Goal: Task Accomplishment & Management: Manage account settings

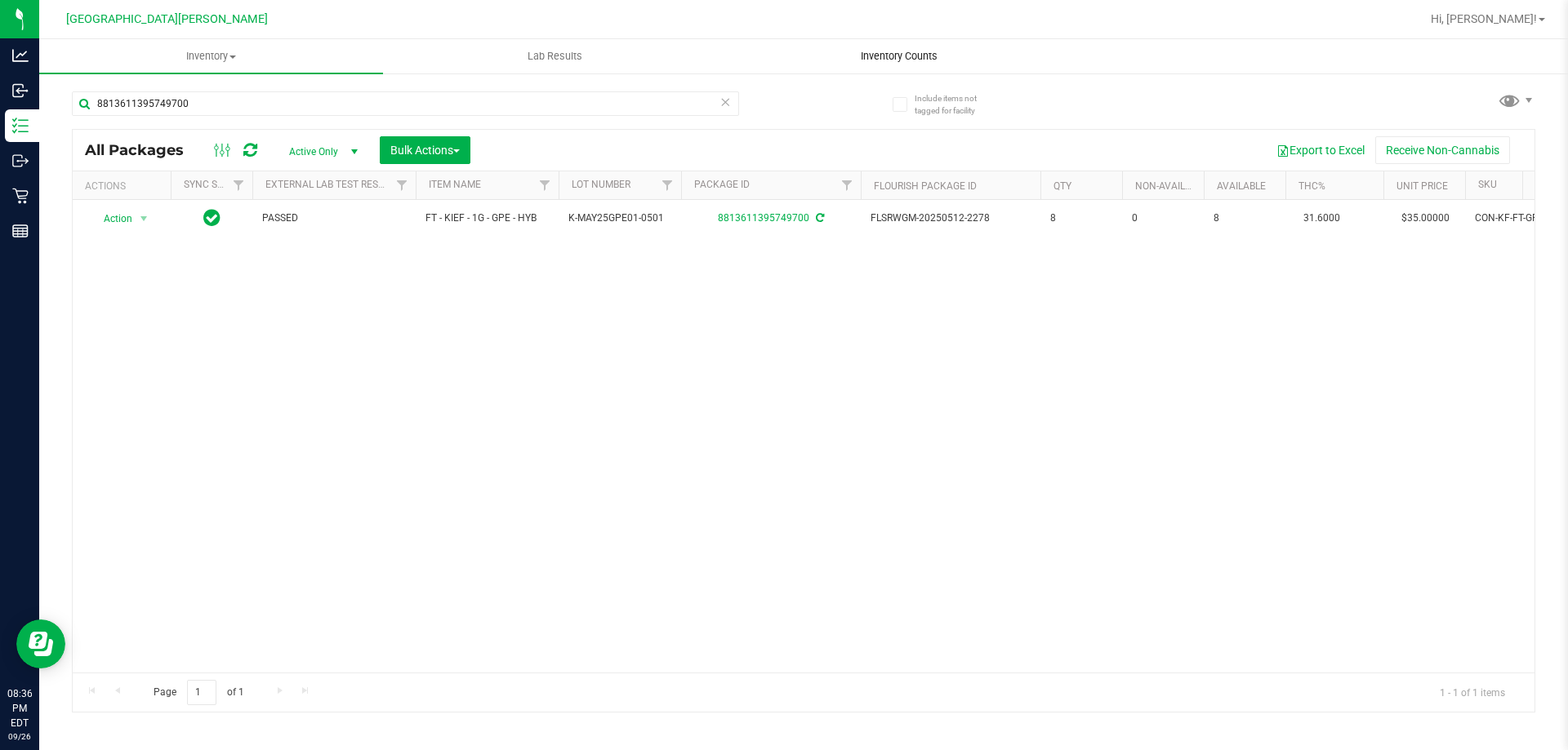
click at [893, 54] on span "Inventory Counts" at bounding box center [899, 57] width 121 height 15
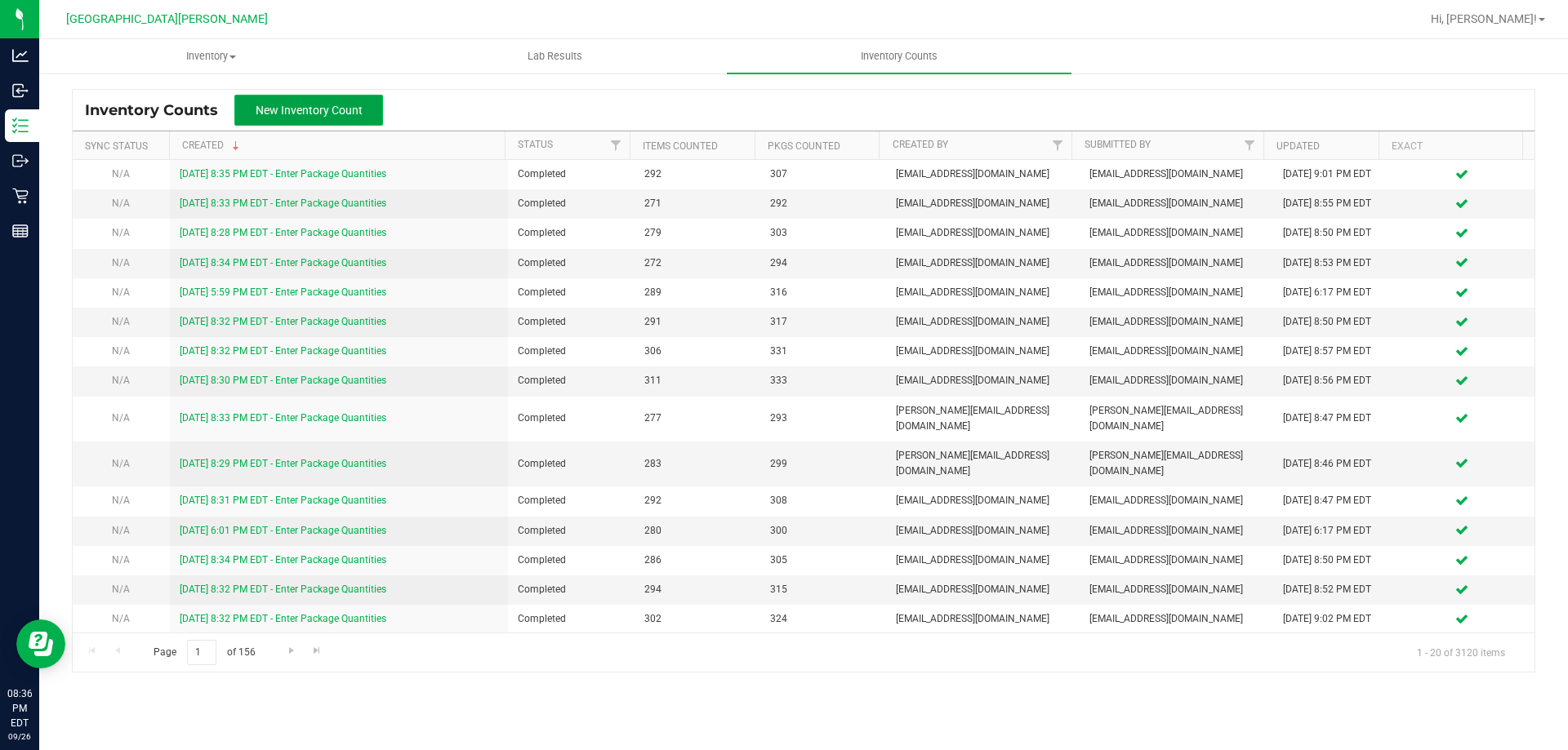
click at [334, 100] on button "New Inventory Count" at bounding box center [309, 110] width 149 height 31
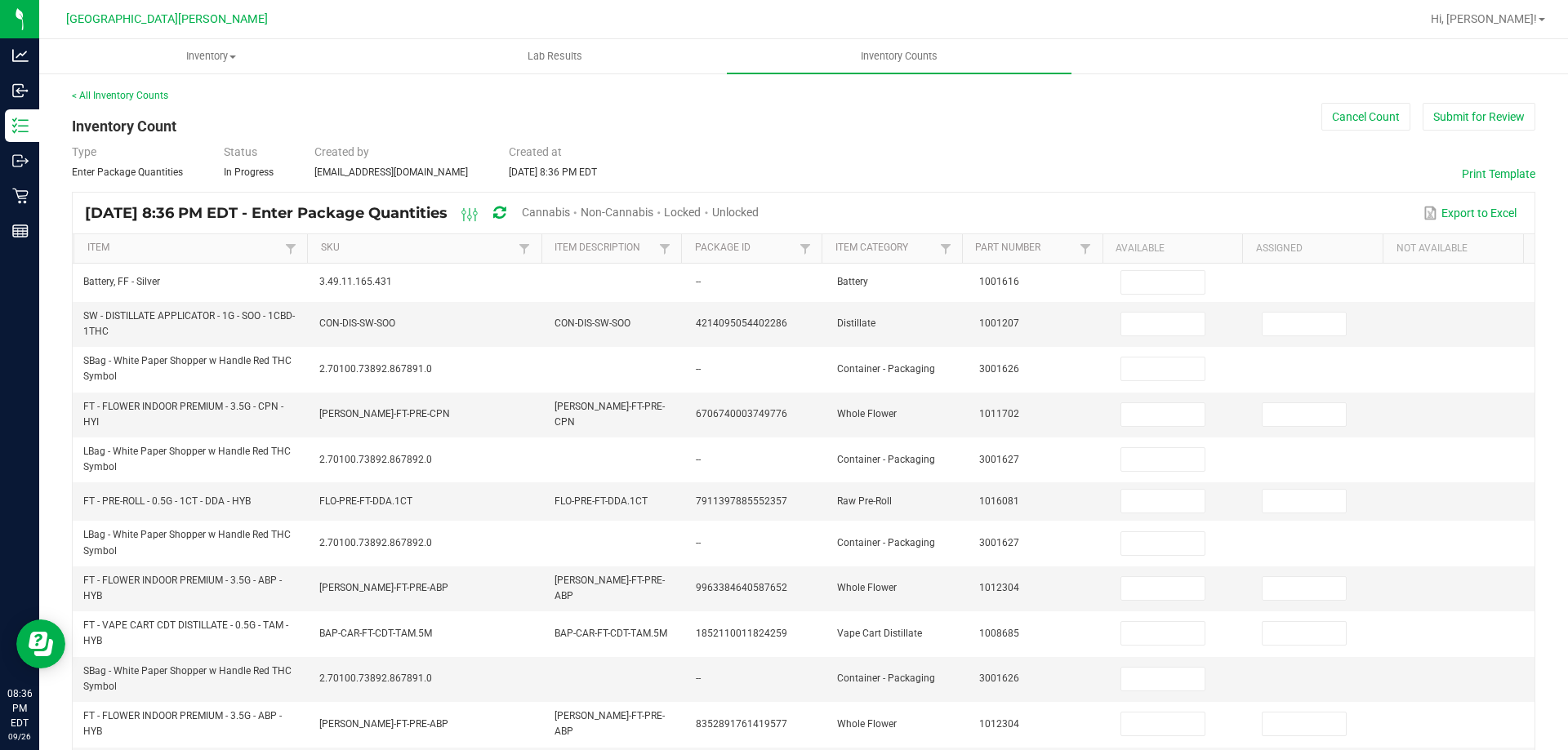
click at [570, 208] on span "Cannabis" at bounding box center [546, 212] width 48 height 13
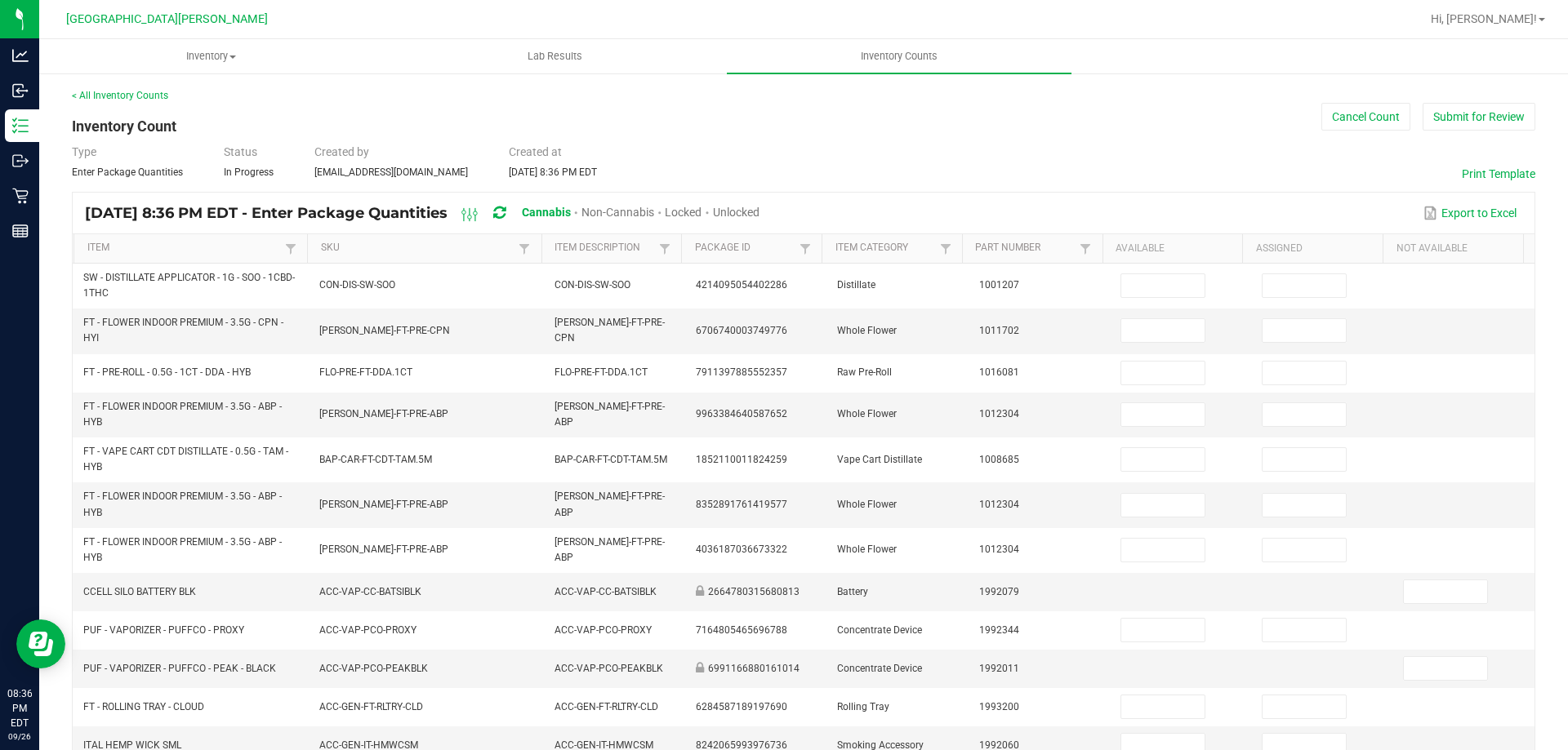
click at [759, 211] on span "Unlocked" at bounding box center [736, 212] width 47 height 13
click at [207, 253] on link "Item" at bounding box center [184, 248] width 194 height 13
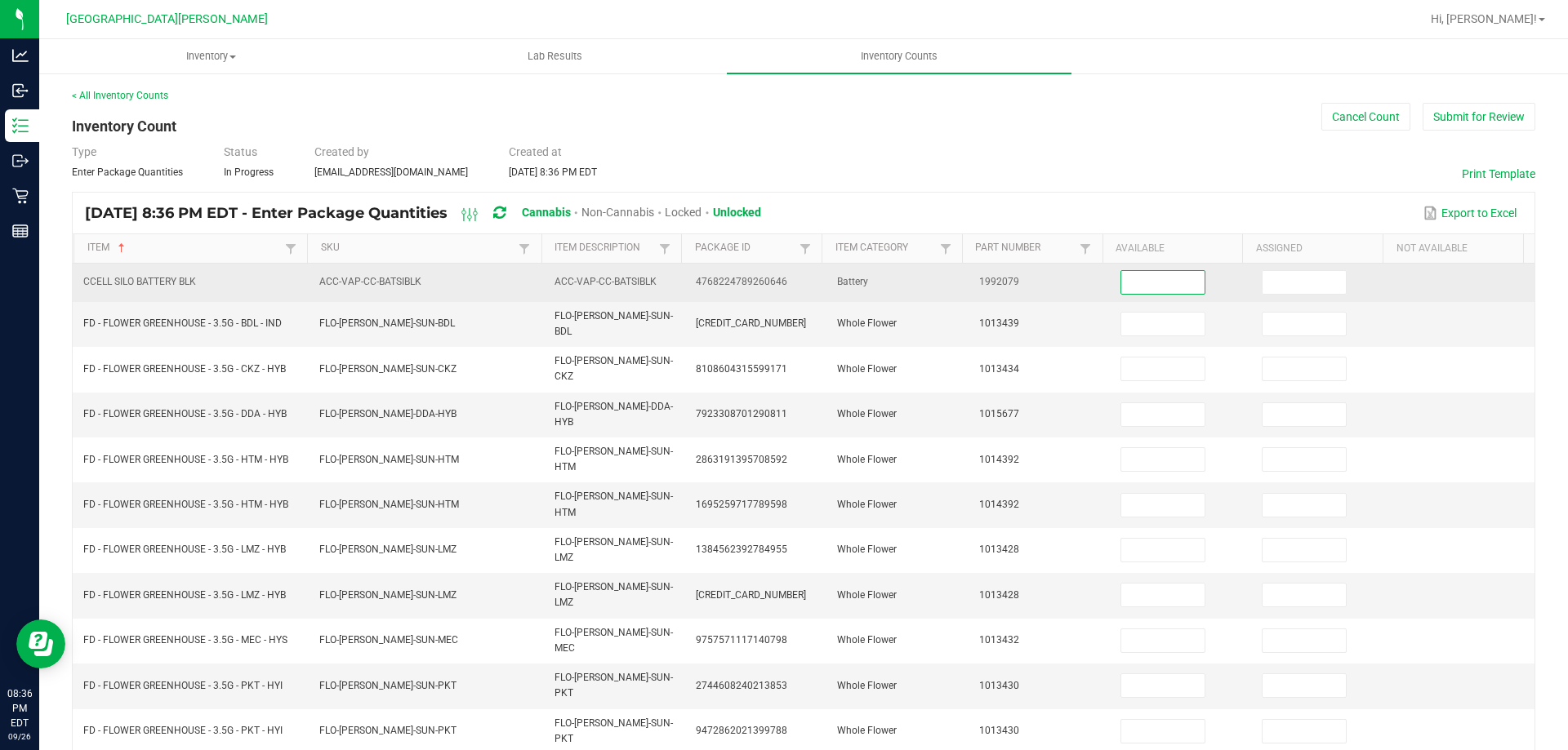
click at [1142, 276] on input at bounding box center [1162, 282] width 83 height 23
type input "5"
type input "19"
type input "16"
type input "4"
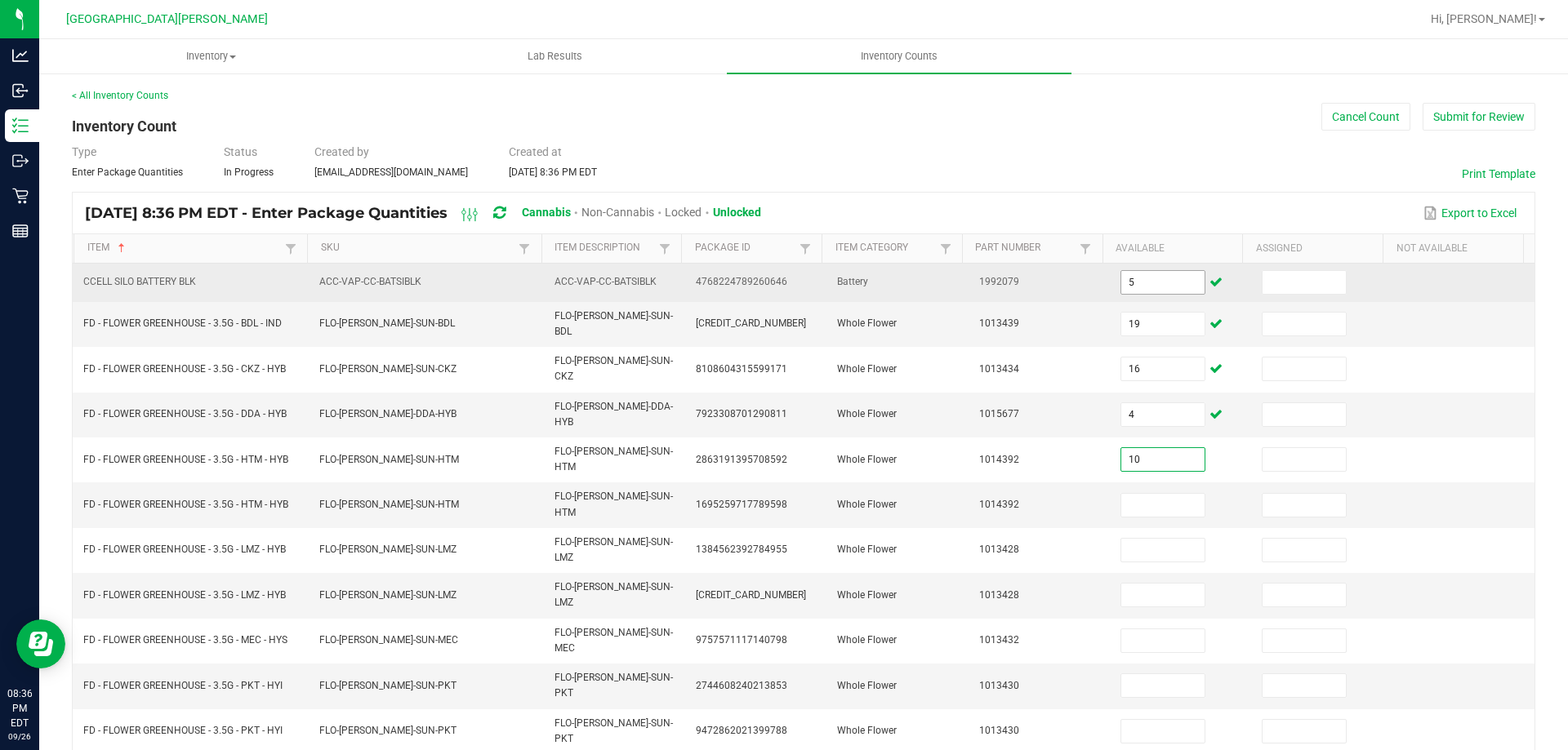
type input "10"
type input "0"
type input "8"
type input "0"
type input "5"
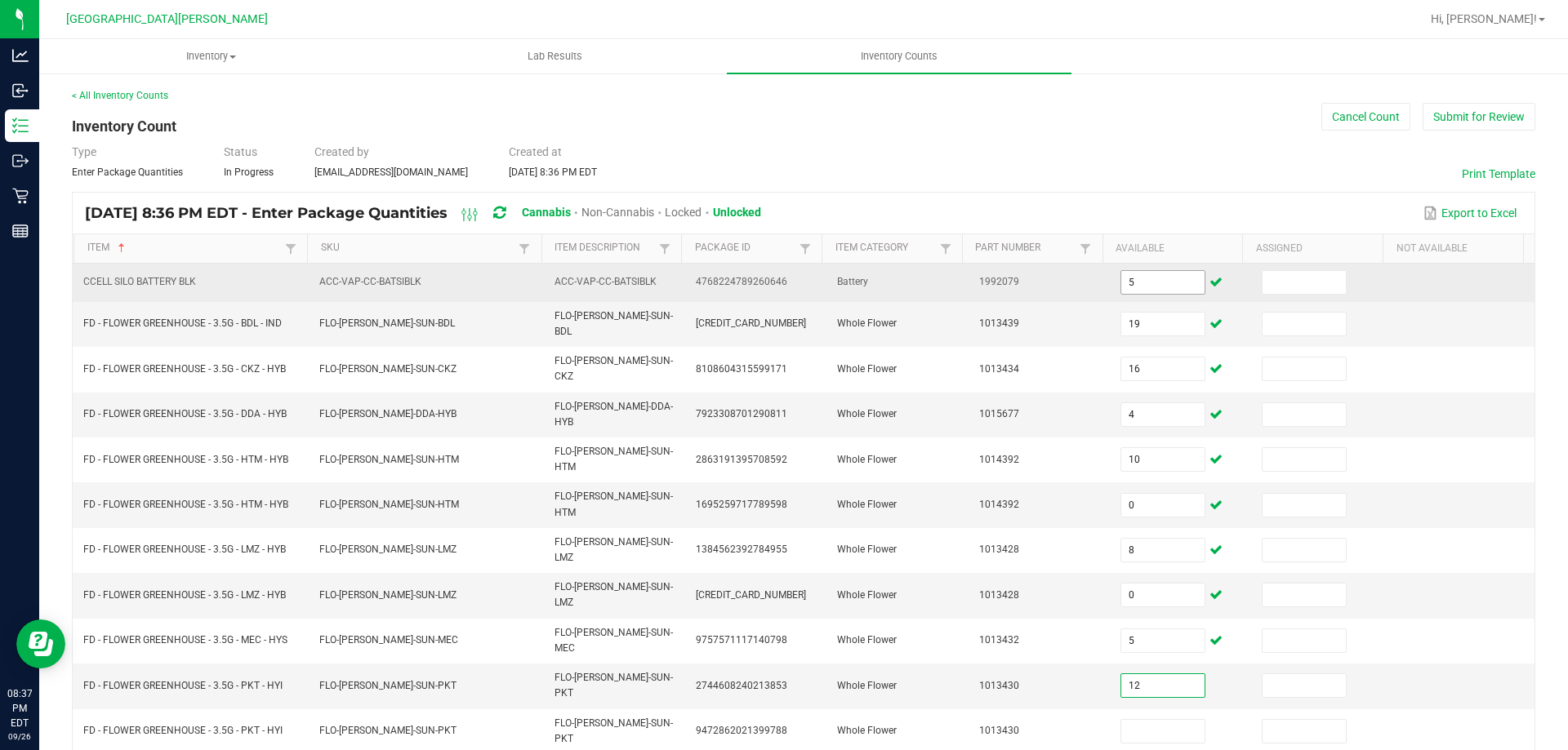
type input "12"
type input "0"
type input "2"
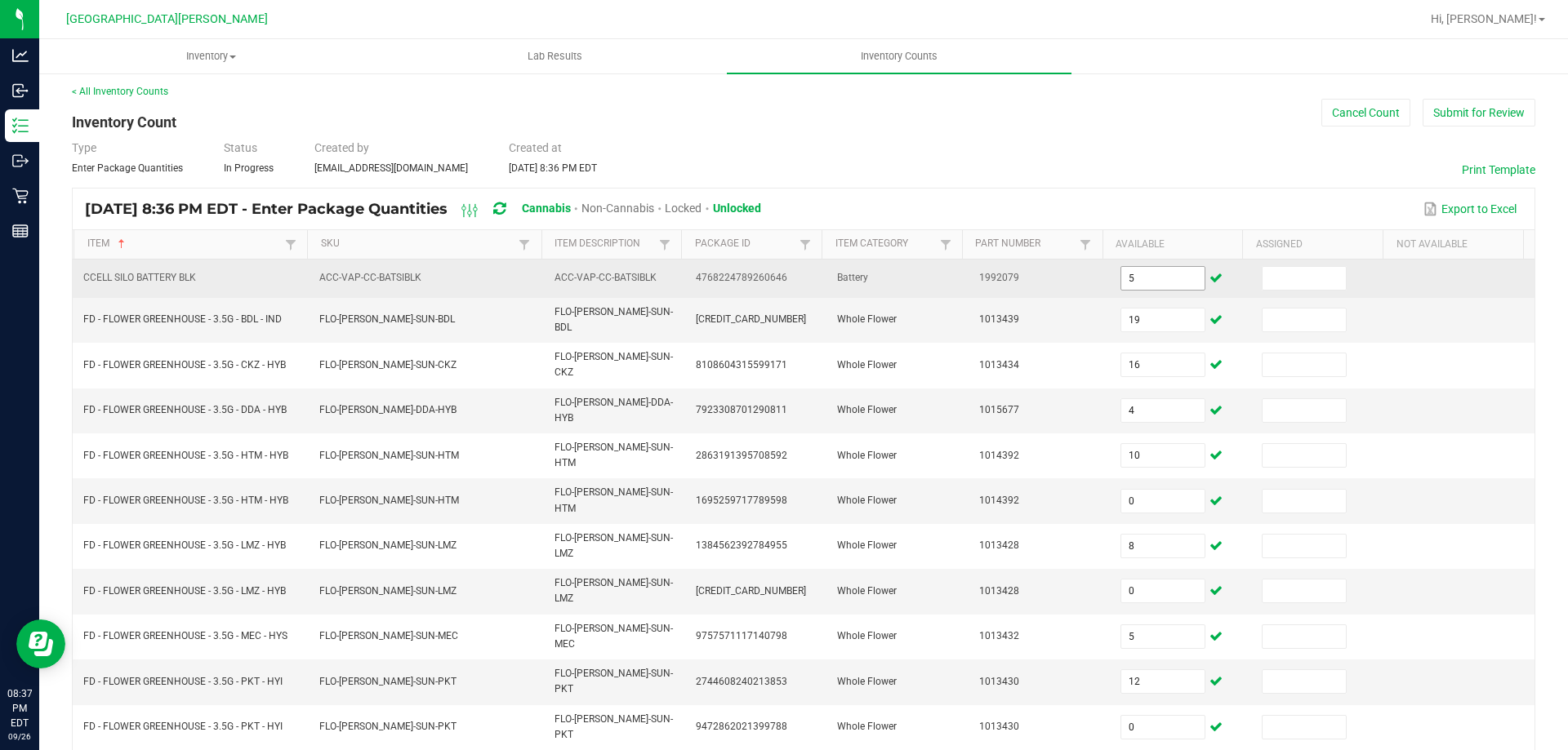
type input "16"
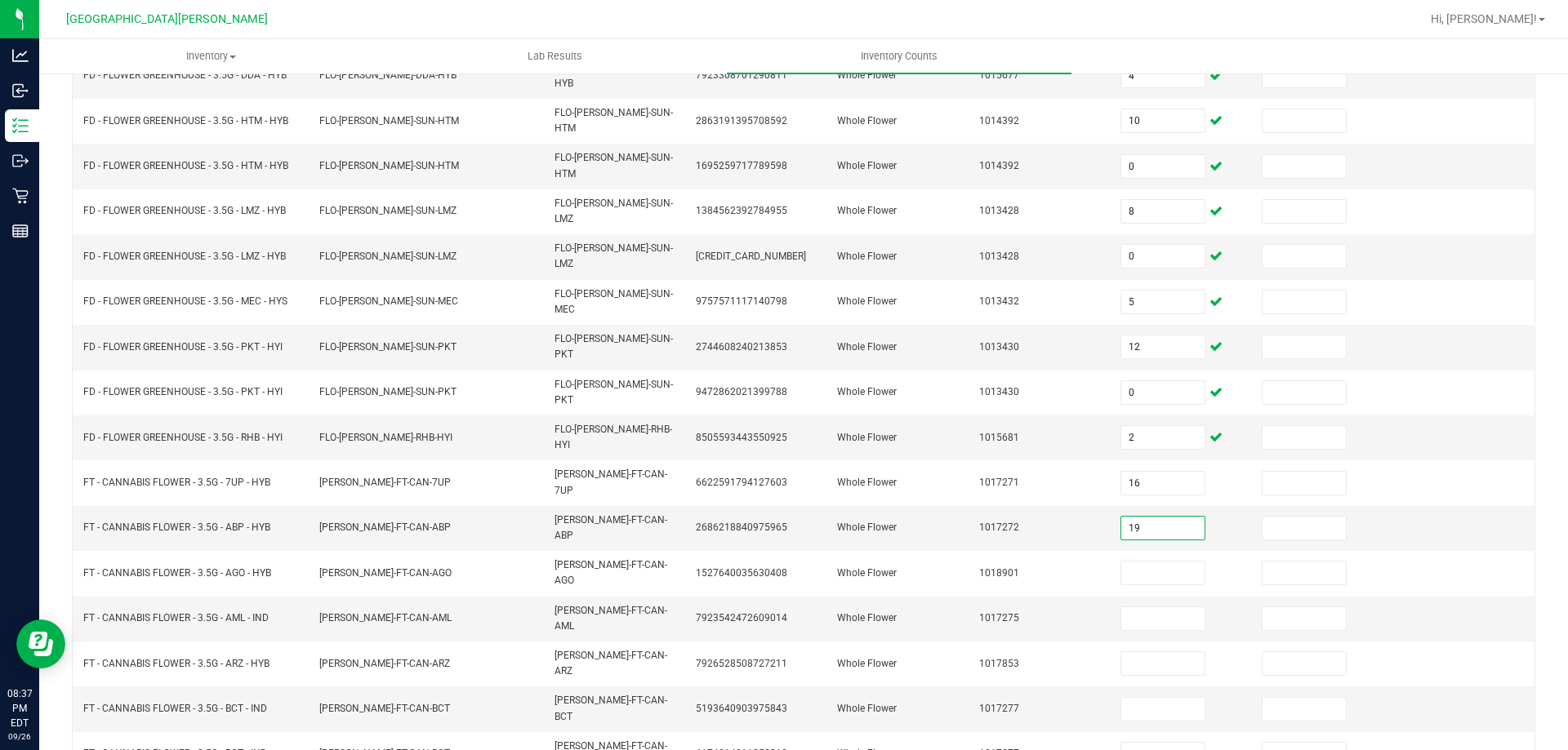
type input "19"
type input "8"
type input "14"
type input "16"
type input "0"
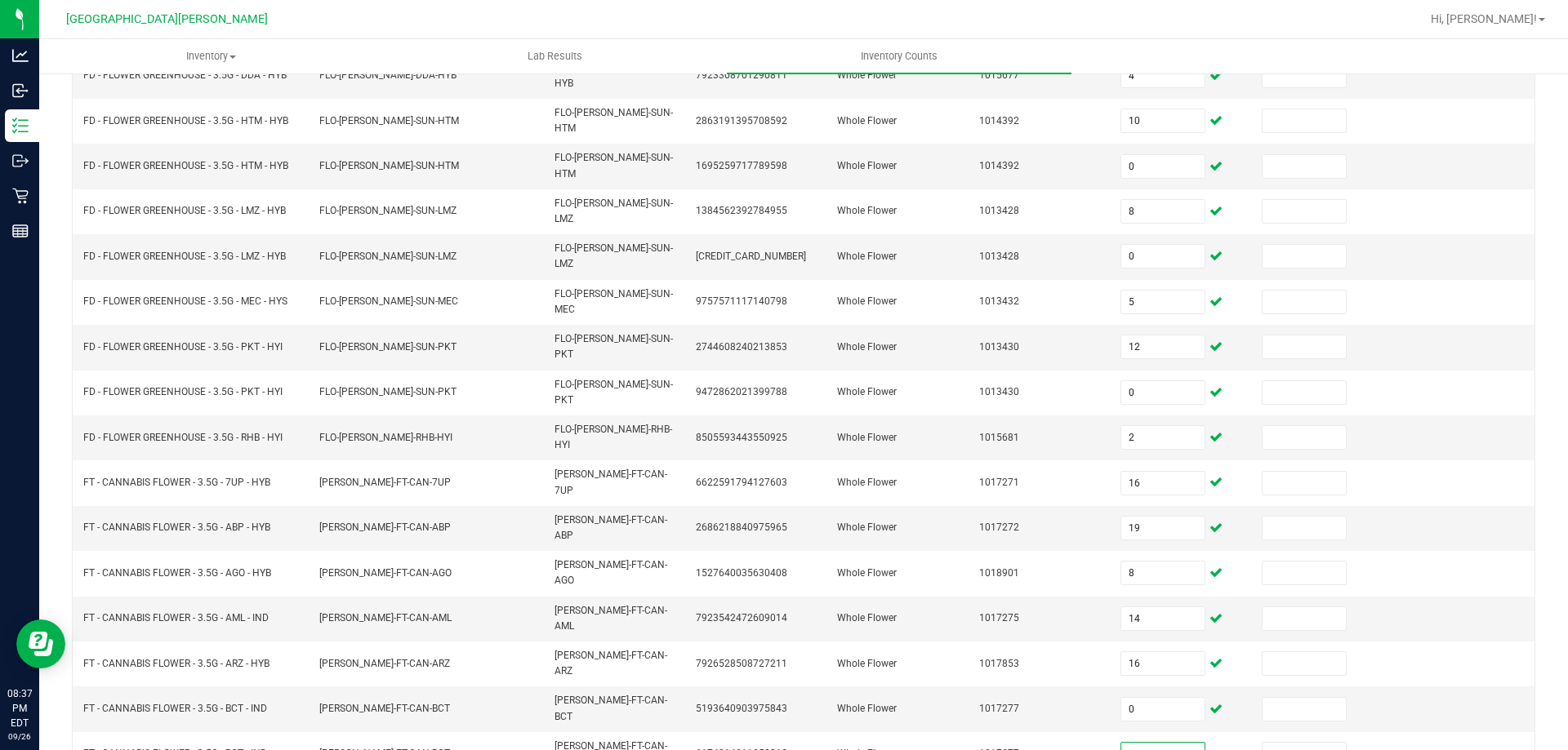
type input "15"
type input "12"
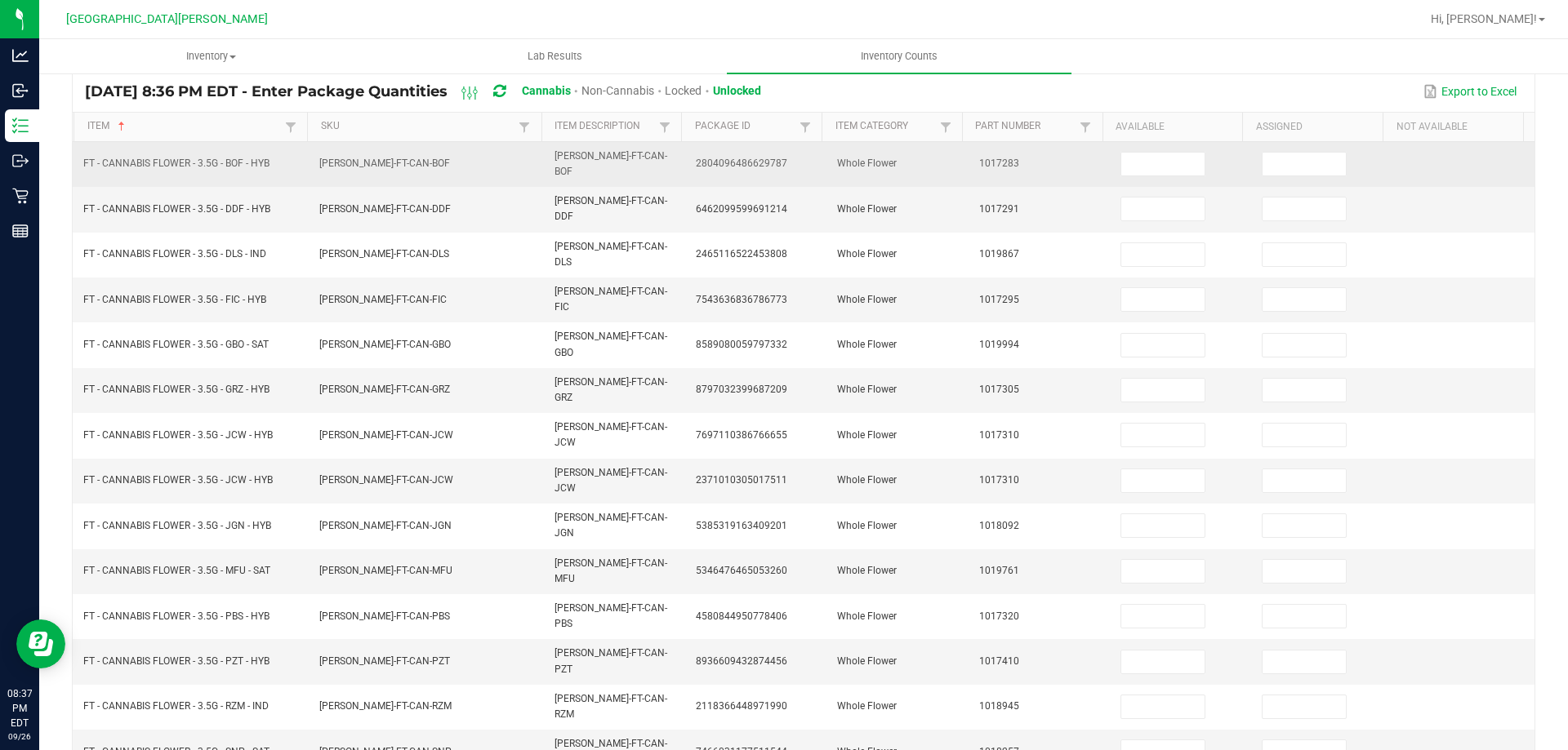
scroll to position [0, 0]
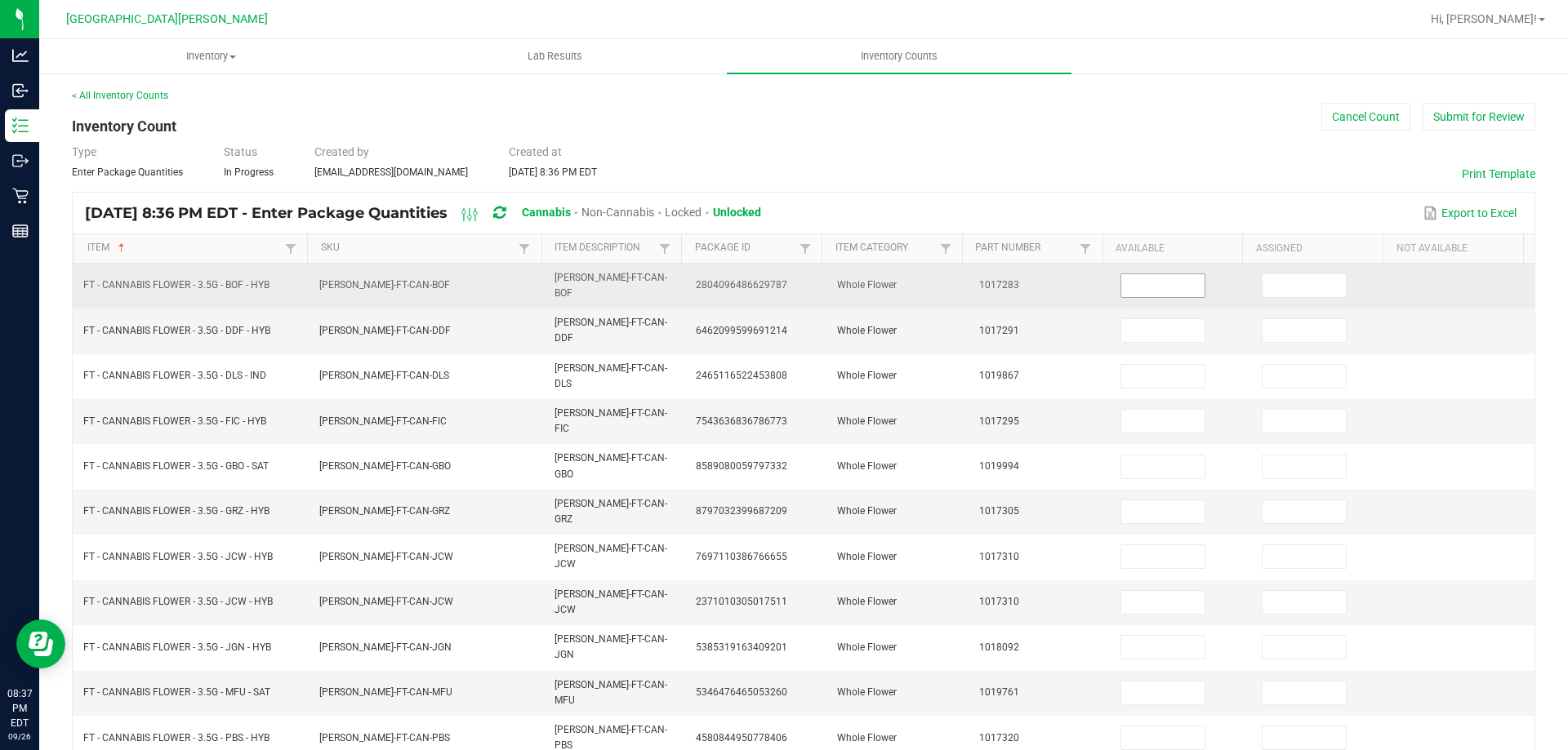
click at [1159, 289] on input at bounding box center [1162, 286] width 83 height 23
type input "9"
type input "16"
type input "9"
type input "15"
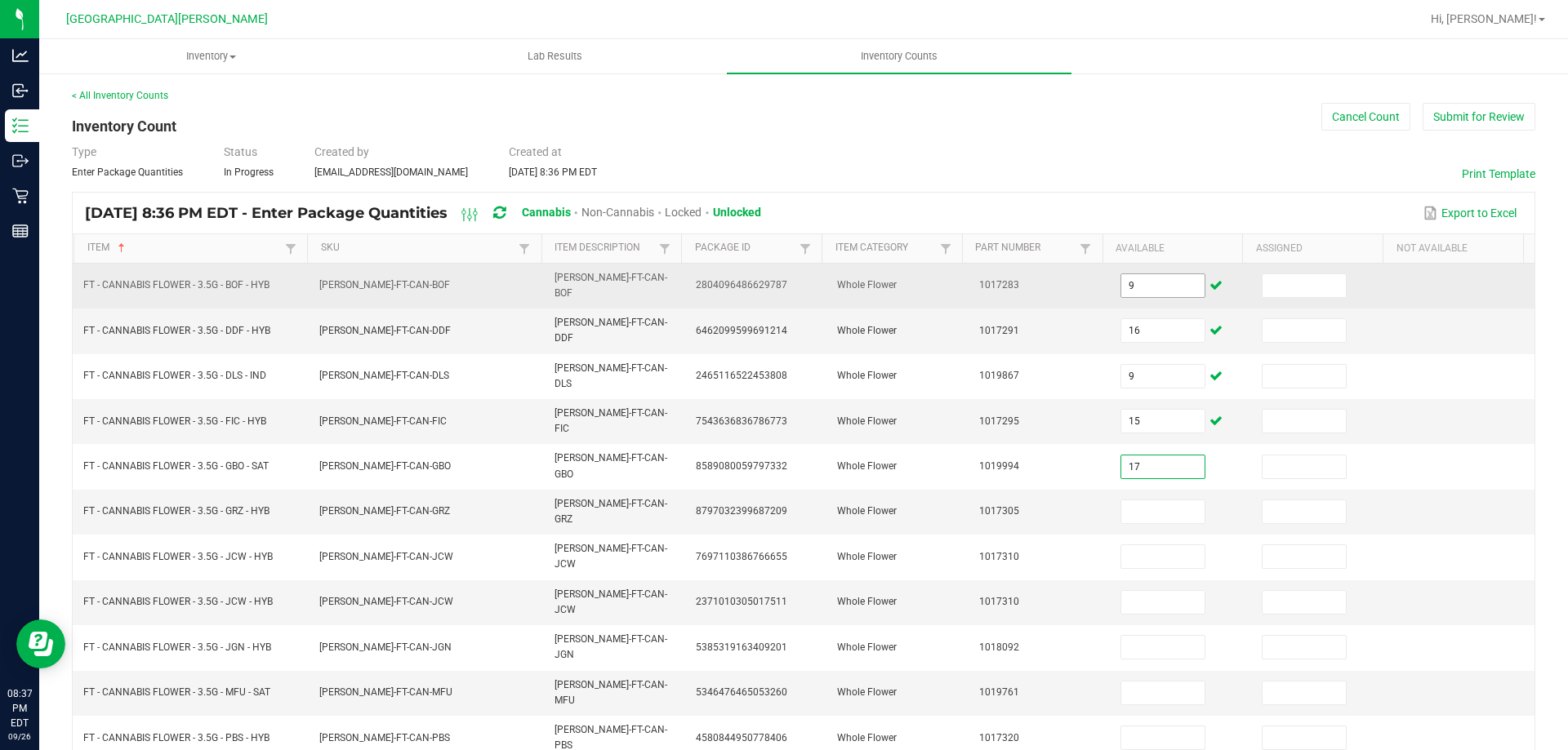
type input "17"
type input "15"
type input "6"
type input "0"
type input "19"
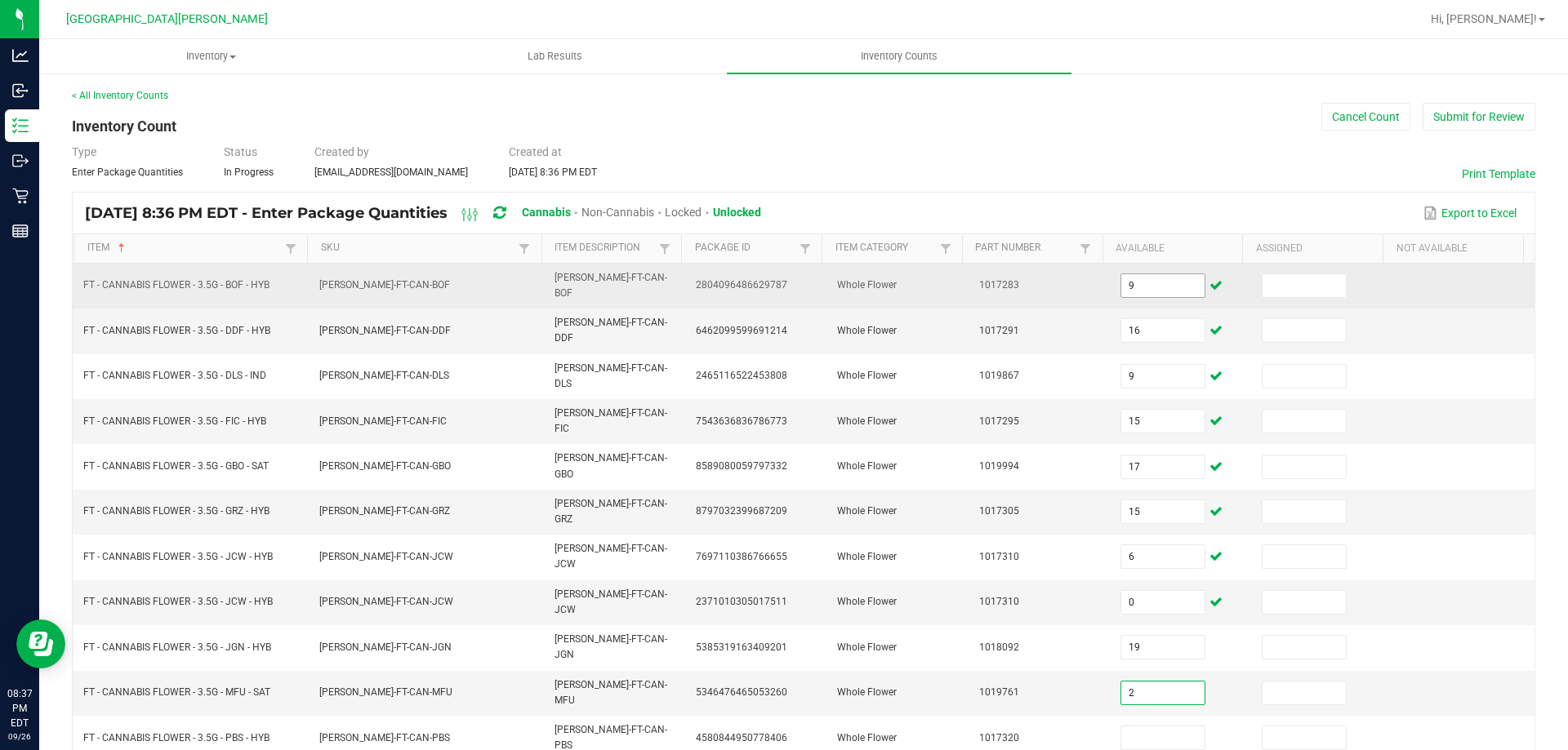
type input "2"
type input "15"
type input "12"
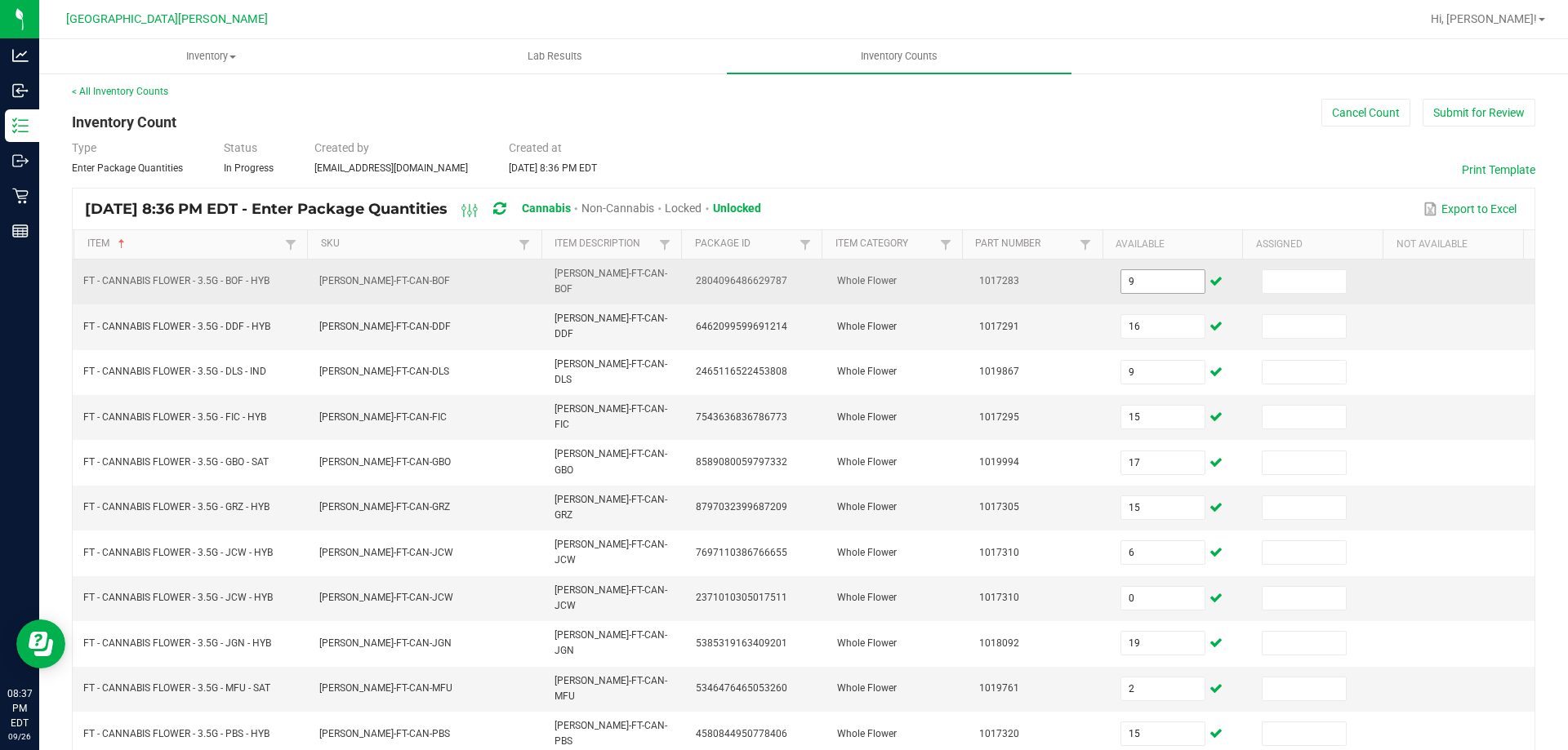
type input "17"
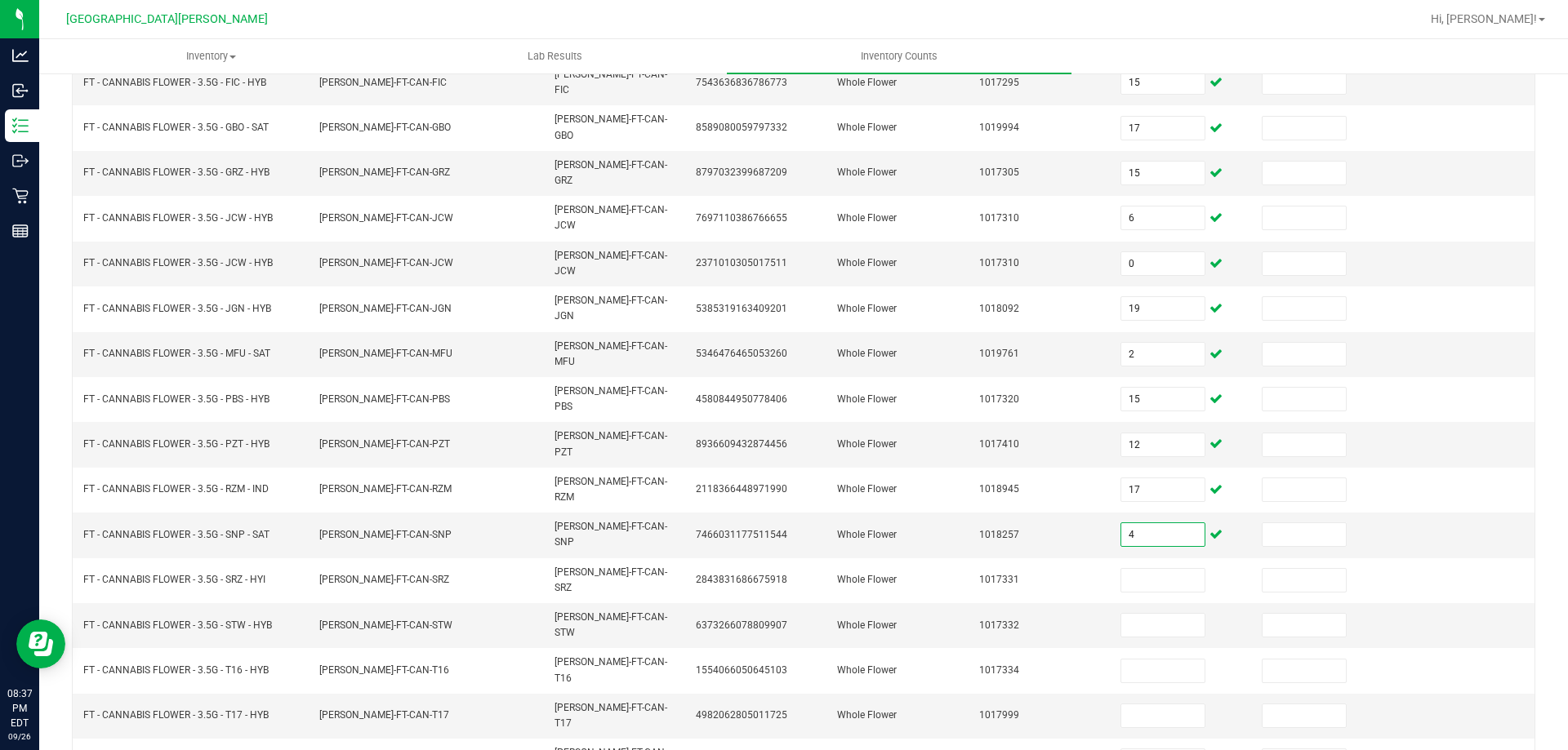
type input "4"
type input "15"
type input "18"
type input "14"
type input "0"
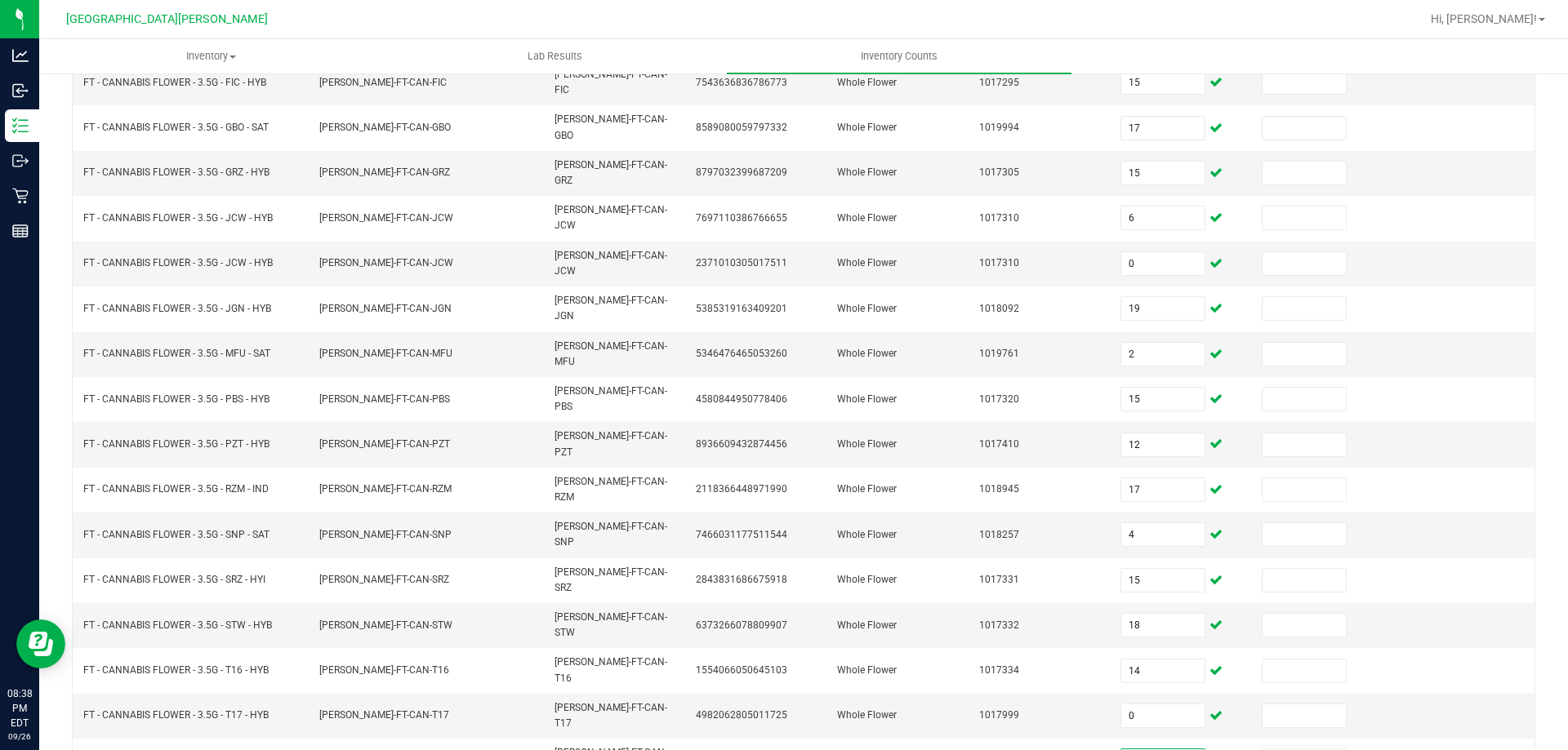
type input "18"
type input "5"
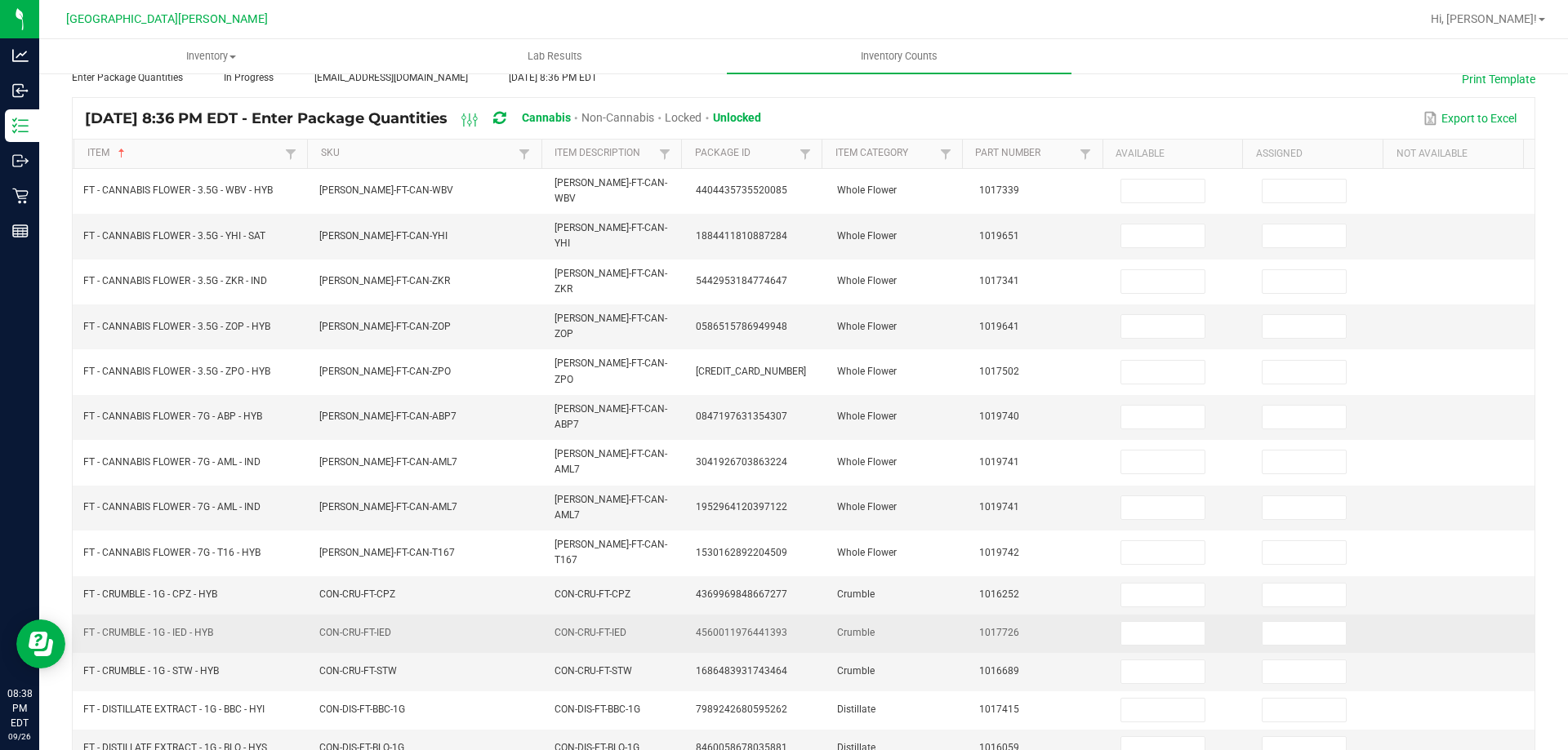
scroll to position [0, 0]
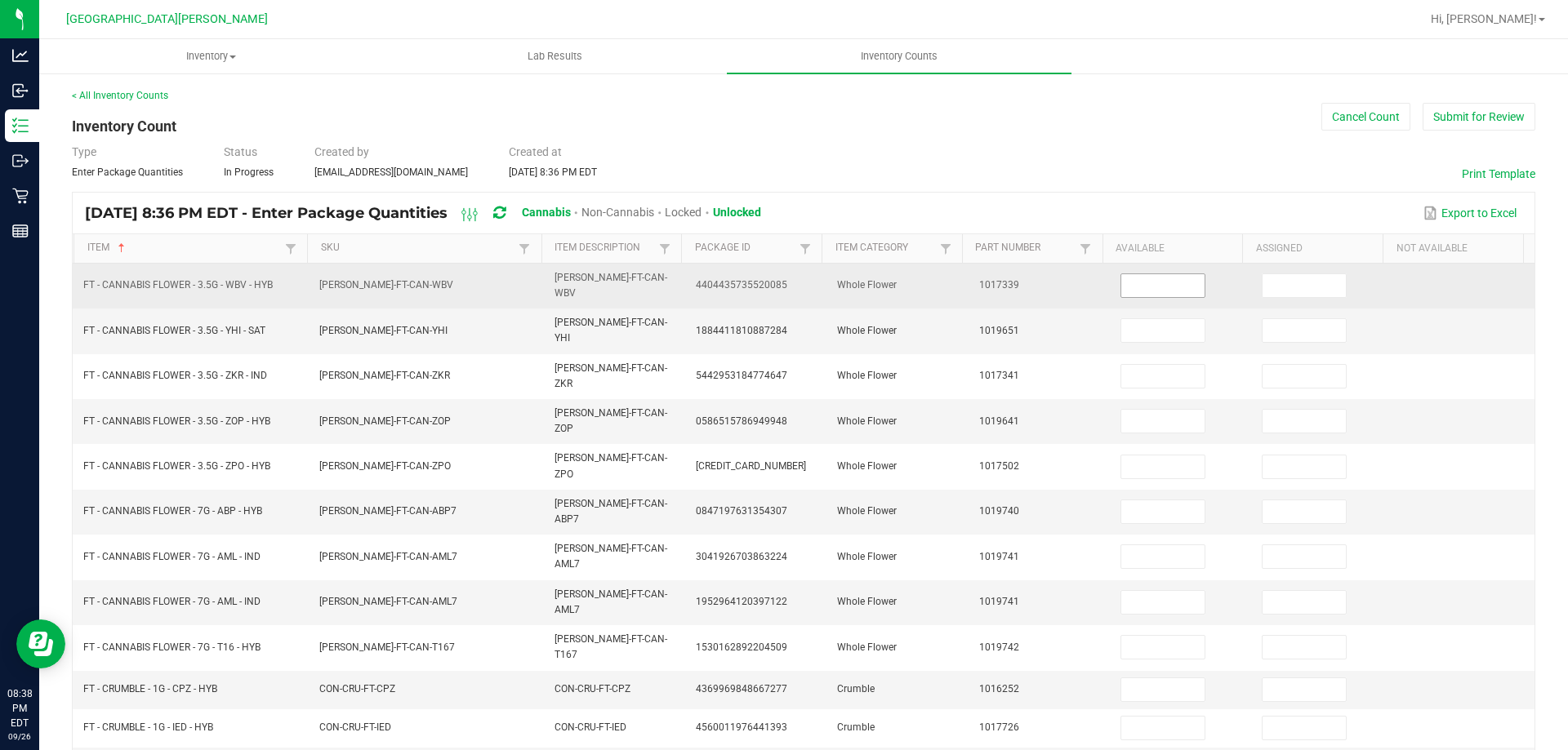
click at [1135, 288] on input at bounding box center [1162, 286] width 83 height 23
type input "6"
type input "7"
type input "20"
type input "8"
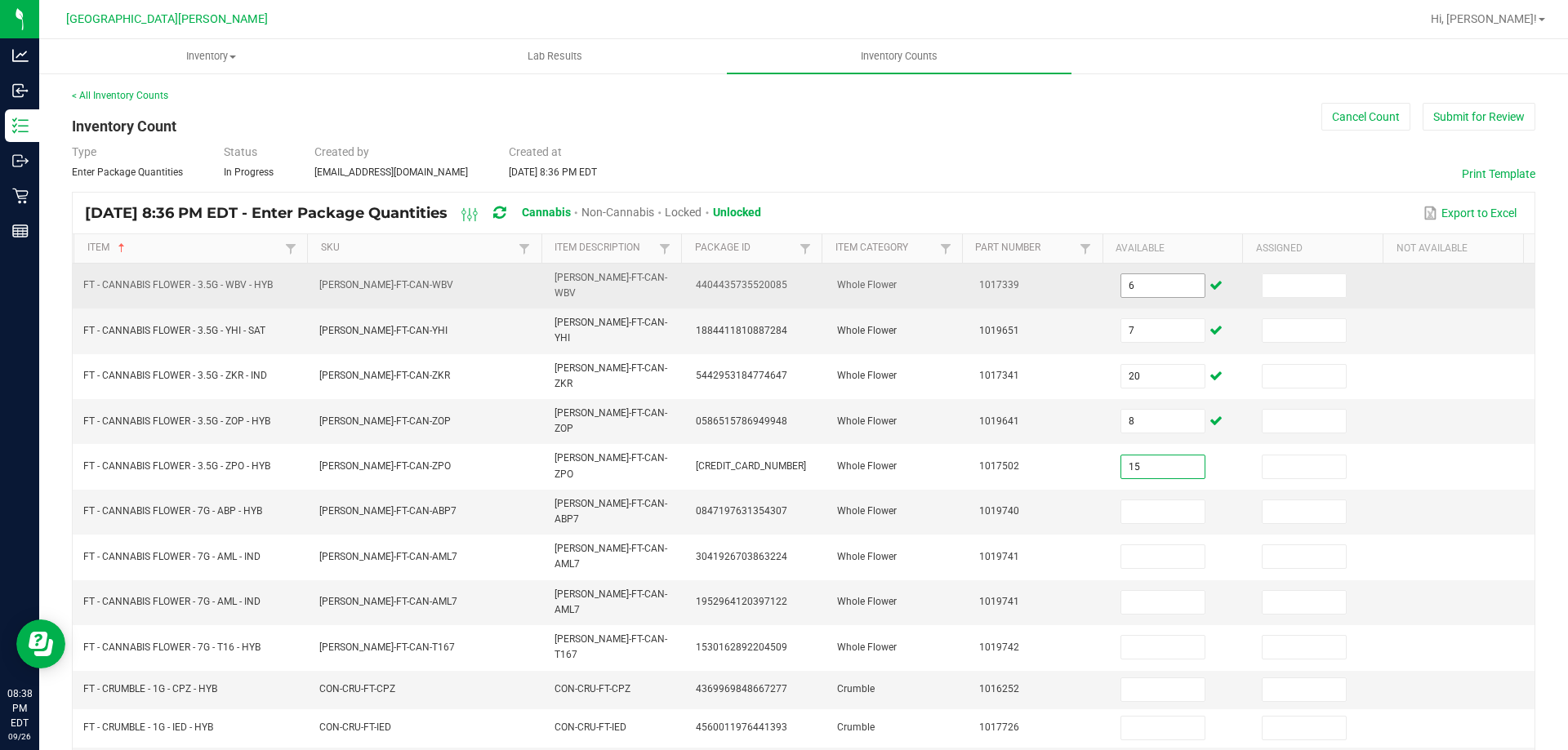
type input "15"
type input "1"
type input "3"
type input "0"
type input "14"
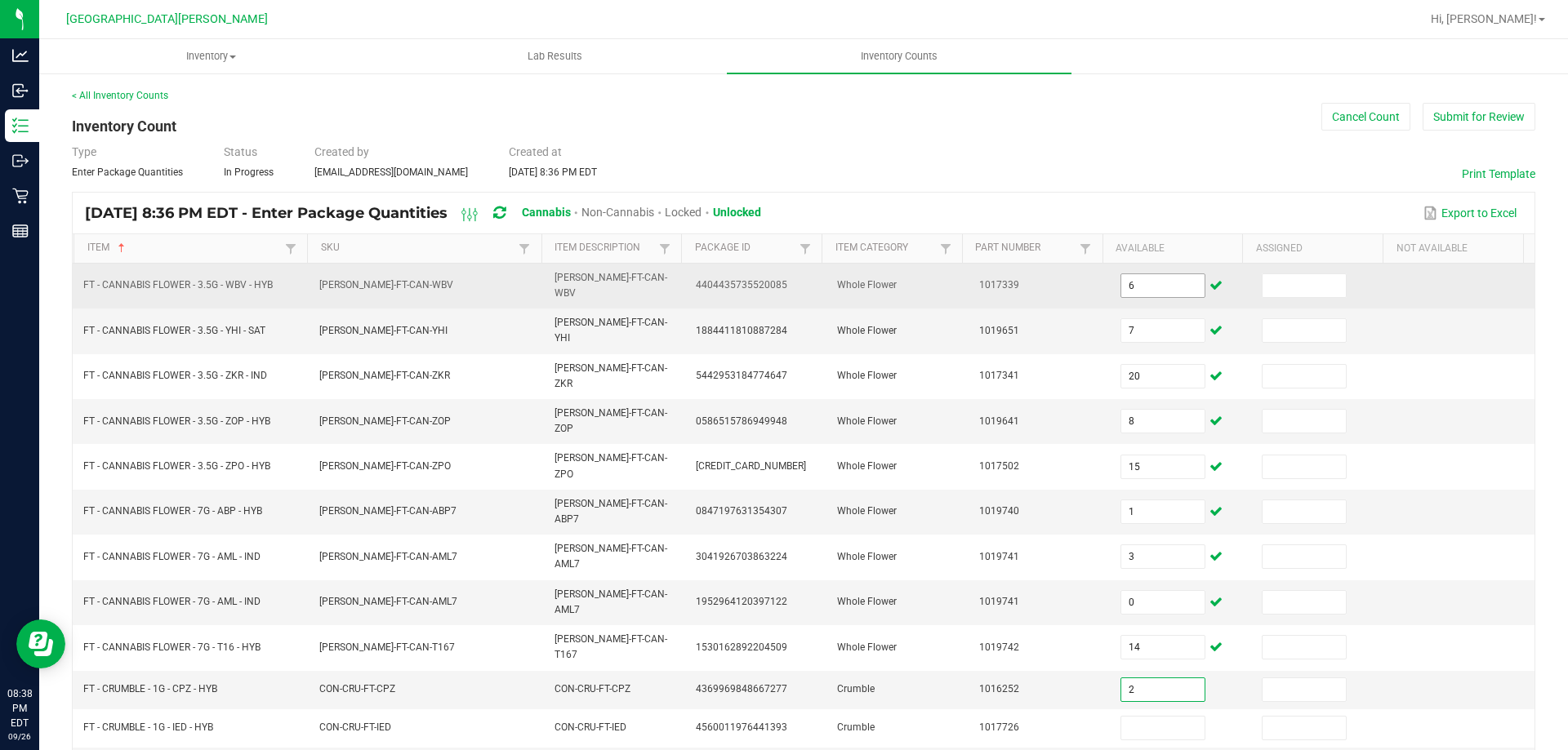
type input "2"
type input "8"
type input "6"
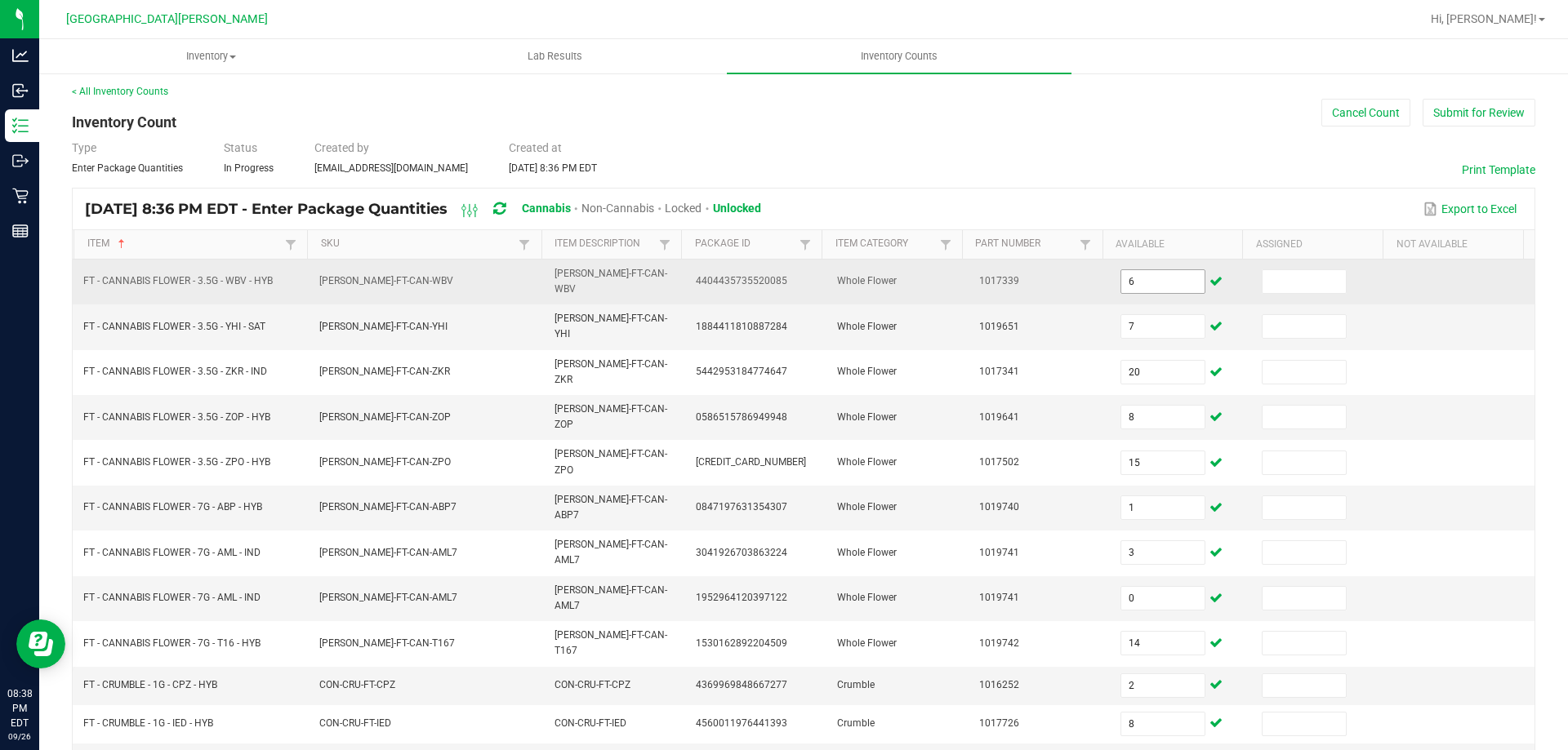
scroll to position [339, 0]
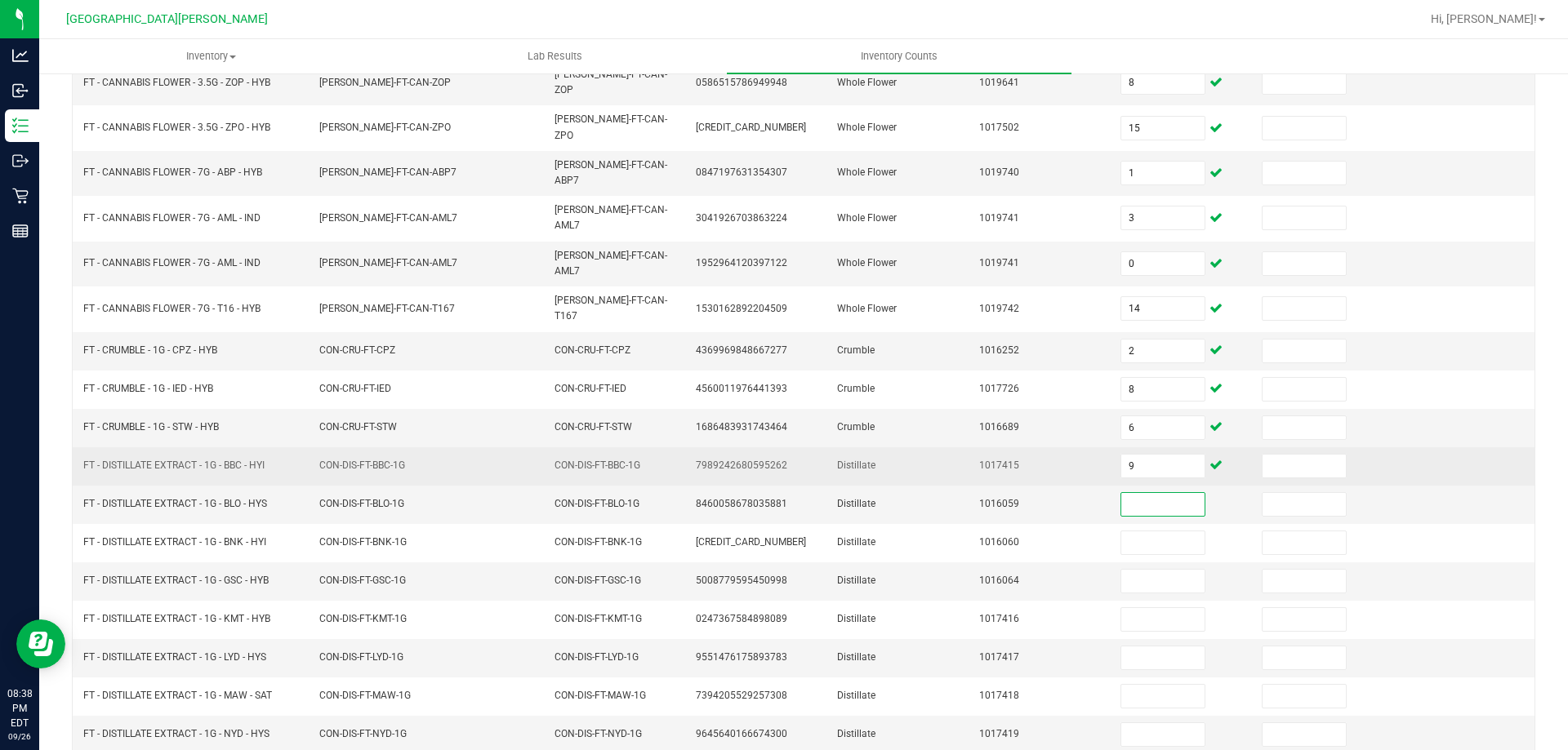
click at [1154, 448] on td "9" at bounding box center [1181, 466] width 141 height 38
click at [1135, 455] on input "9" at bounding box center [1162, 466] width 83 height 23
type input "10"
type input "9"
type input "8"
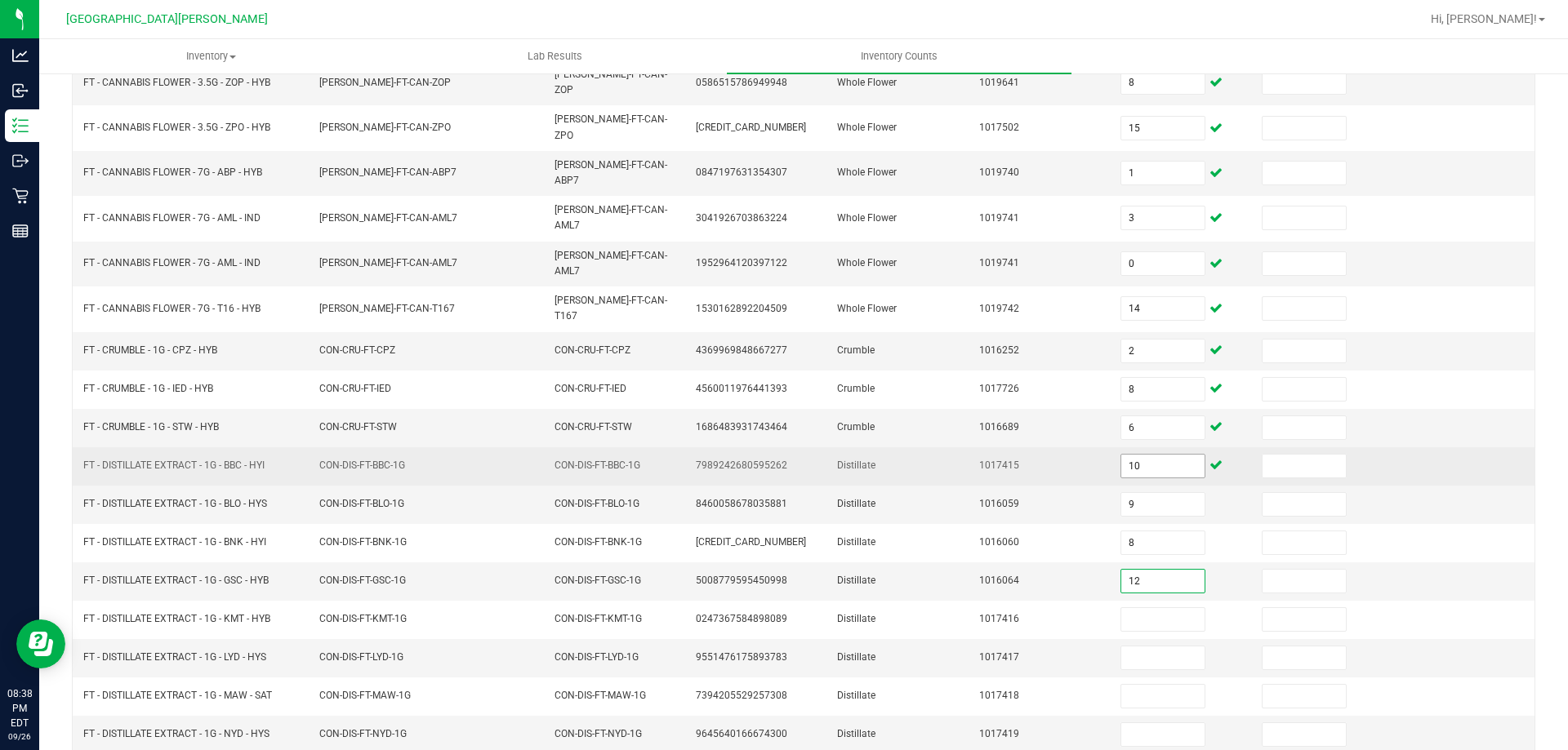
type input "12"
type input "7"
type input "10"
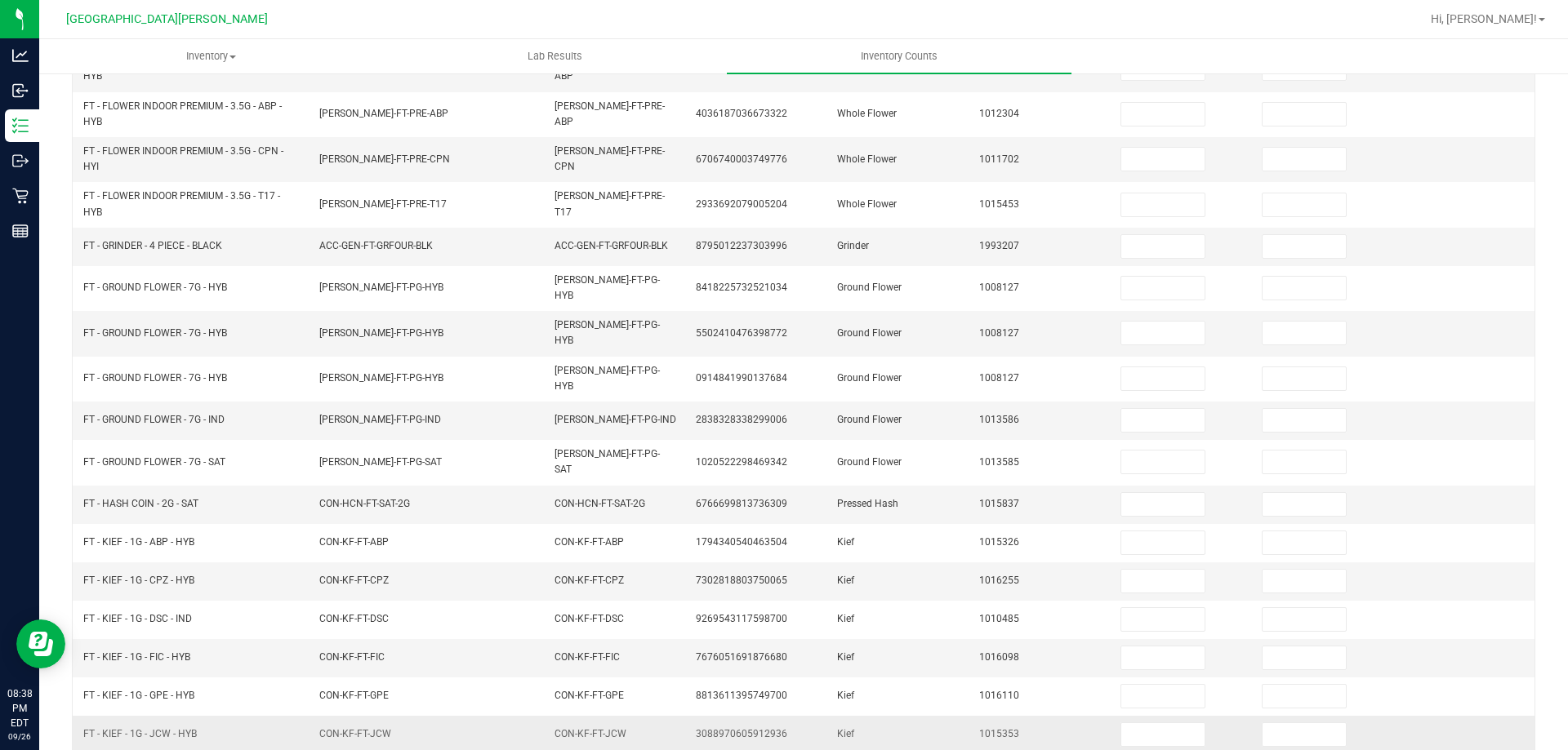
scroll to position [0, 0]
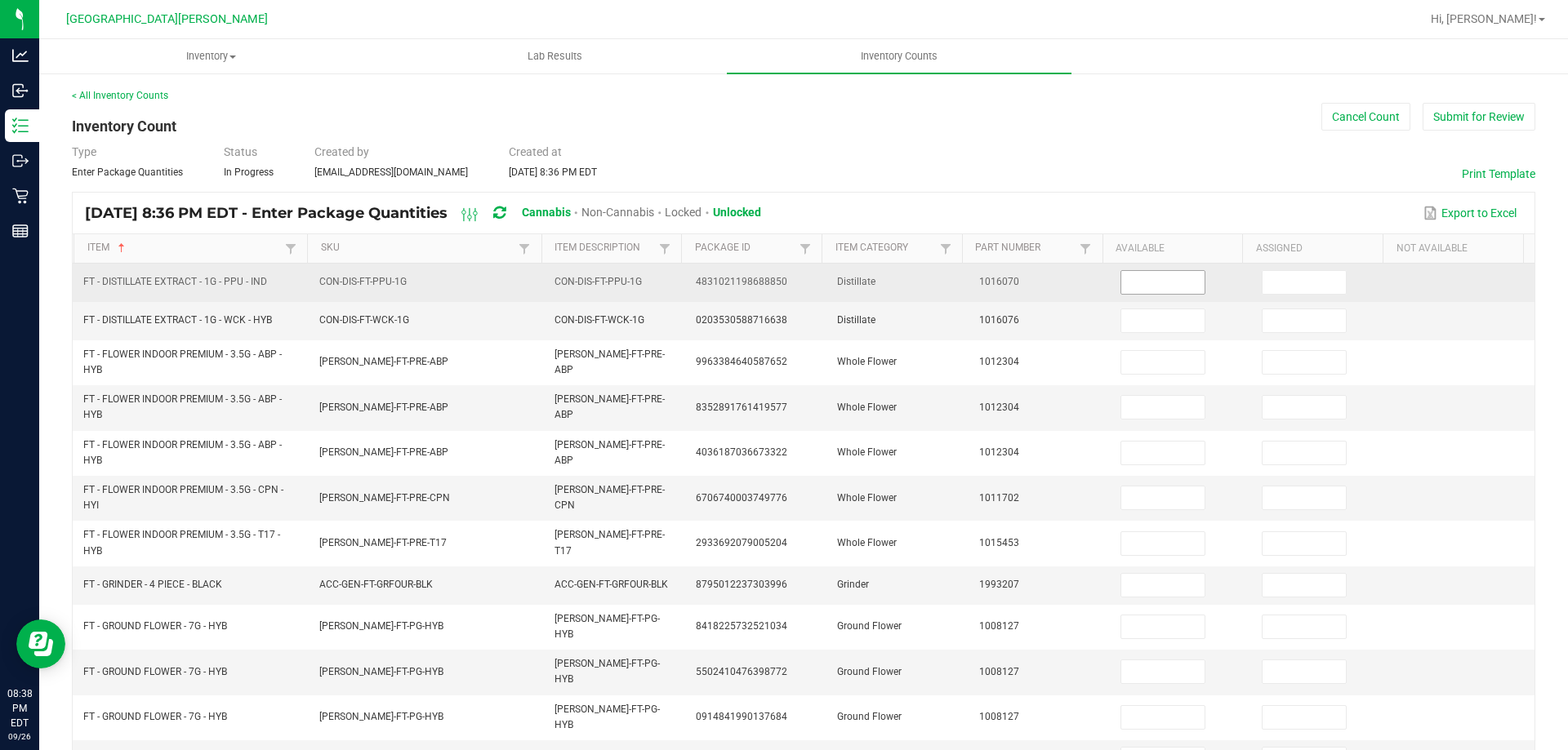
click at [1149, 288] on input at bounding box center [1162, 282] width 83 height 23
type input "1"
type input "4"
type input "0"
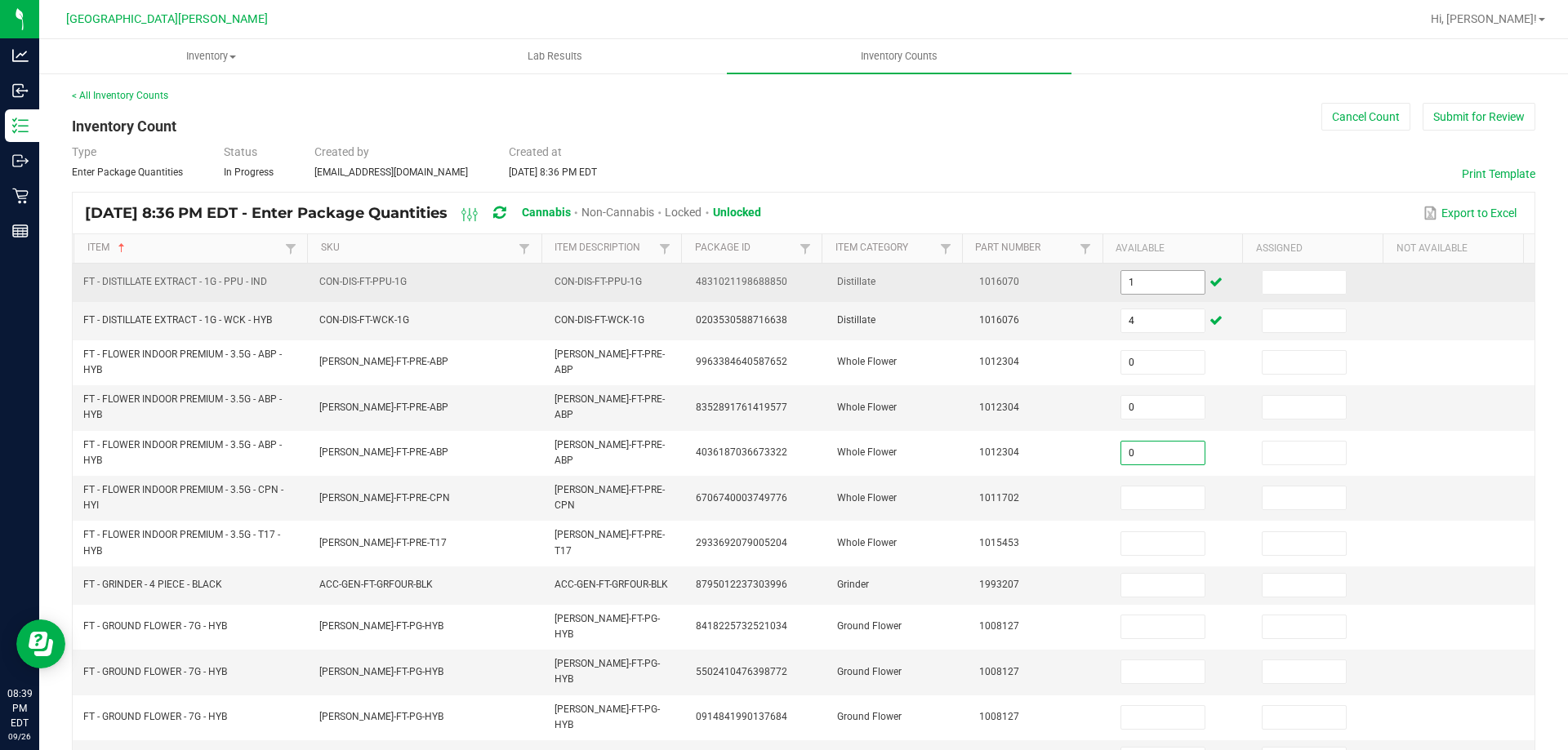
type input "0"
type input "4"
type input "22"
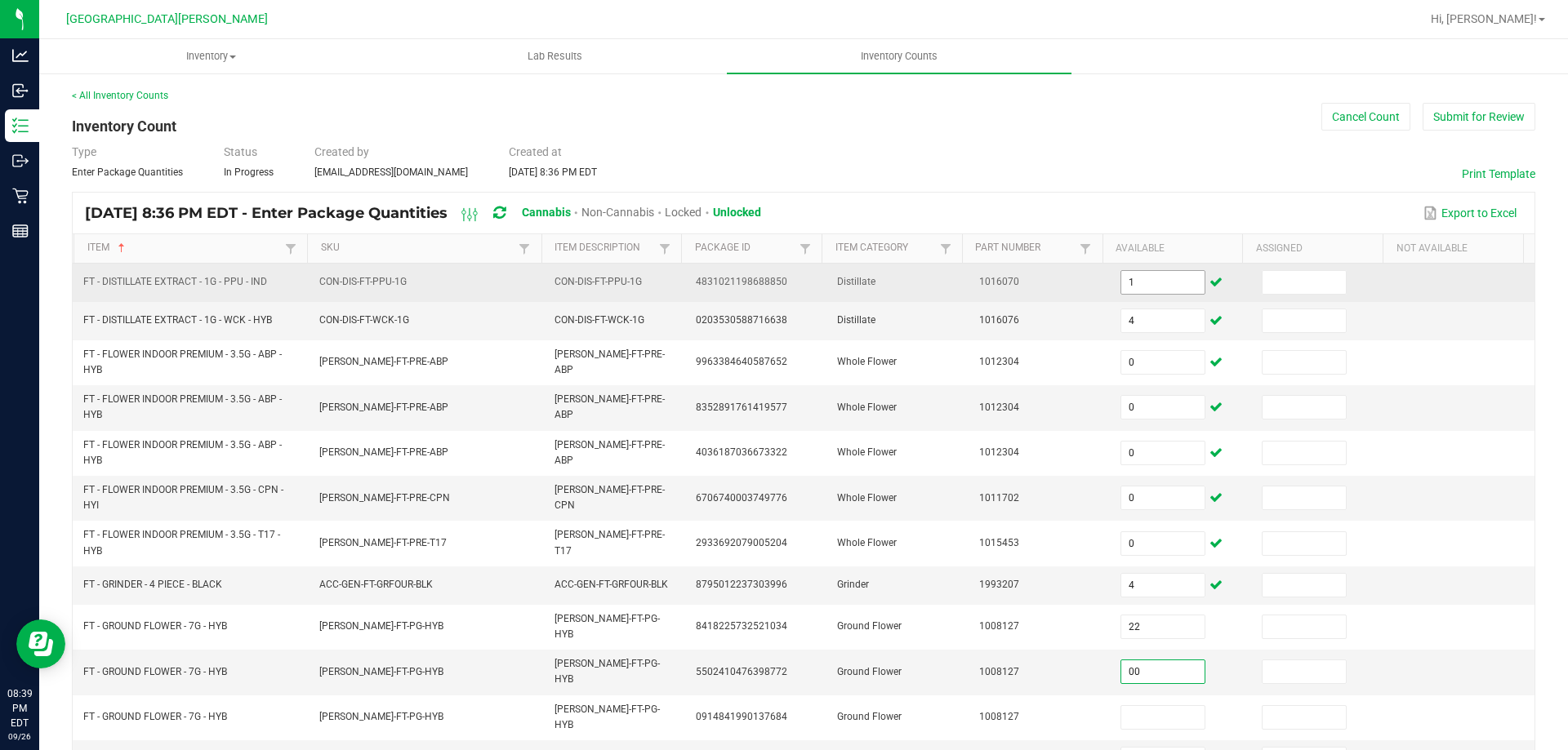
type input "0"
type input "4"
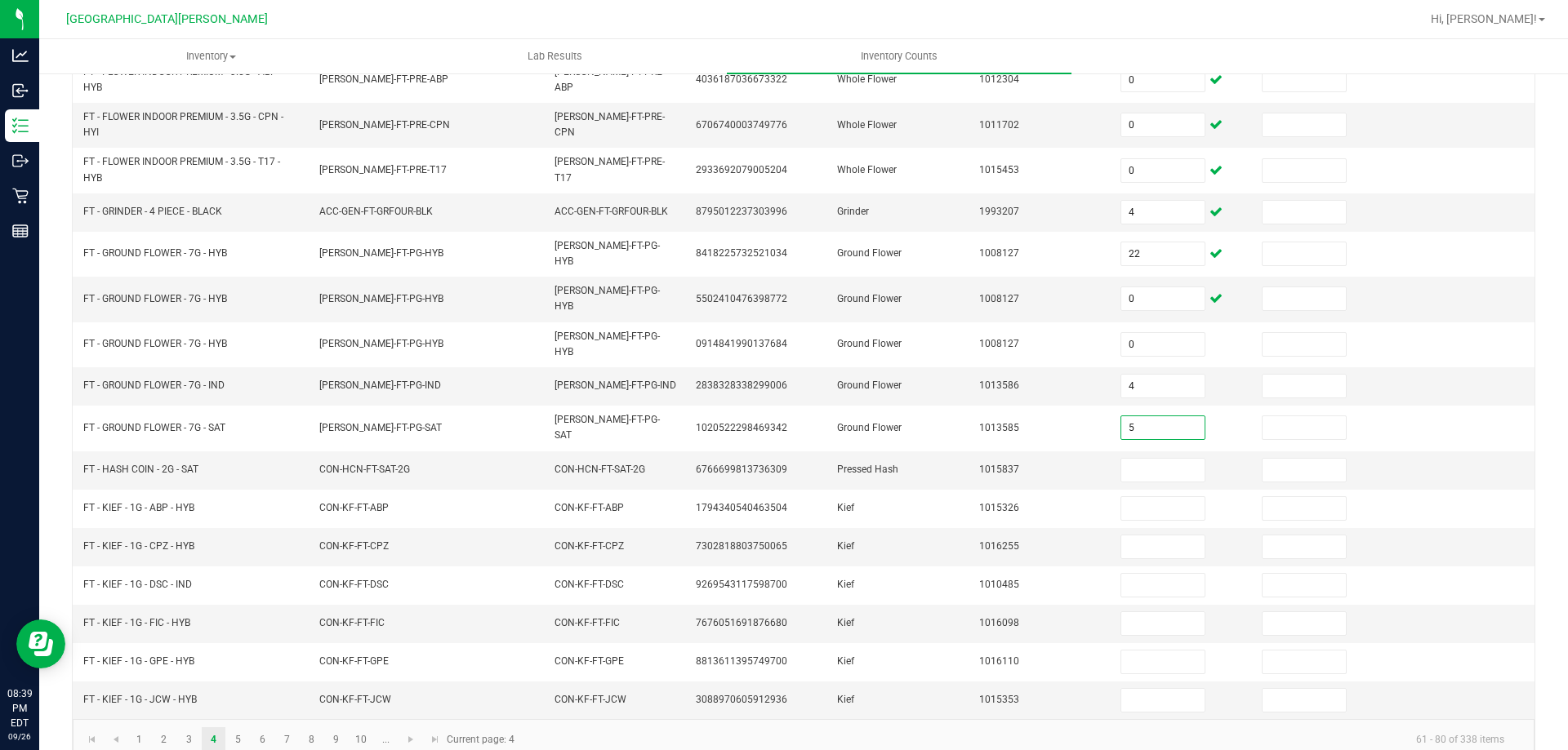
type input "5"
type input "7"
type input "6"
type input "2"
type input "6"
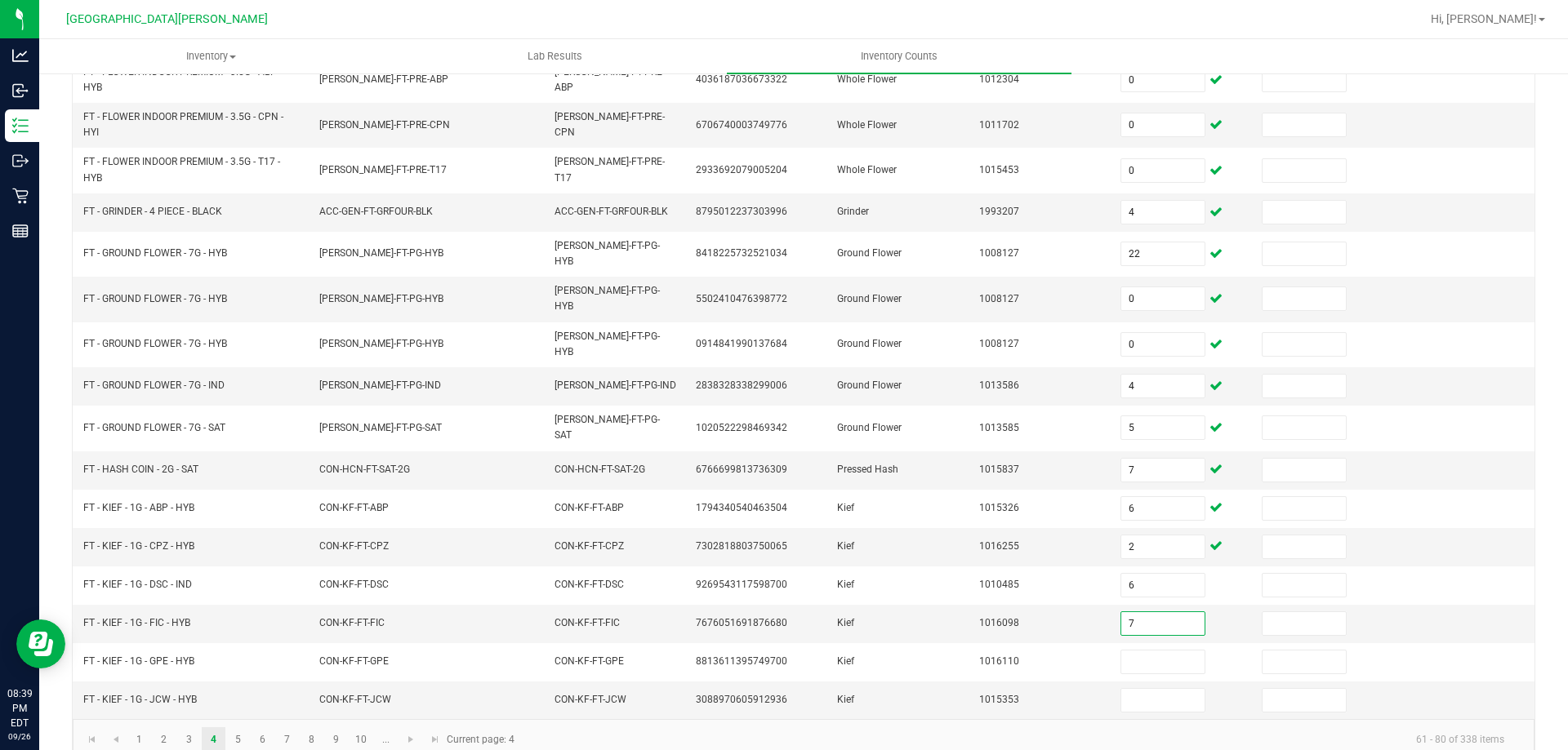
type input "7"
type input "4"
type input "5"
click at [236, 728] on link "5" at bounding box center [237, 740] width 23 height 24
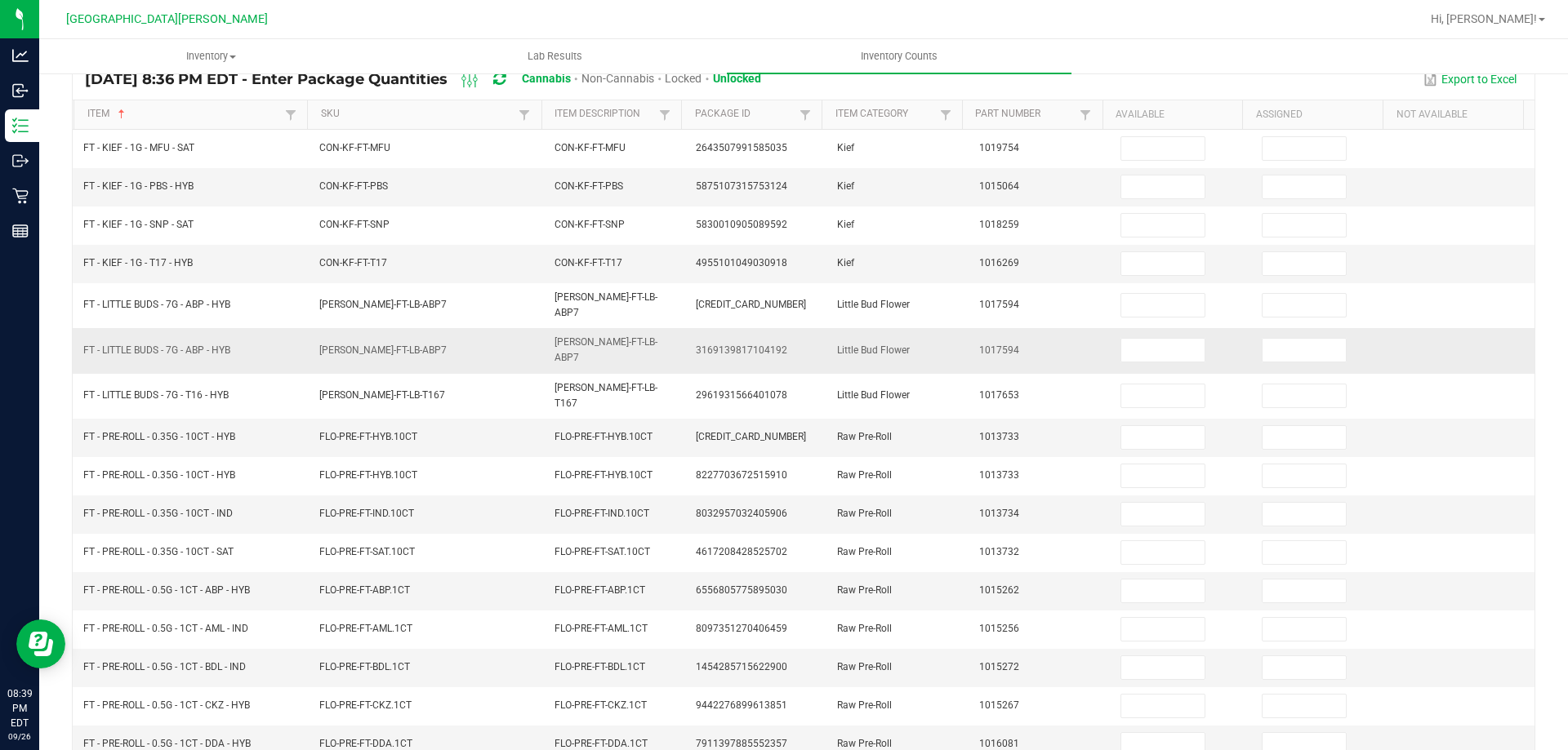
scroll to position [0, 0]
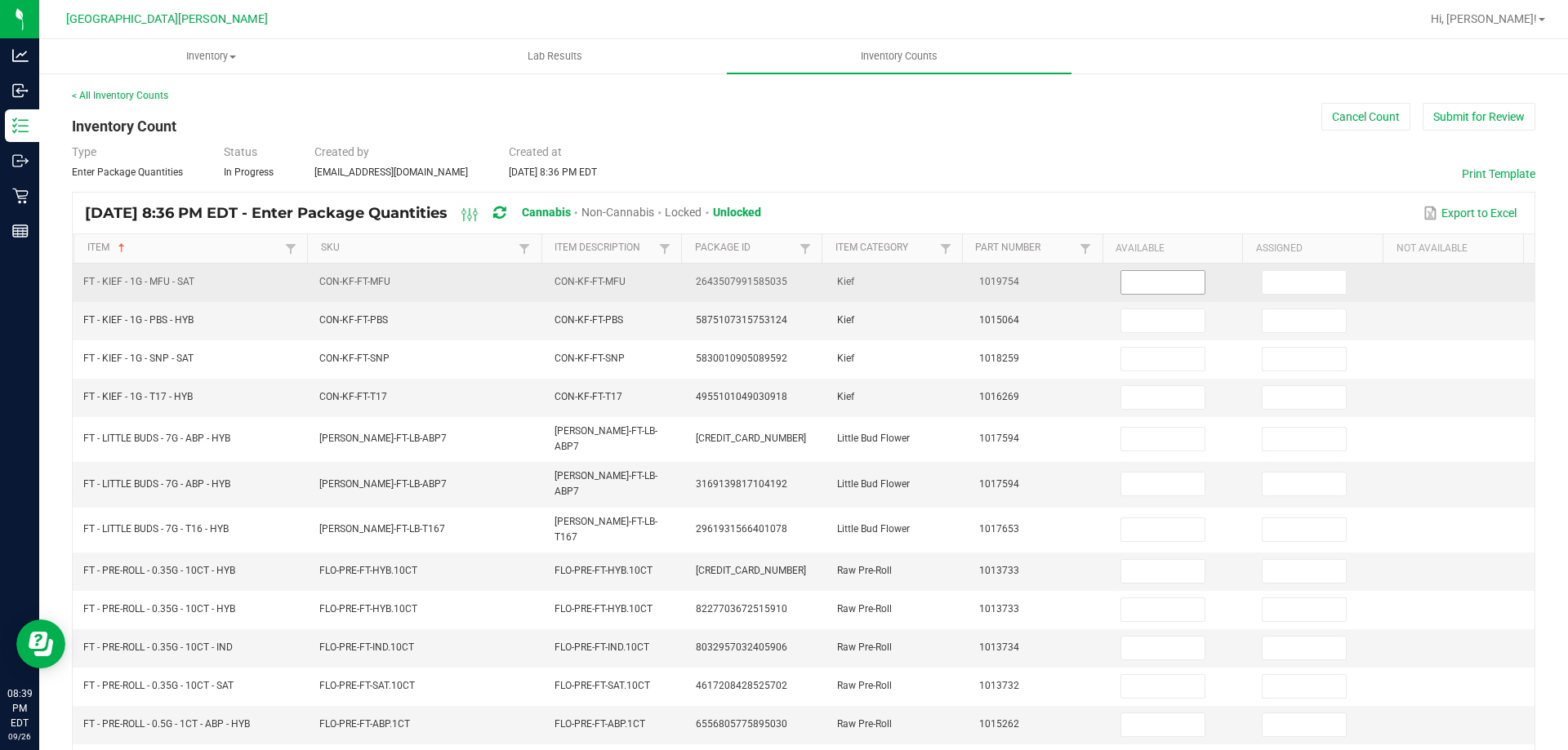
click at [1145, 283] on input at bounding box center [1162, 282] width 83 height 23
type input "5"
type input "6"
type input "4"
type input "1"
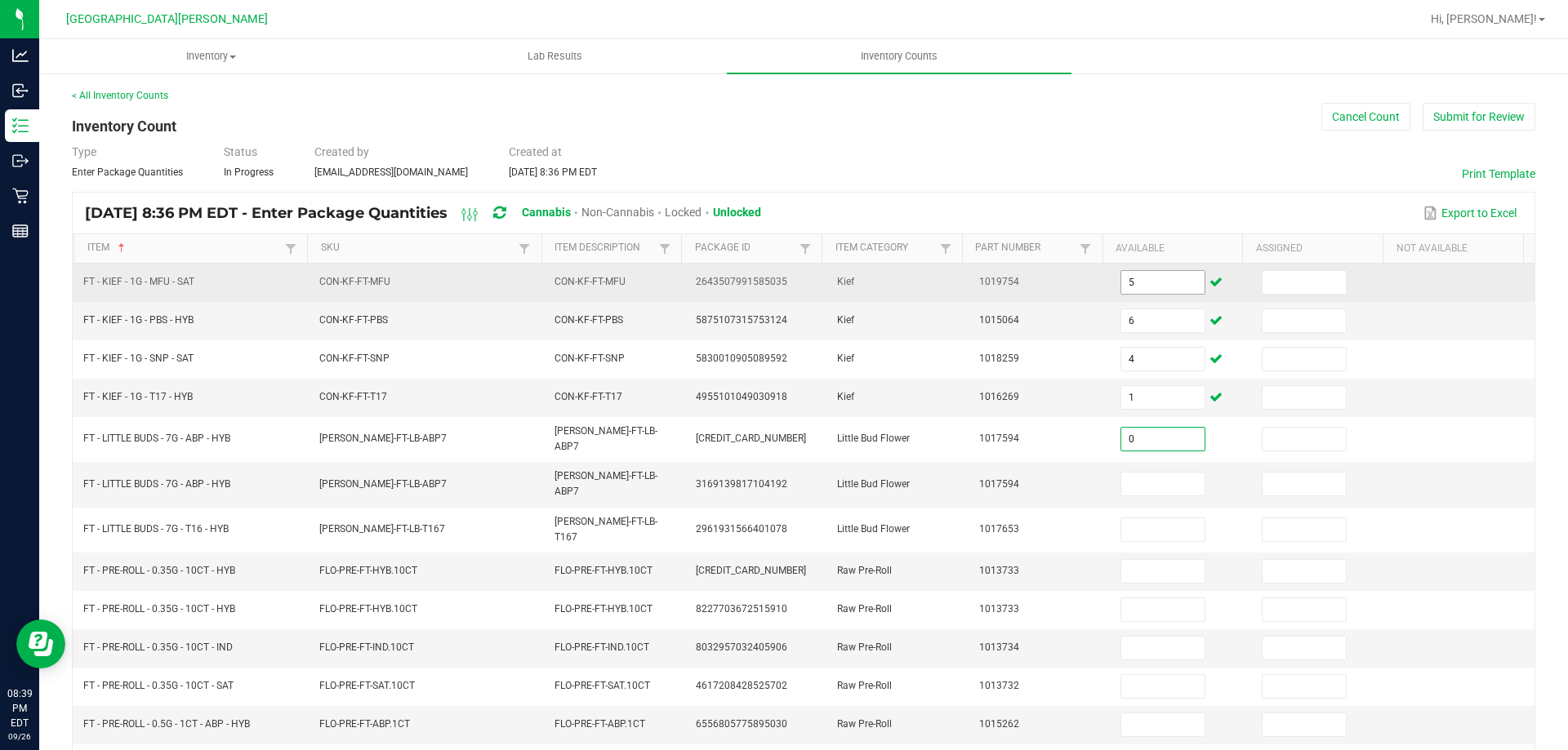
type input "0"
type input "18"
type input "6"
type input "7"
type input "0"
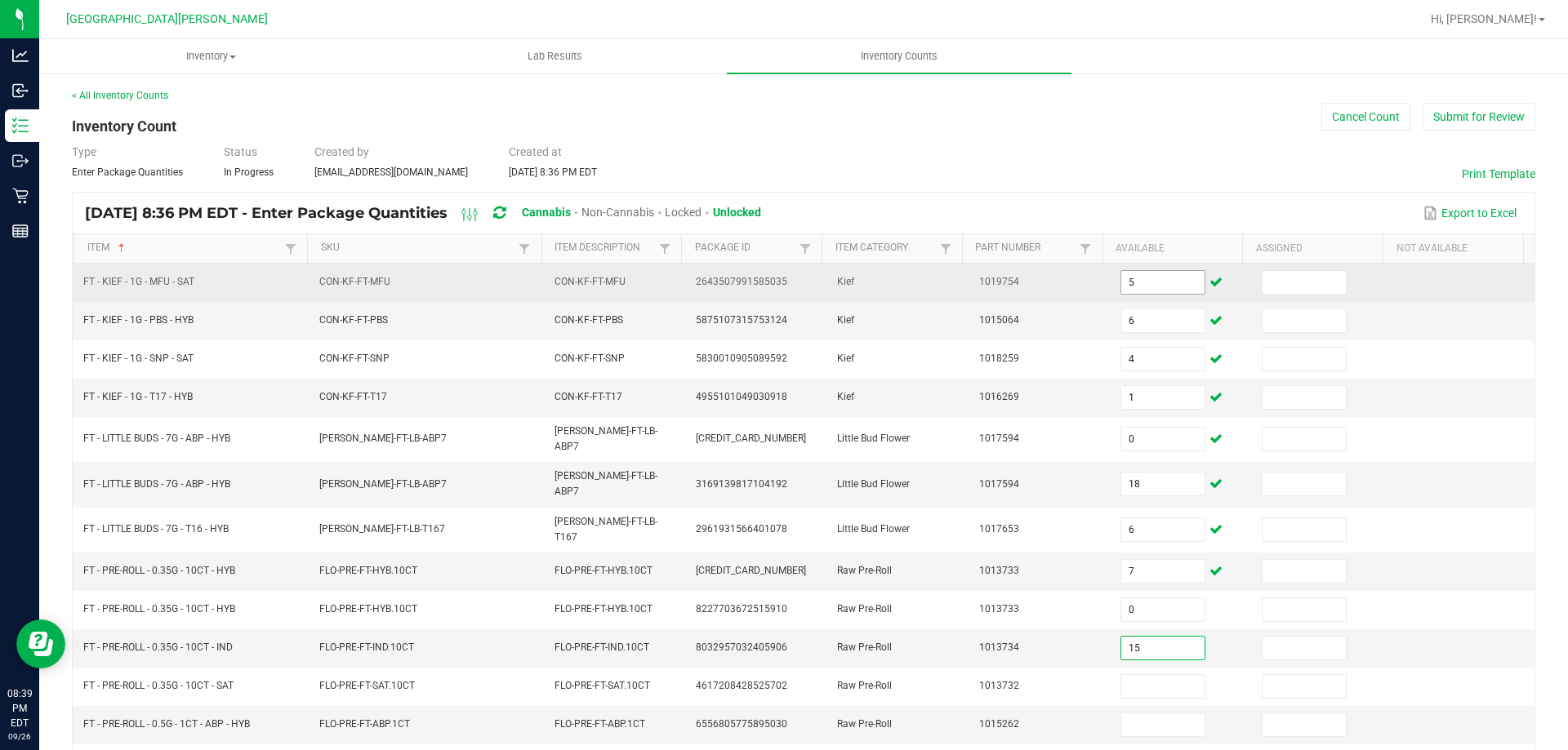
type input "15"
type input "10"
type input "18"
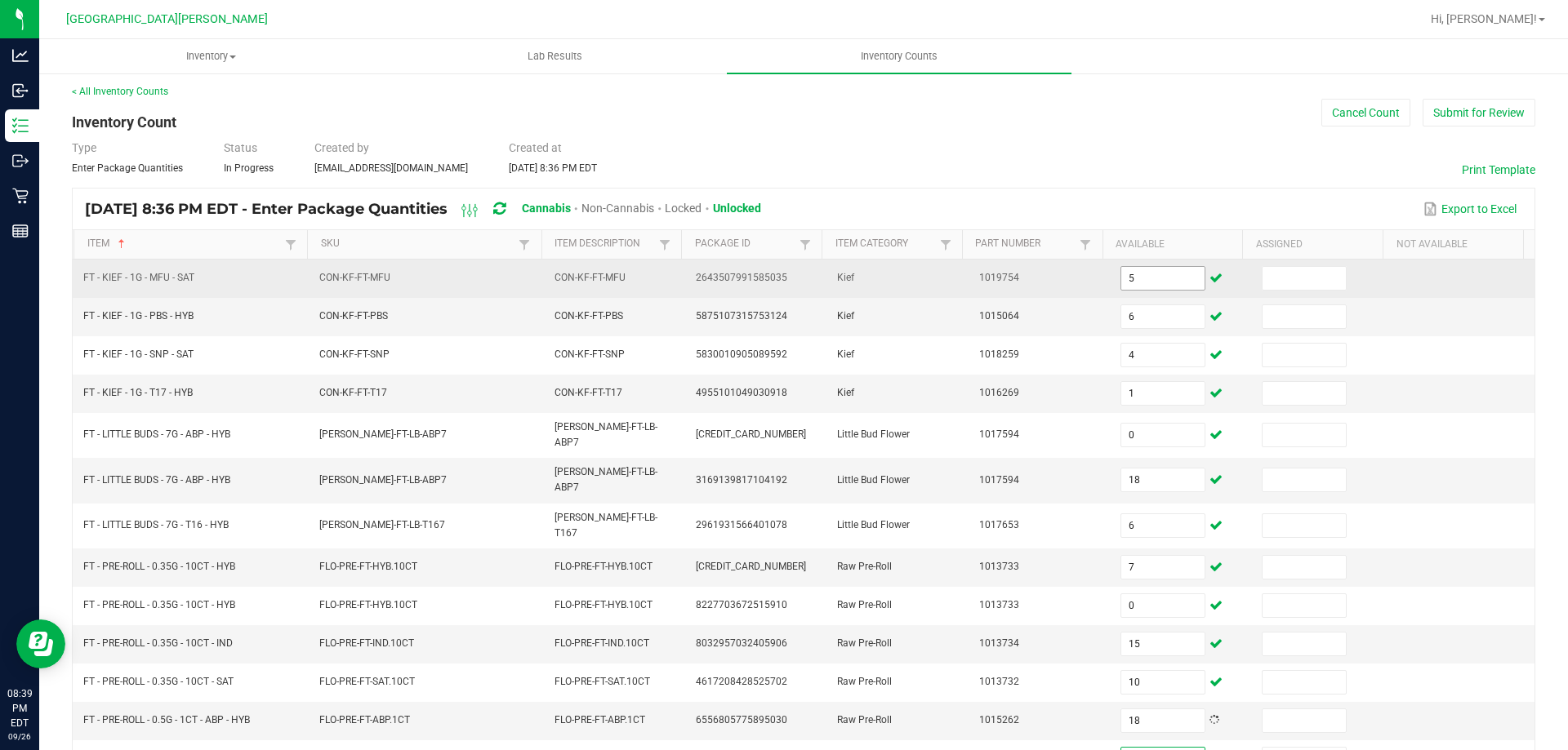
type input "2"
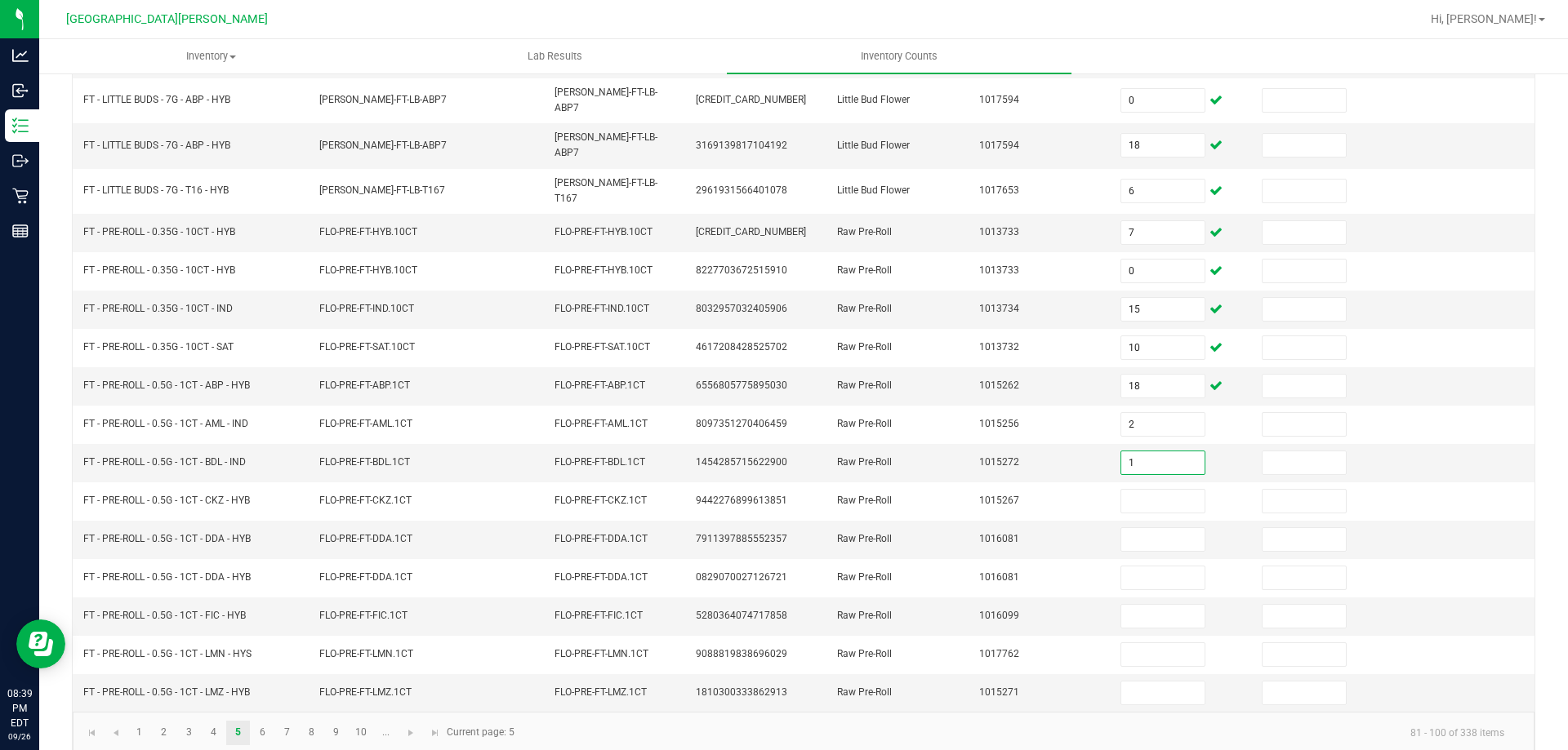
type input "1"
type input "8"
type input "0"
type input "22"
type input "4"
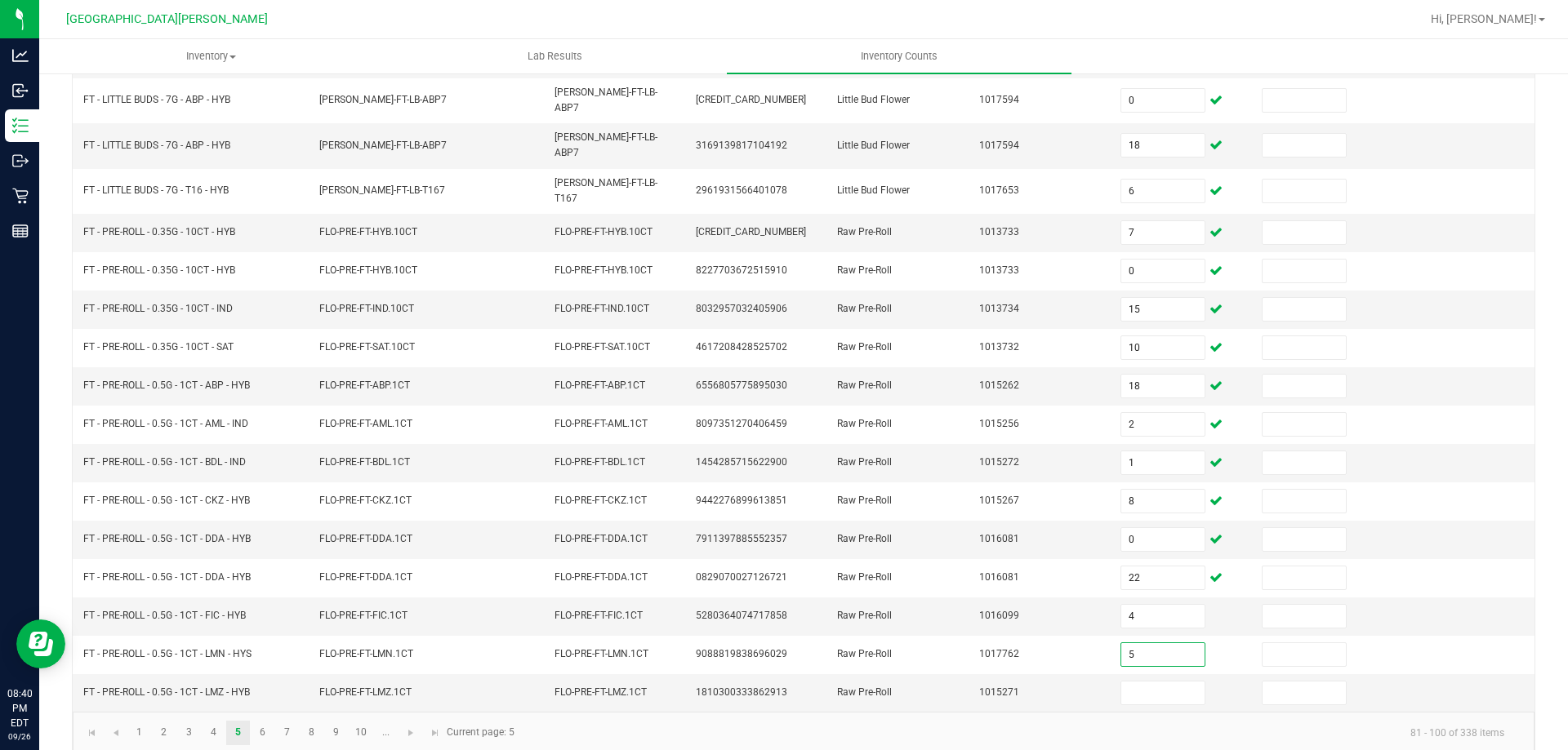
type input "5"
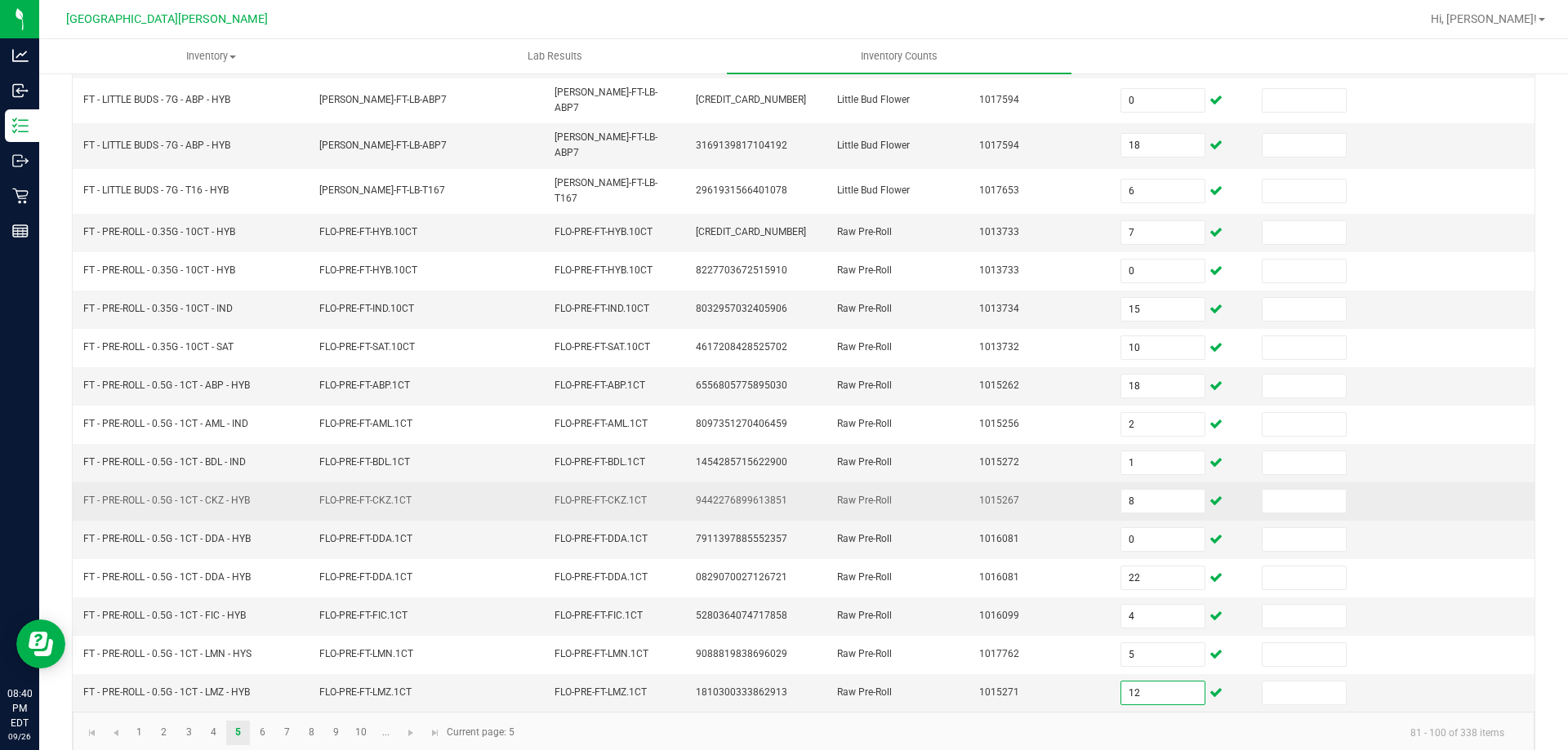
type input "12"
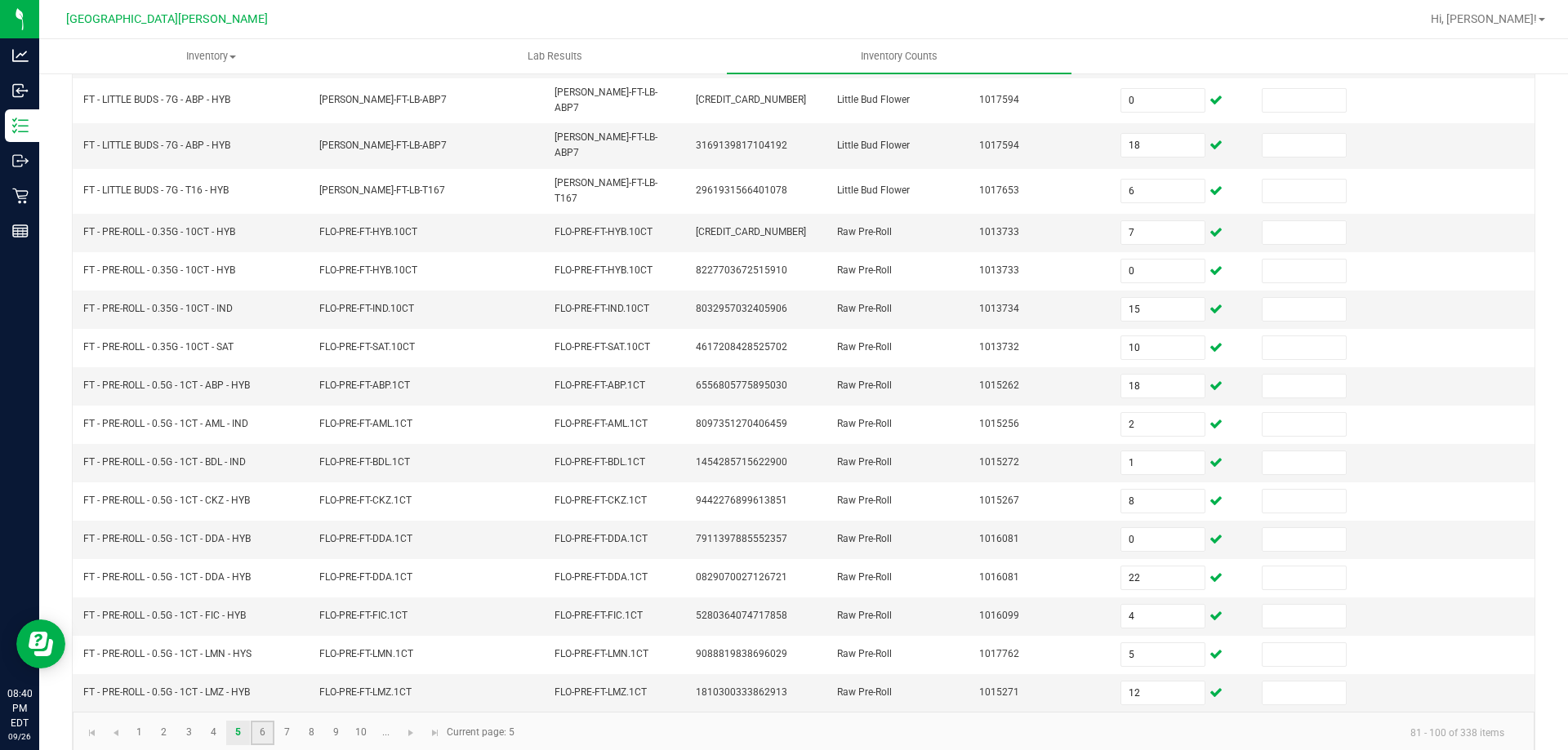
click at [264, 721] on link "6" at bounding box center [261, 733] width 23 height 24
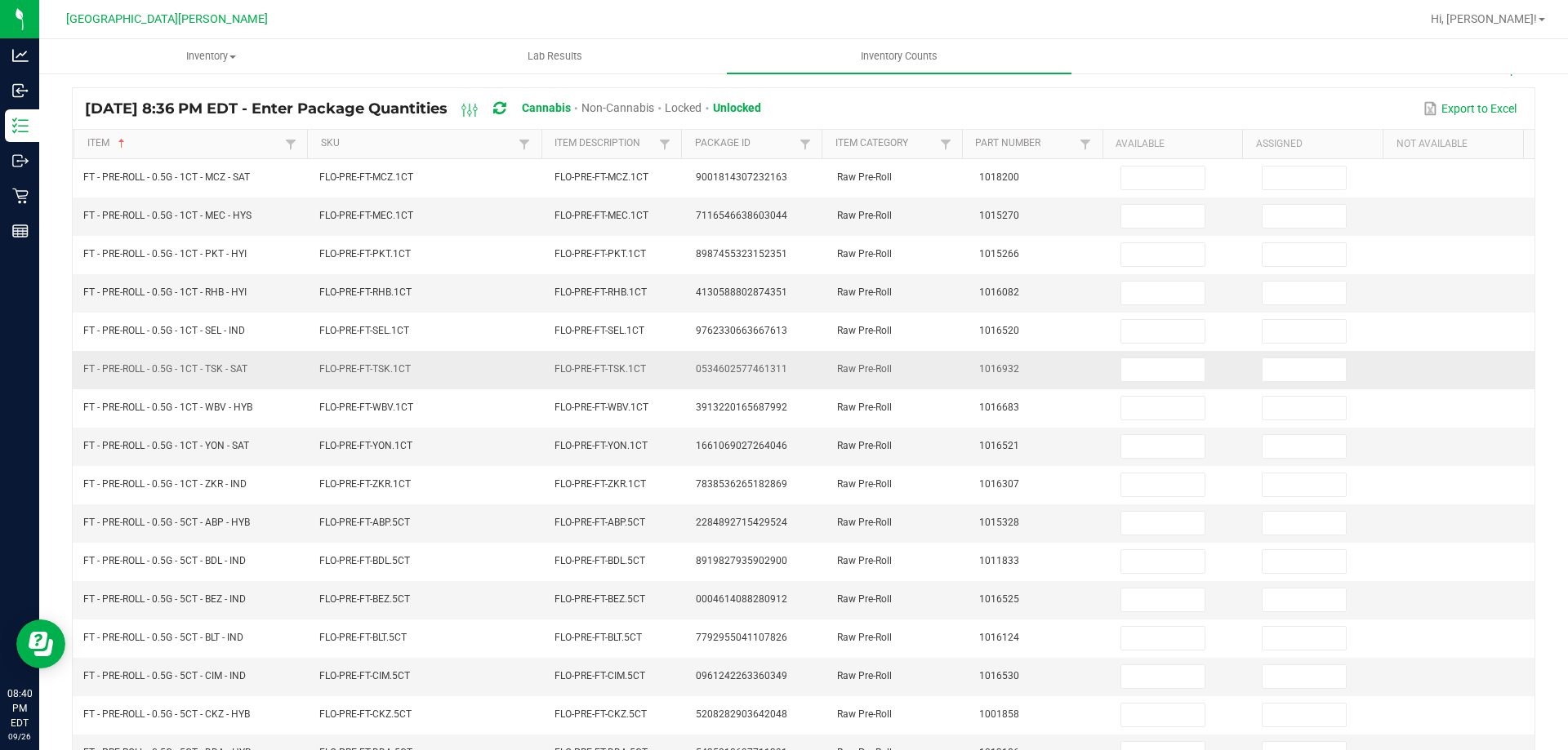
scroll to position [0, 0]
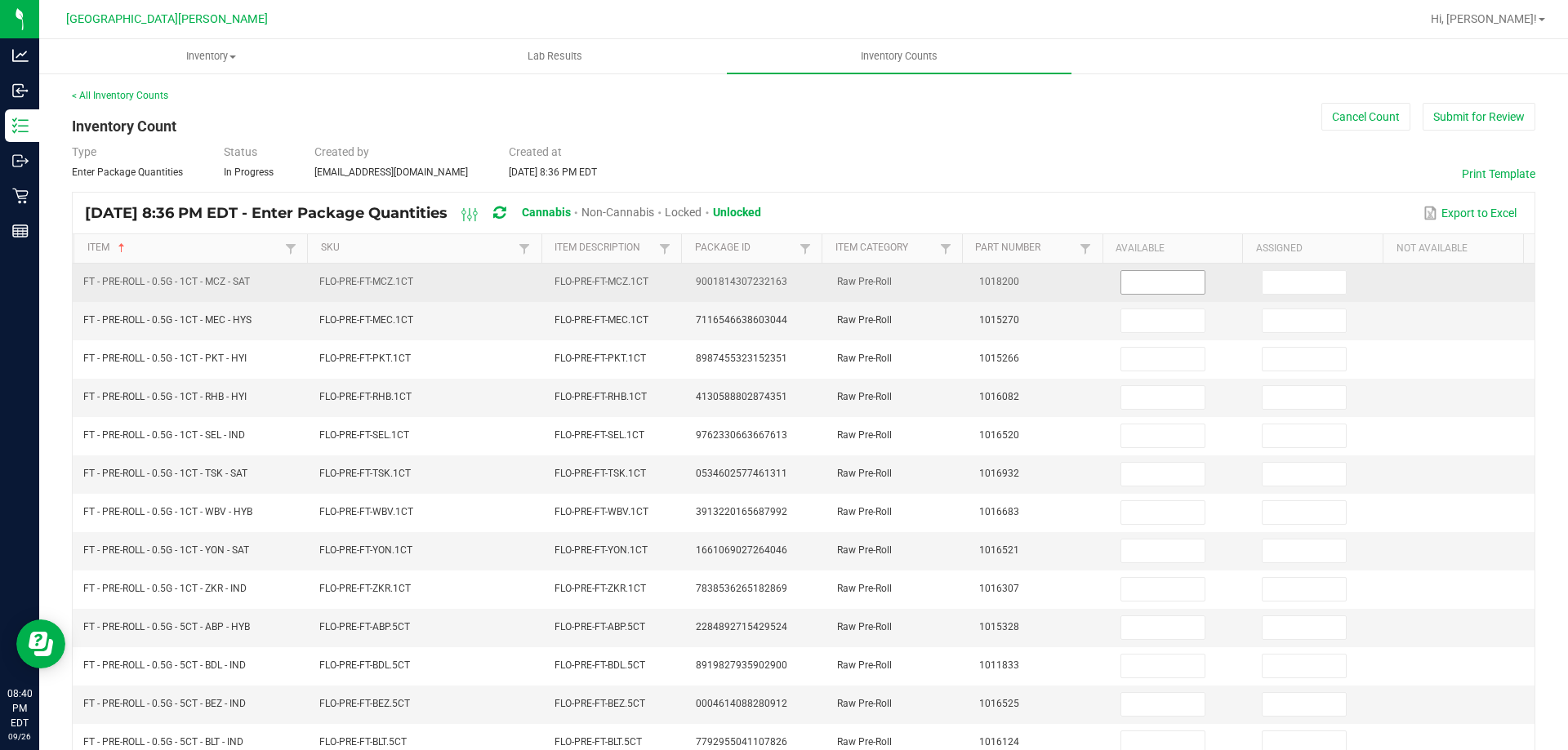
click at [1136, 288] on input at bounding box center [1162, 282] width 83 height 23
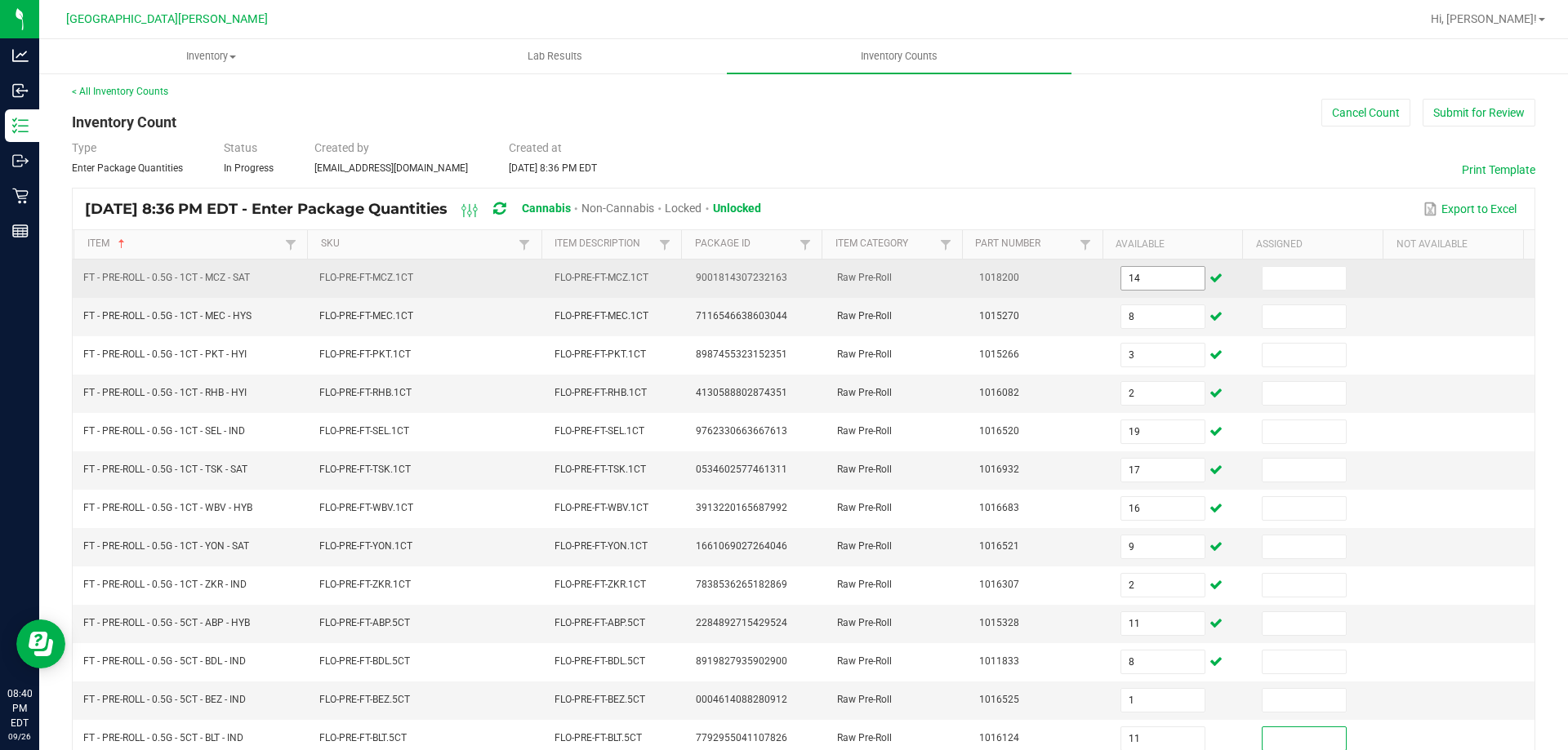
scroll to position [339, 0]
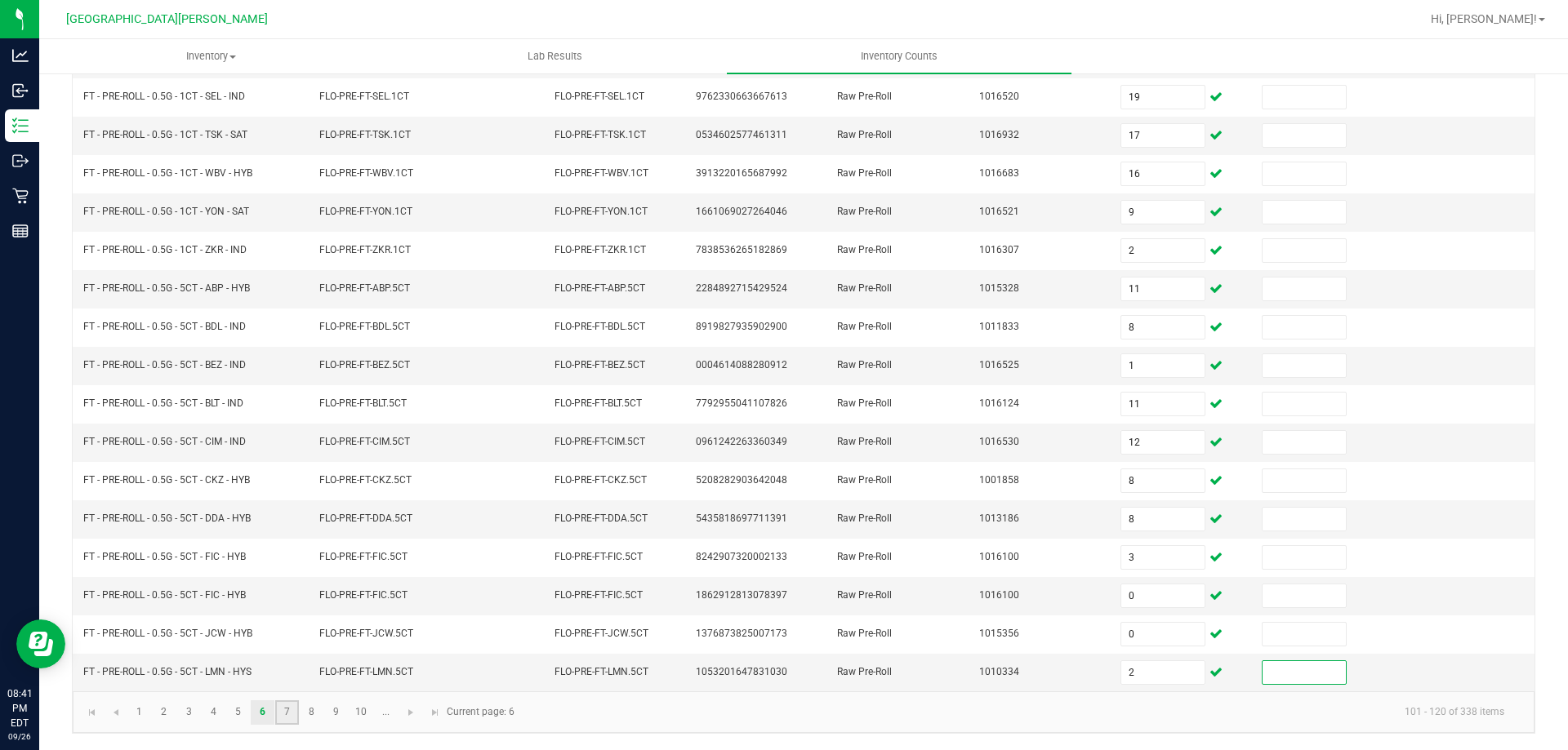
click at [286, 717] on link "7" at bounding box center [287, 713] width 23 height 24
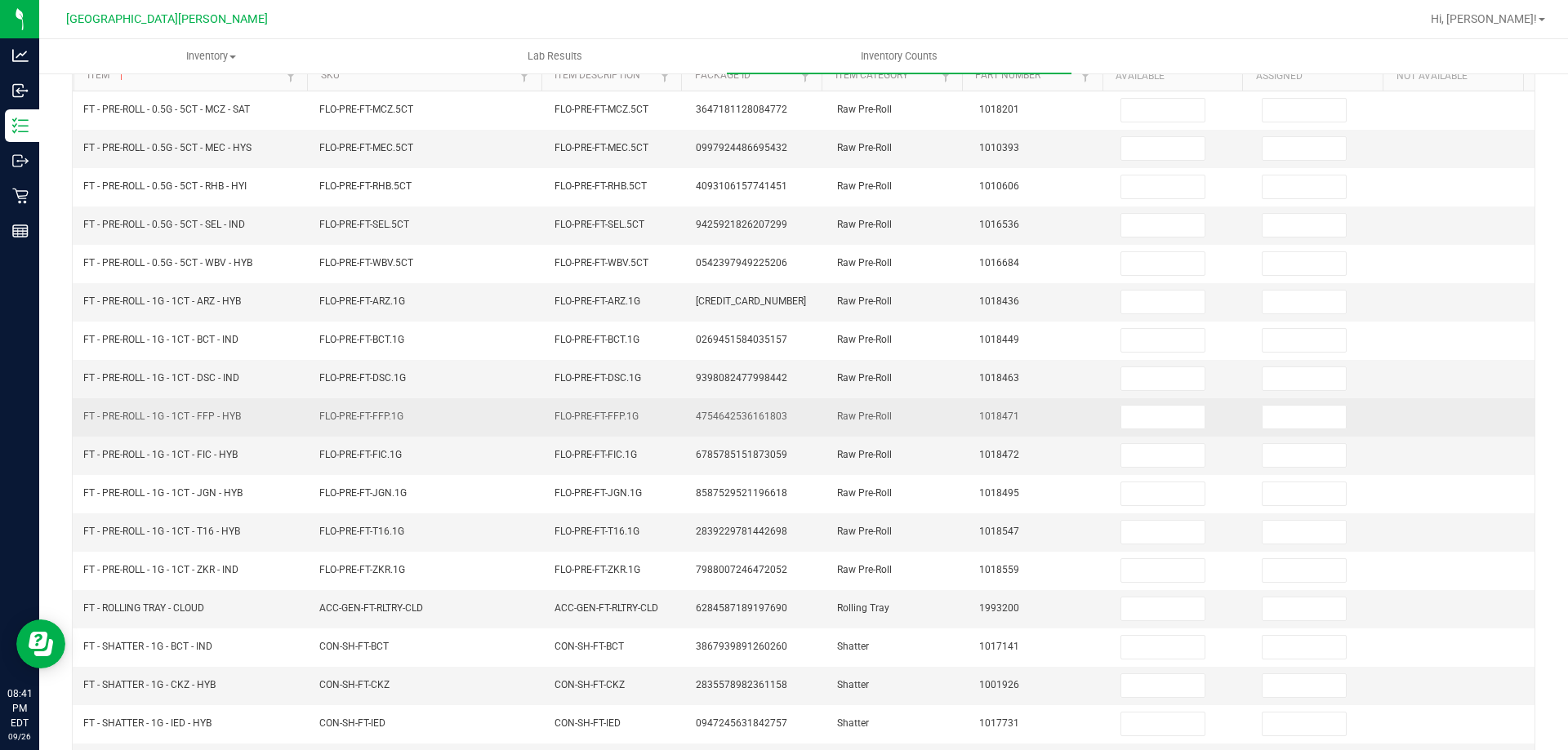
scroll to position [0, 0]
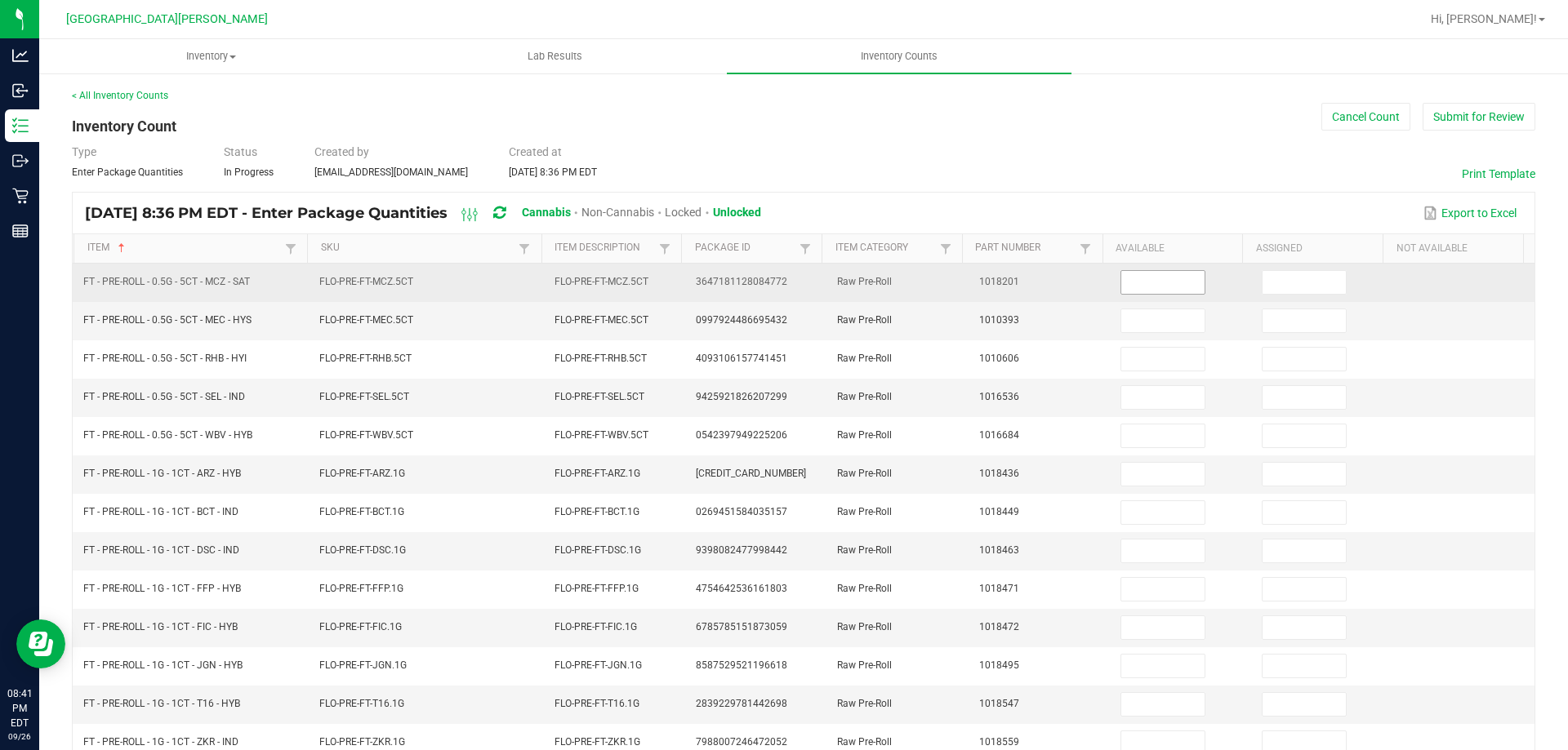
click at [1132, 284] on input at bounding box center [1162, 282] width 83 height 23
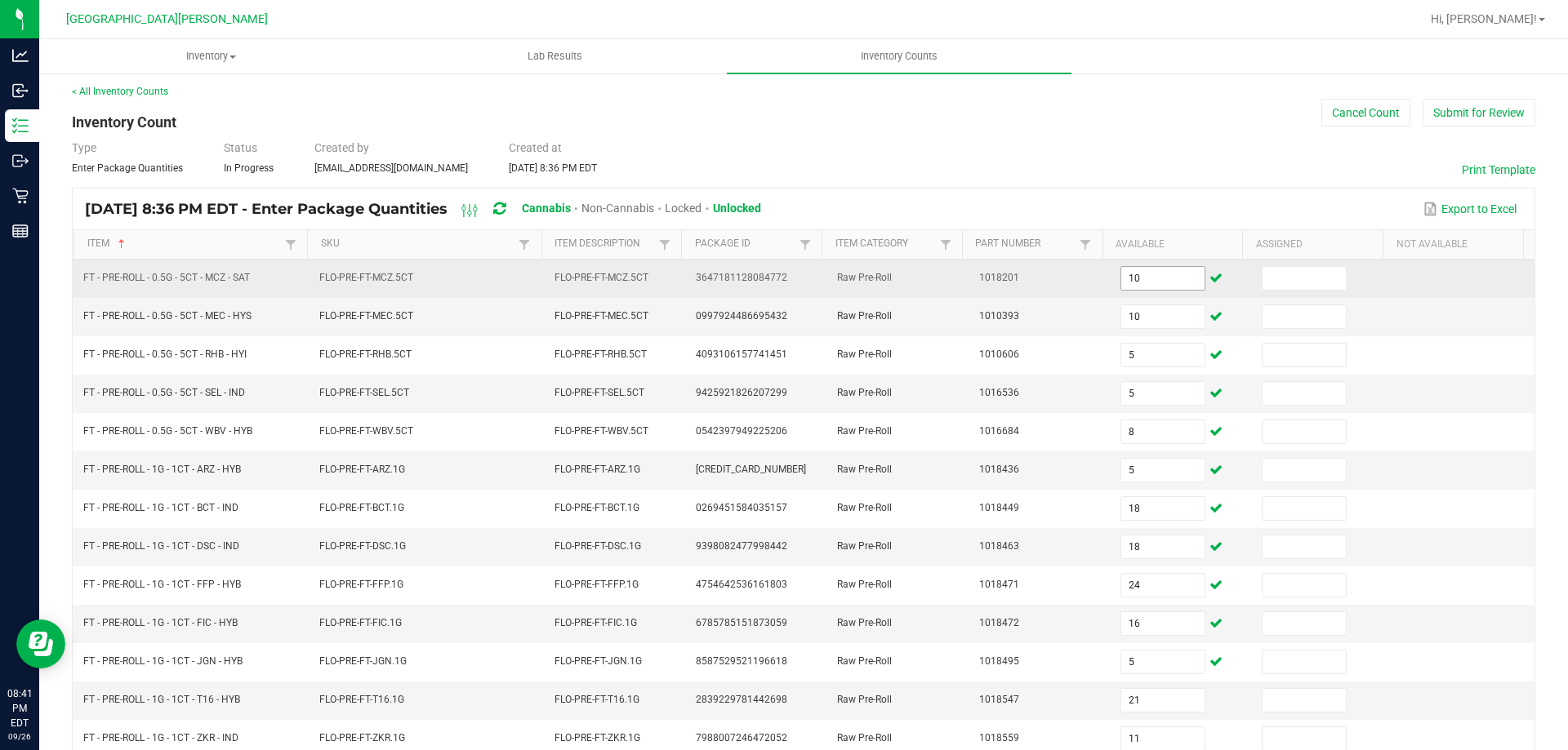
scroll to position [339, 0]
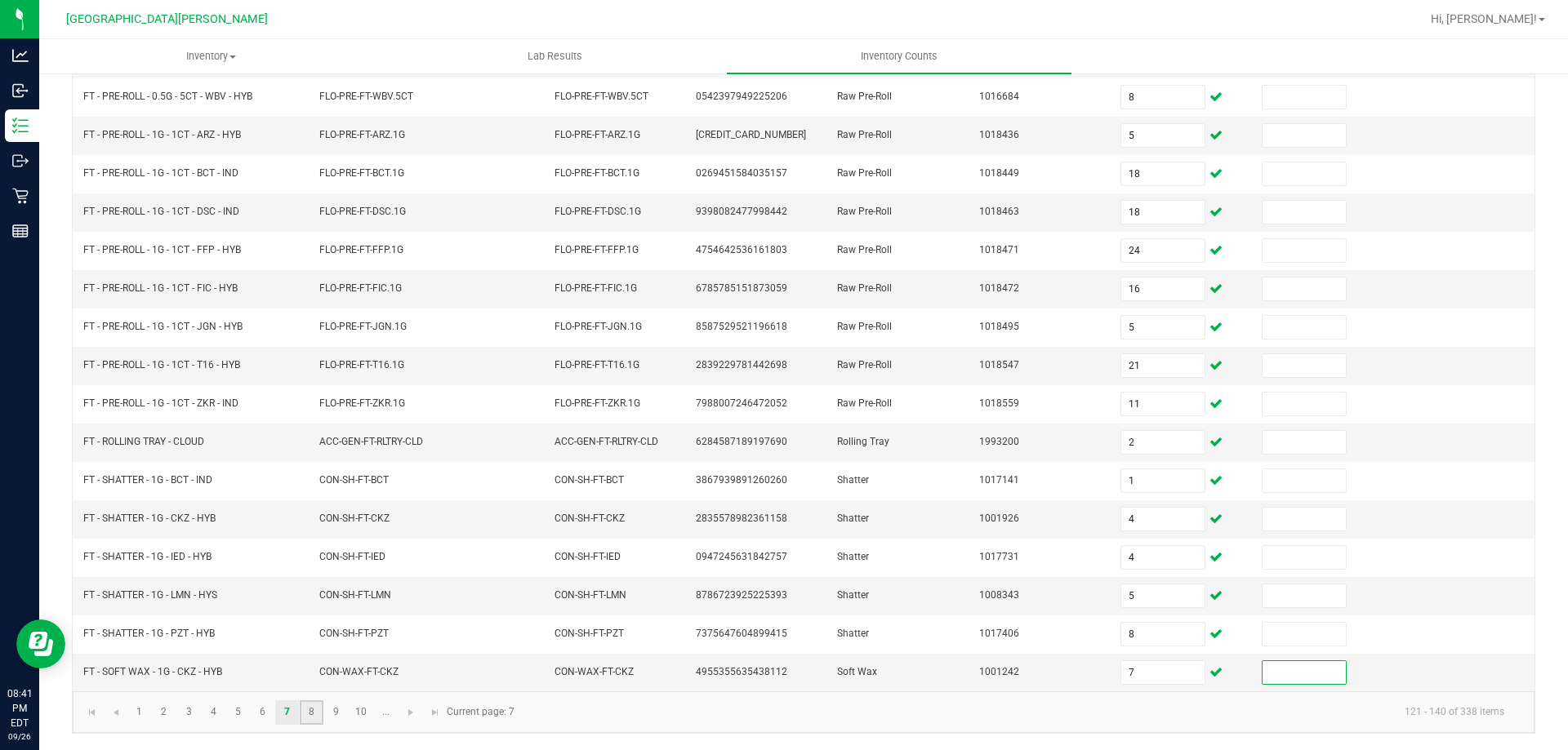
click at [306, 709] on link "8" at bounding box center [311, 713] width 23 height 24
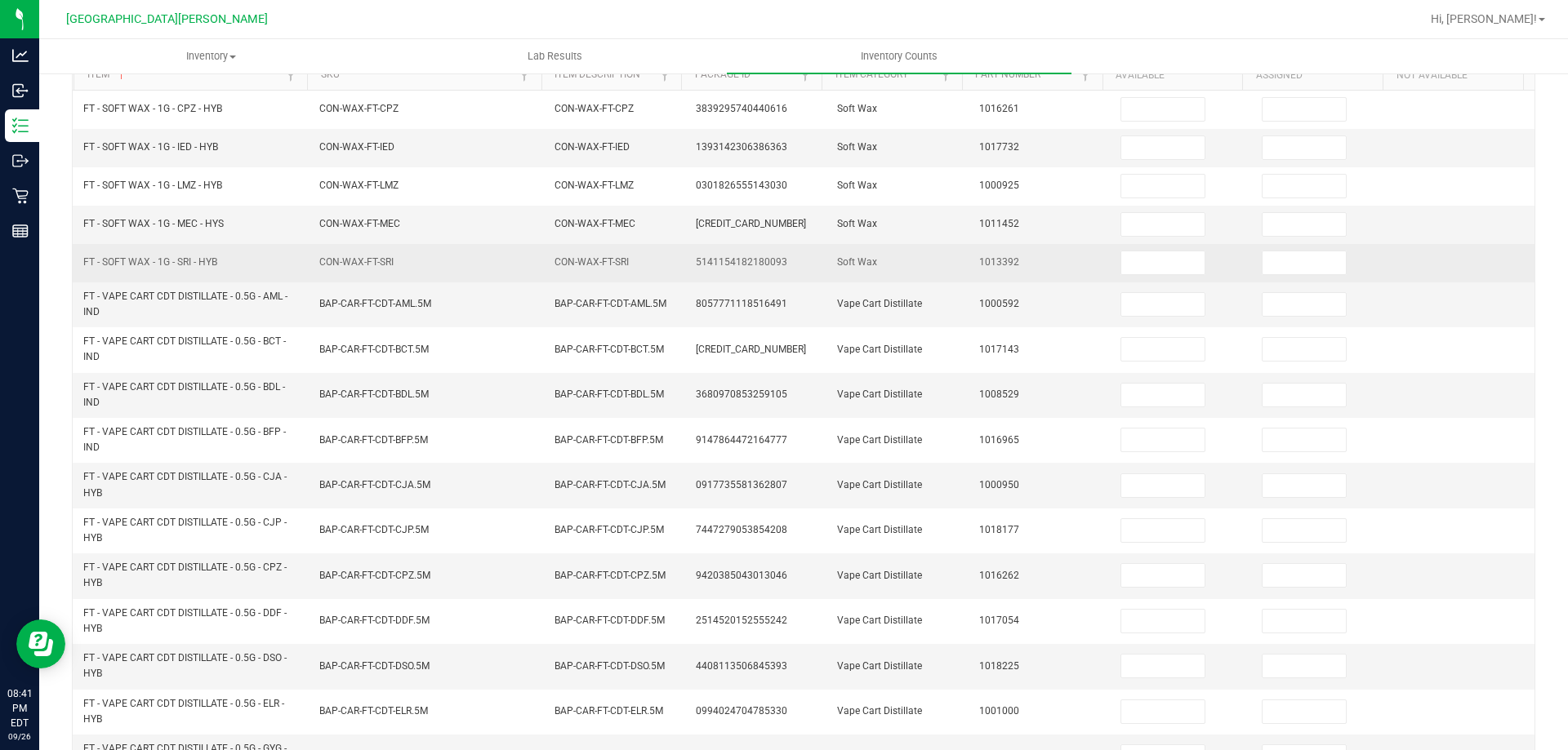
scroll to position [0, 0]
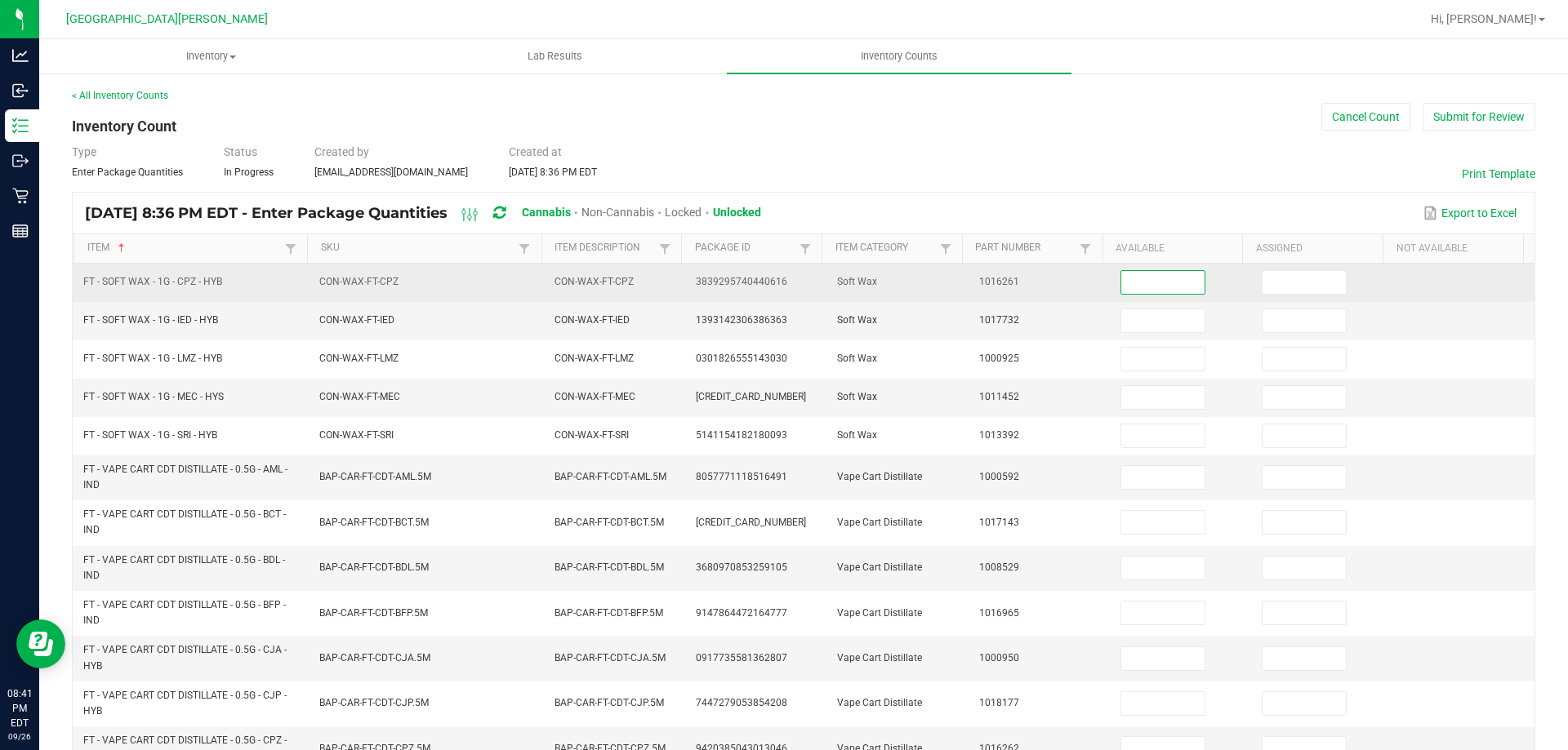
click at [1170, 278] on input at bounding box center [1162, 282] width 83 height 23
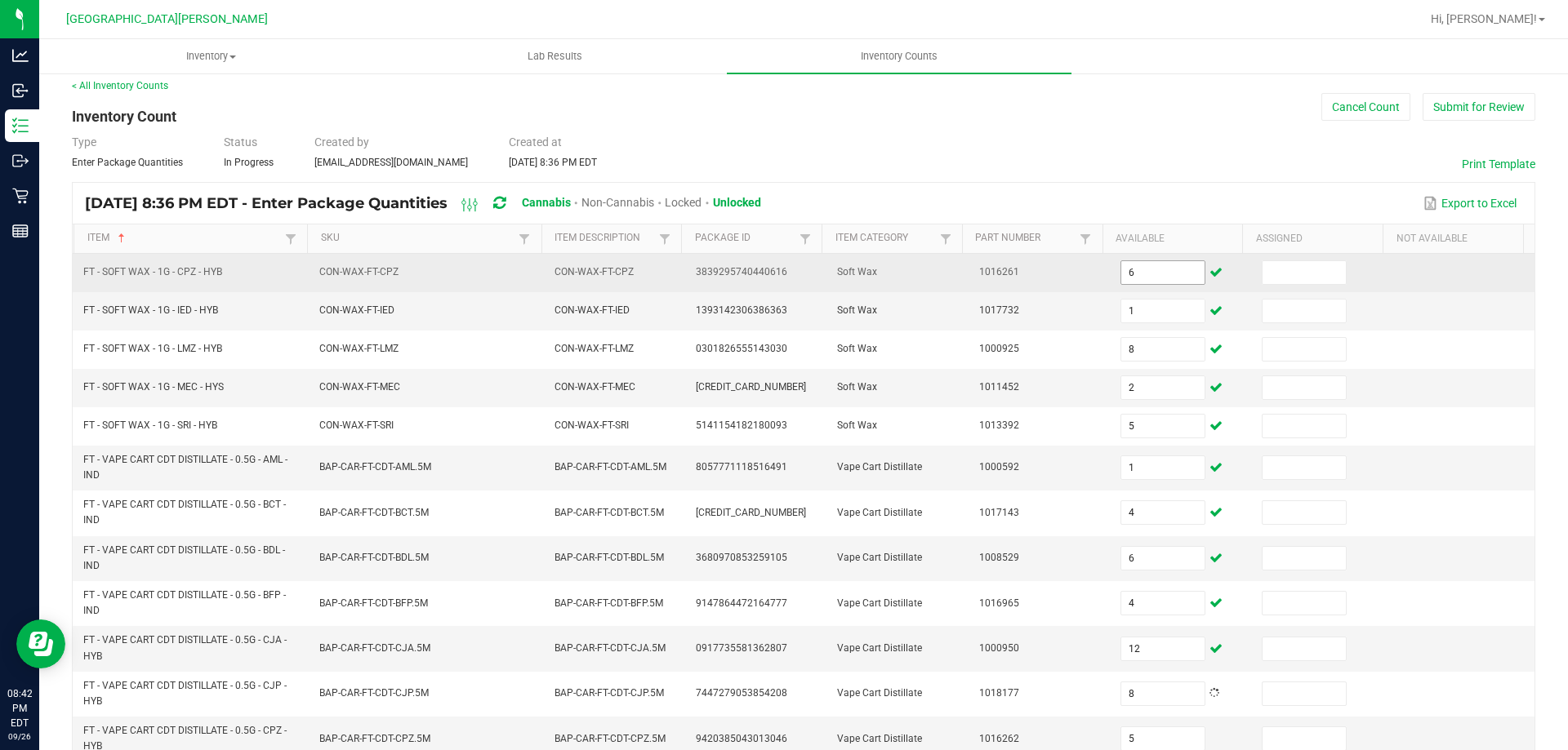
scroll to position [399, 0]
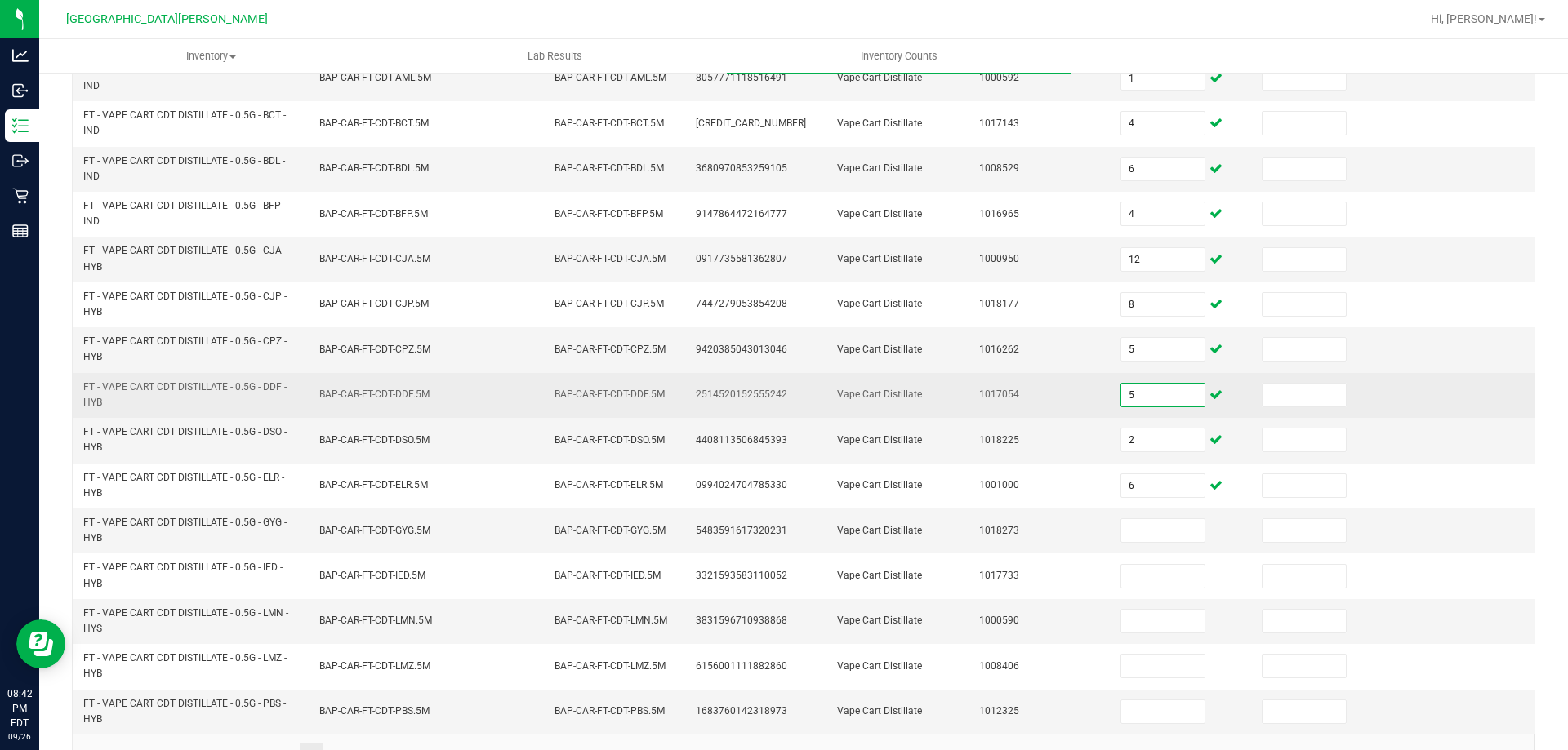
click at [1126, 396] on input "5" at bounding box center [1162, 395] width 83 height 23
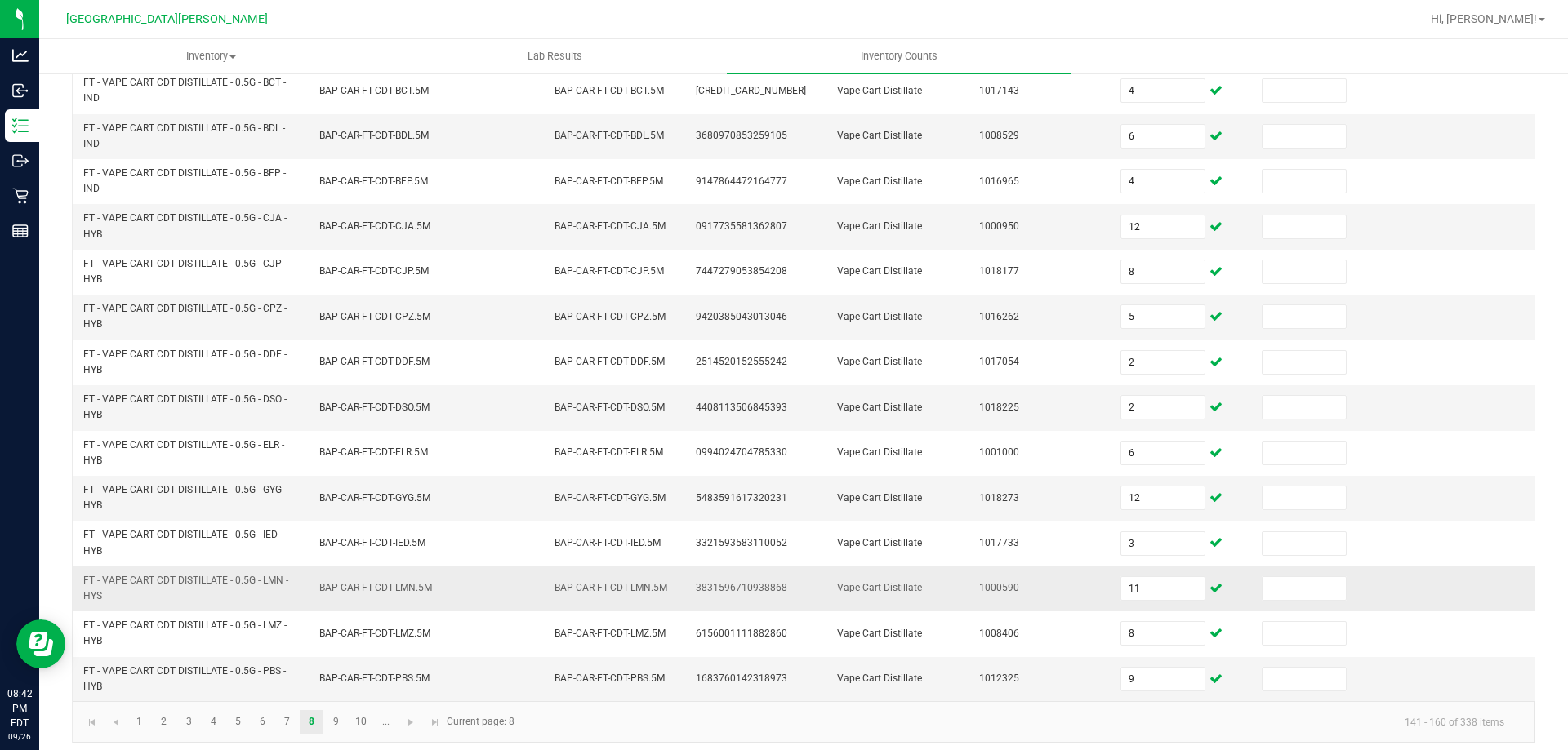
scroll to position [442, 0]
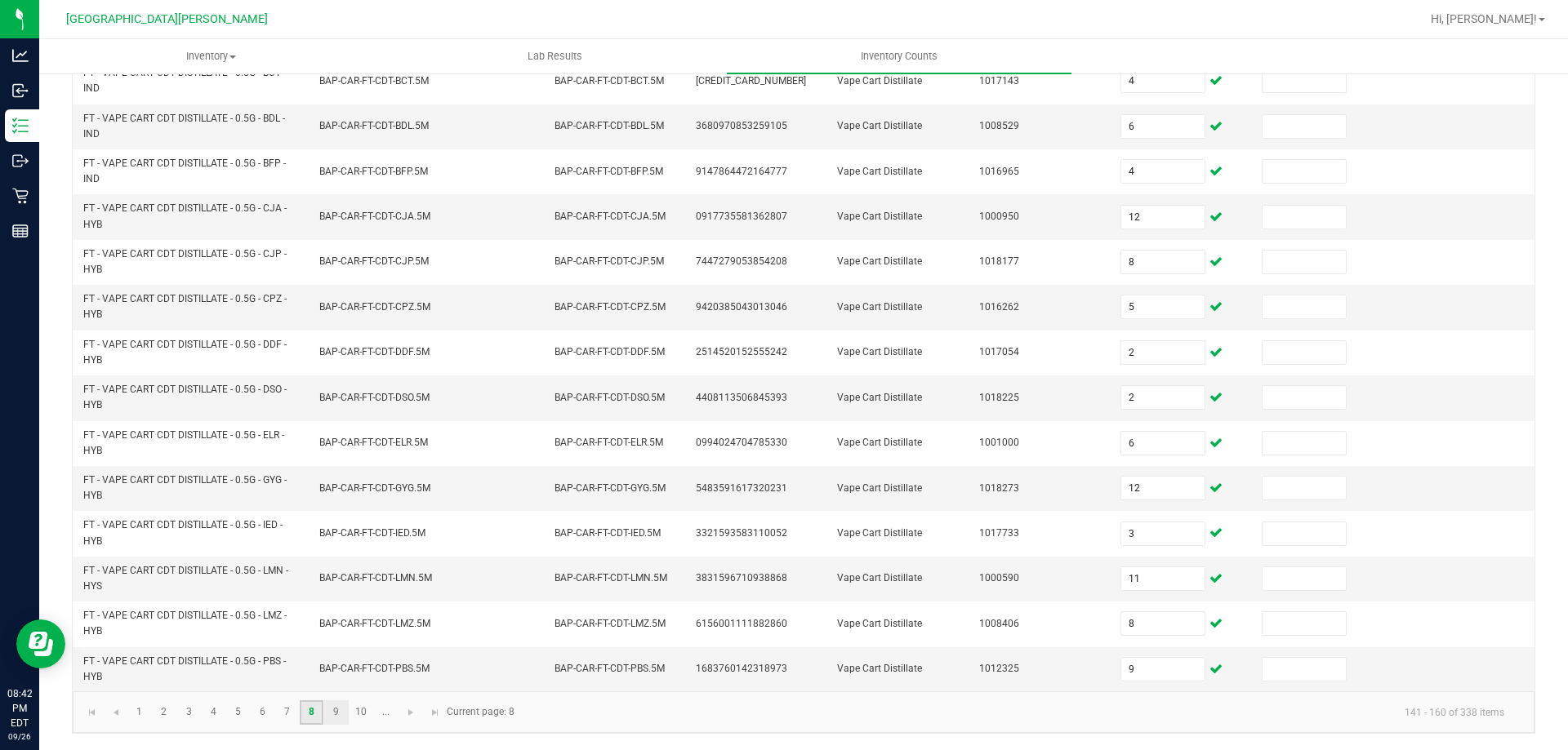
click at [325, 712] on ul "1 2 3 4 5 6 7 8 9 10 ..." at bounding box center [262, 713] width 271 height 24
click at [327, 711] on link "9" at bounding box center [335, 713] width 23 height 24
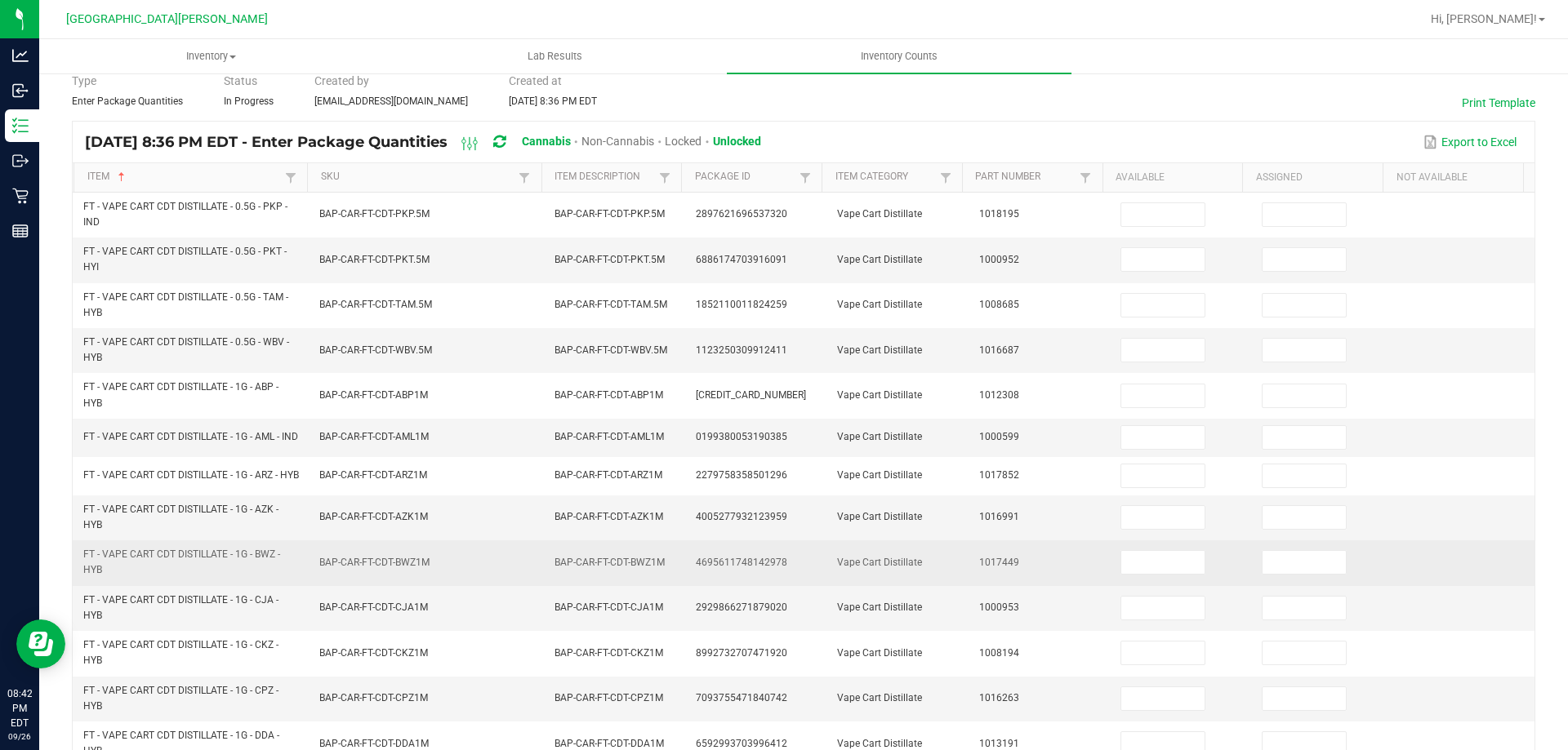
scroll to position [0, 0]
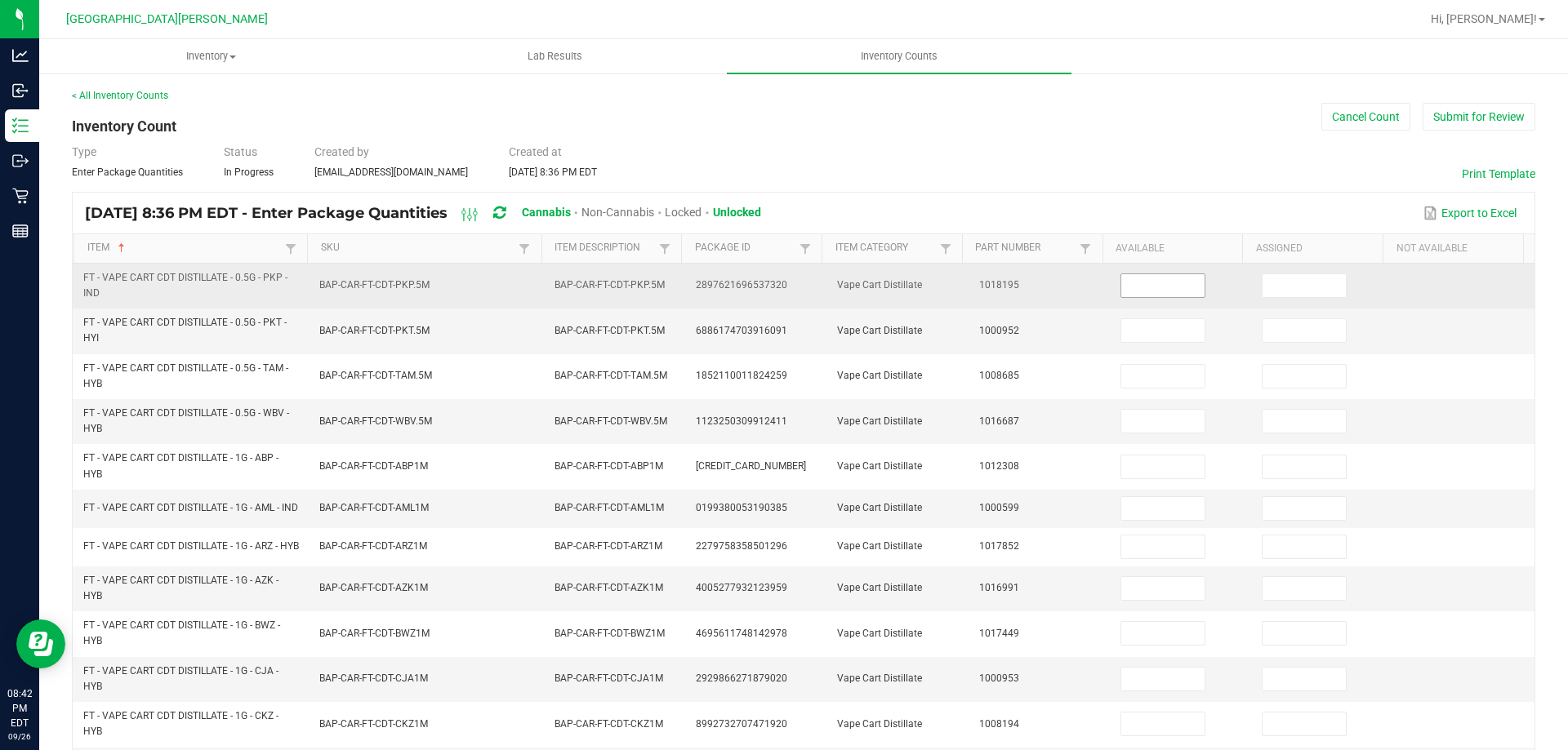
click at [1129, 280] on input at bounding box center [1162, 286] width 83 height 23
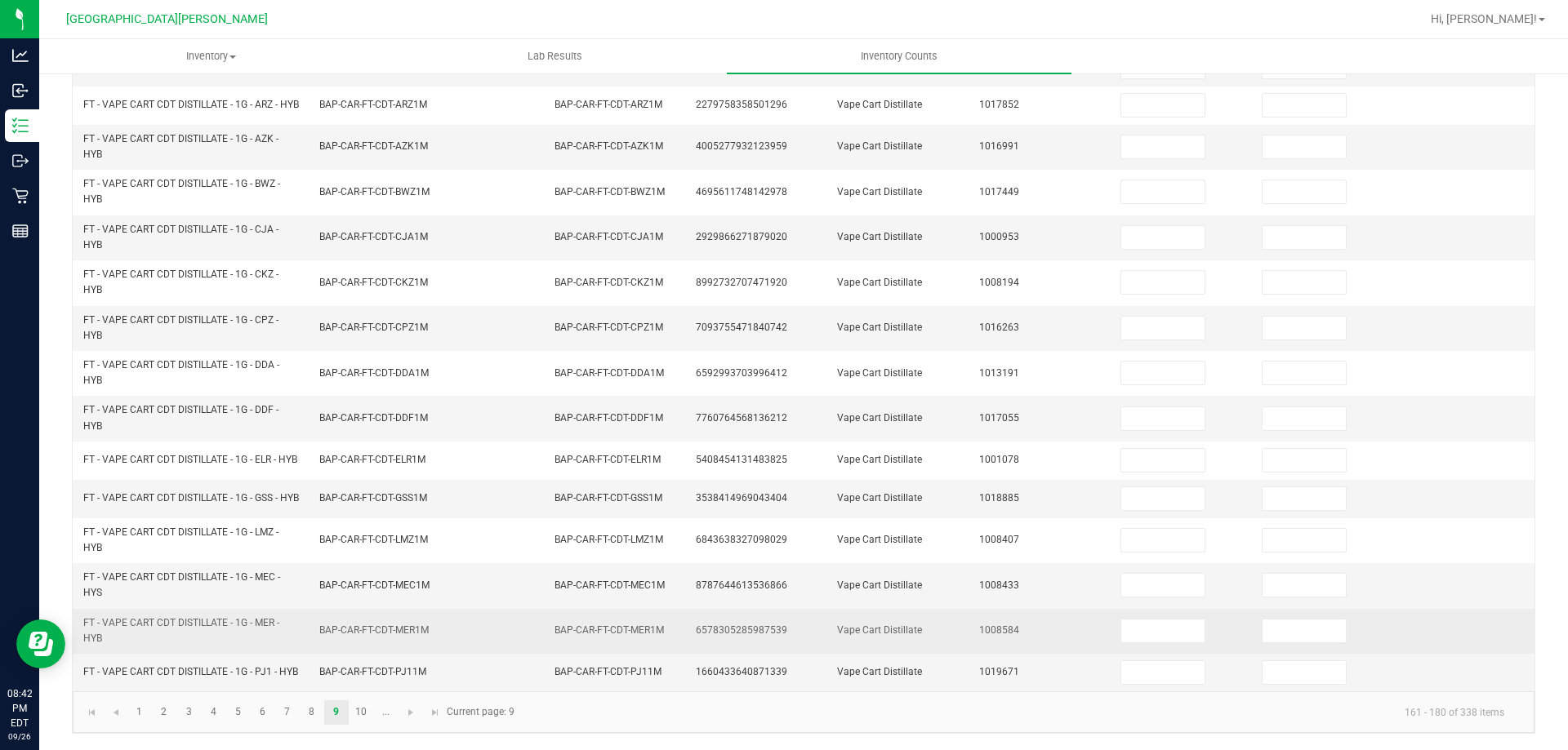
scroll to position [476, 0]
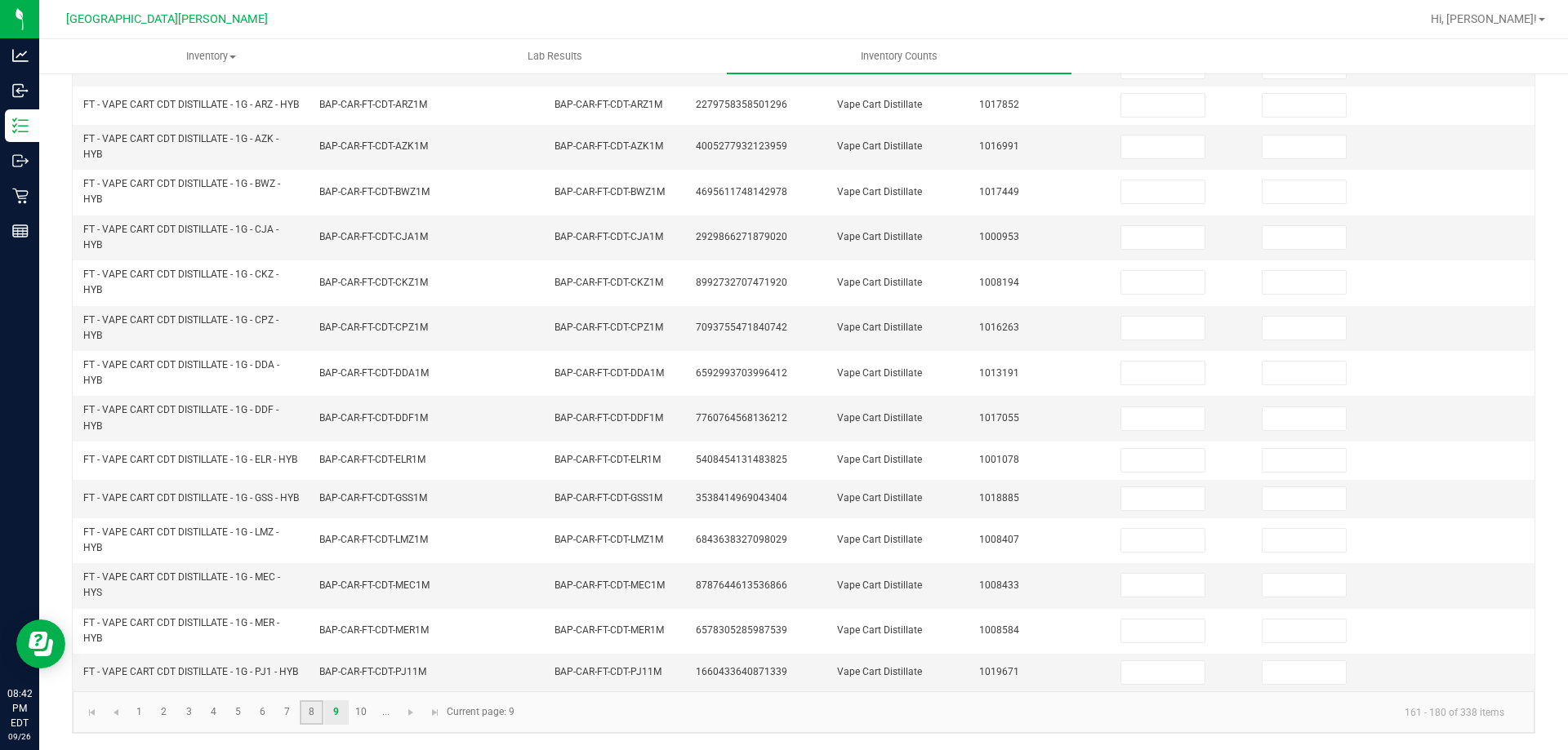
click at [303, 709] on link "8" at bounding box center [311, 713] width 23 height 24
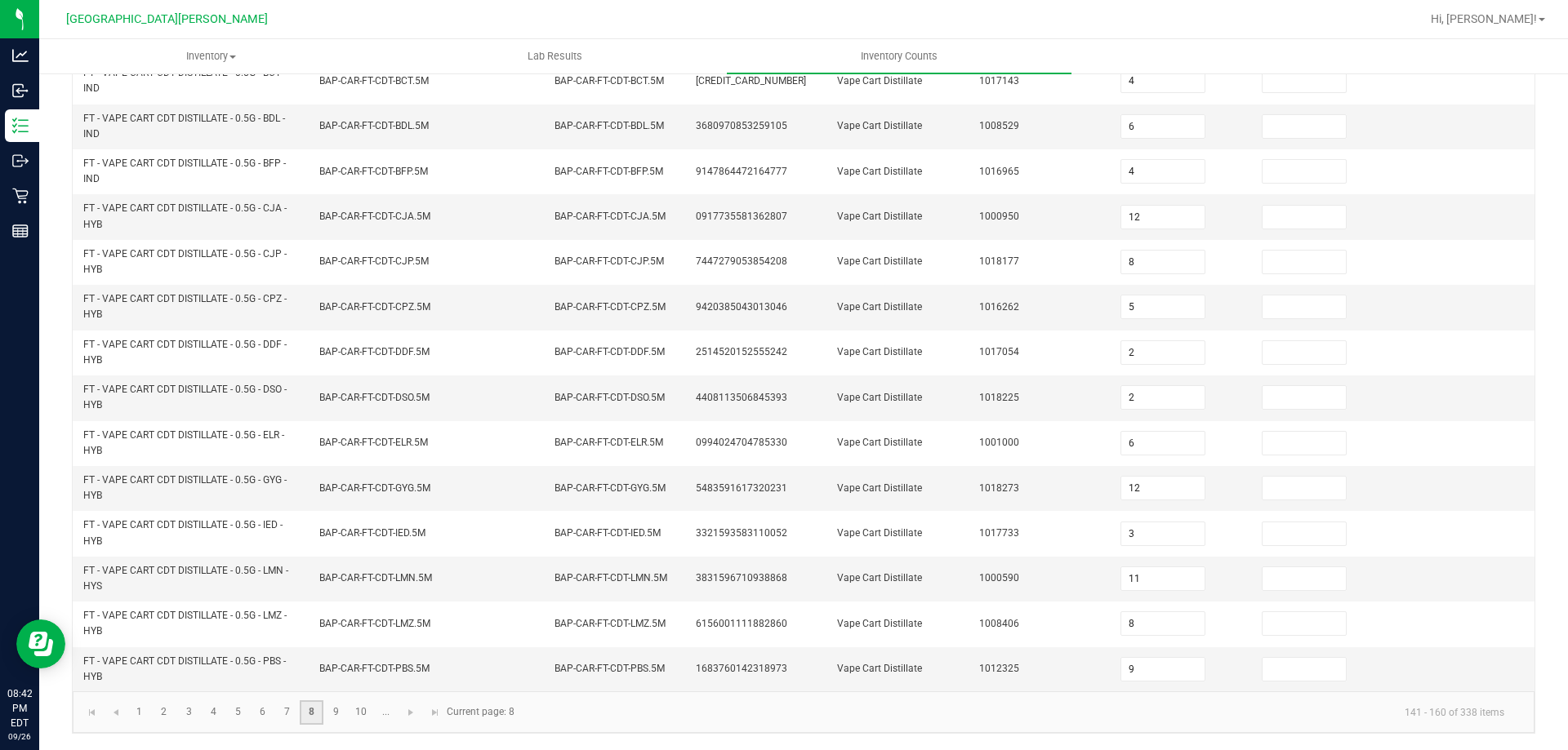
scroll to position [442, 0]
click at [336, 709] on link "9" at bounding box center [335, 713] width 23 height 24
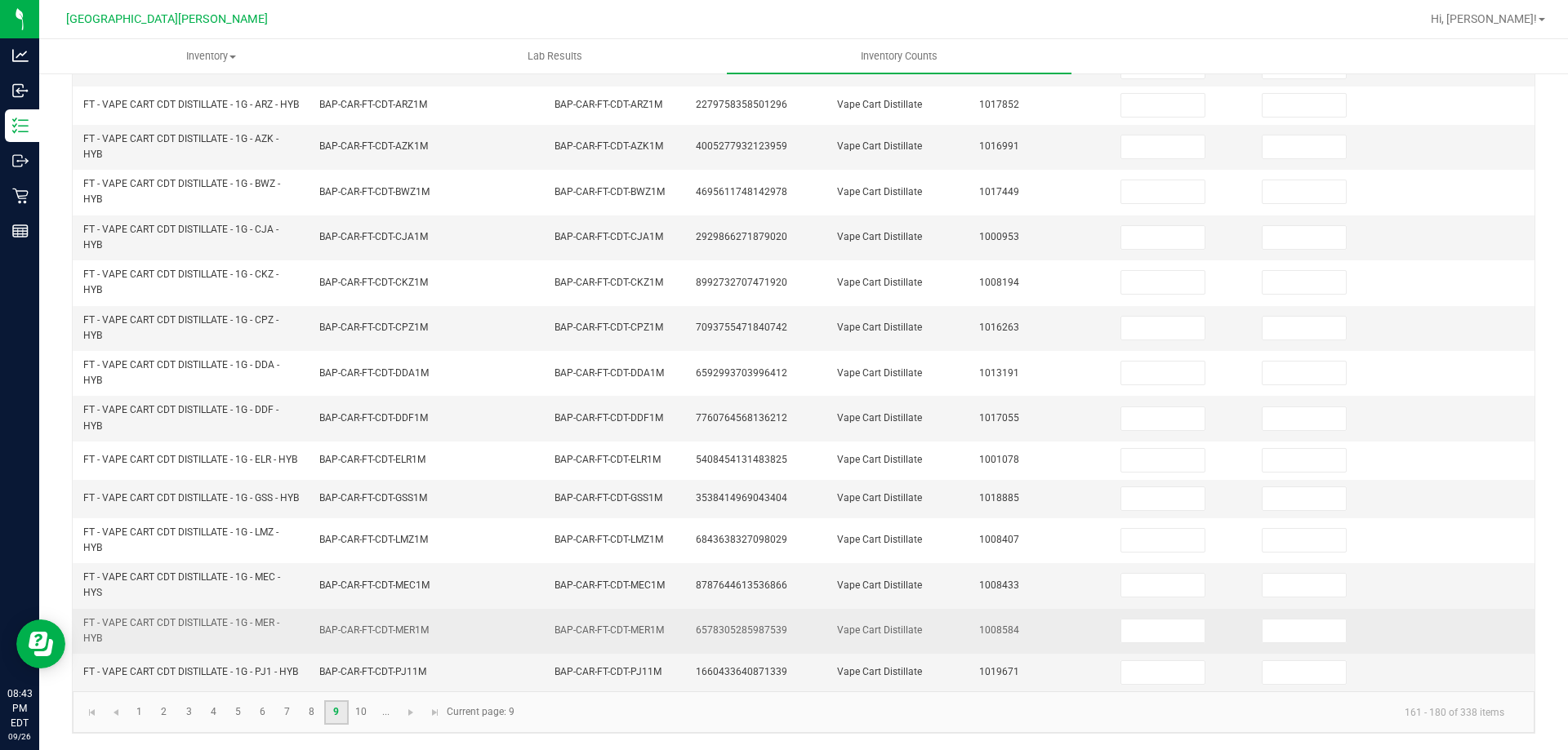
scroll to position [476, 0]
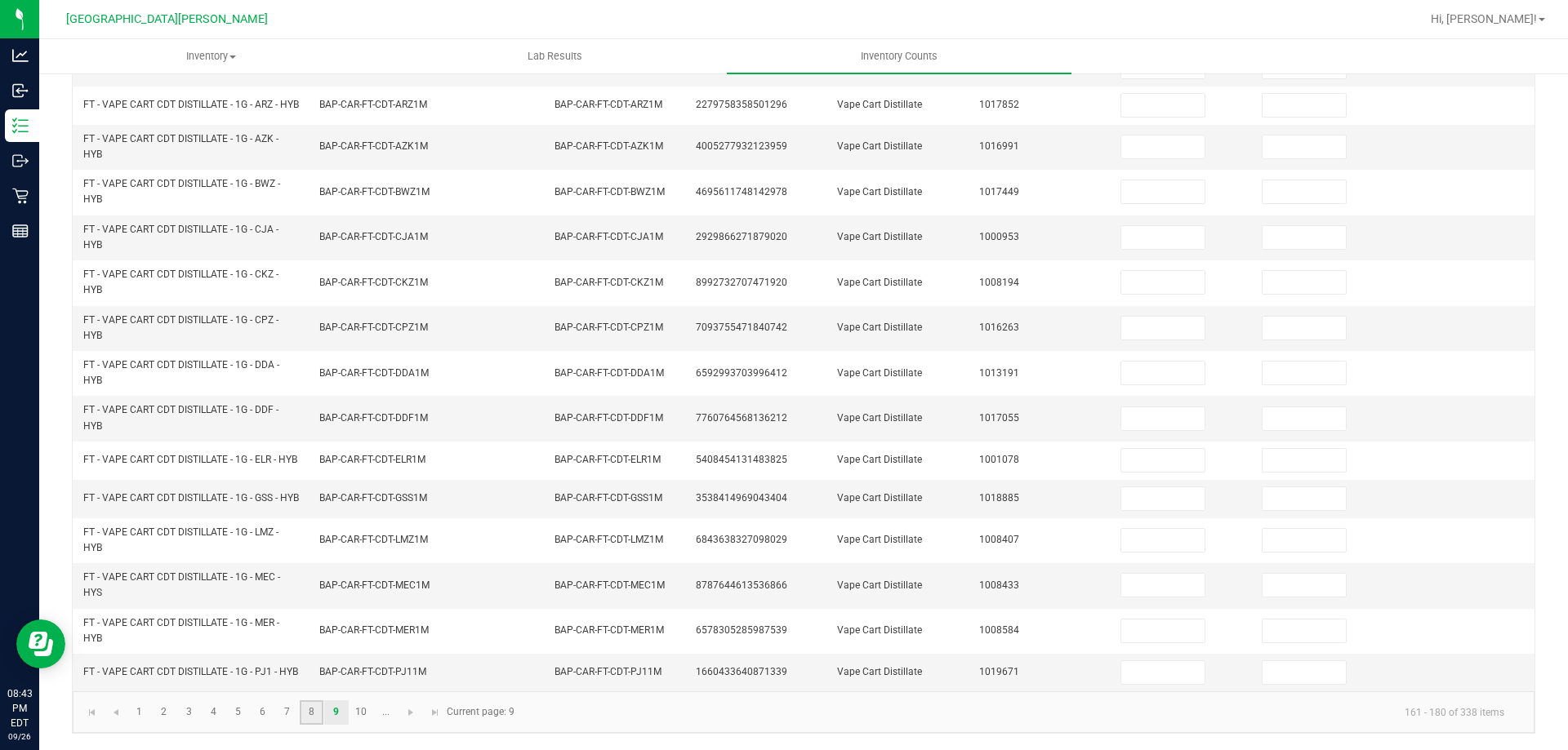
click at [317, 711] on link "8" at bounding box center [311, 713] width 23 height 24
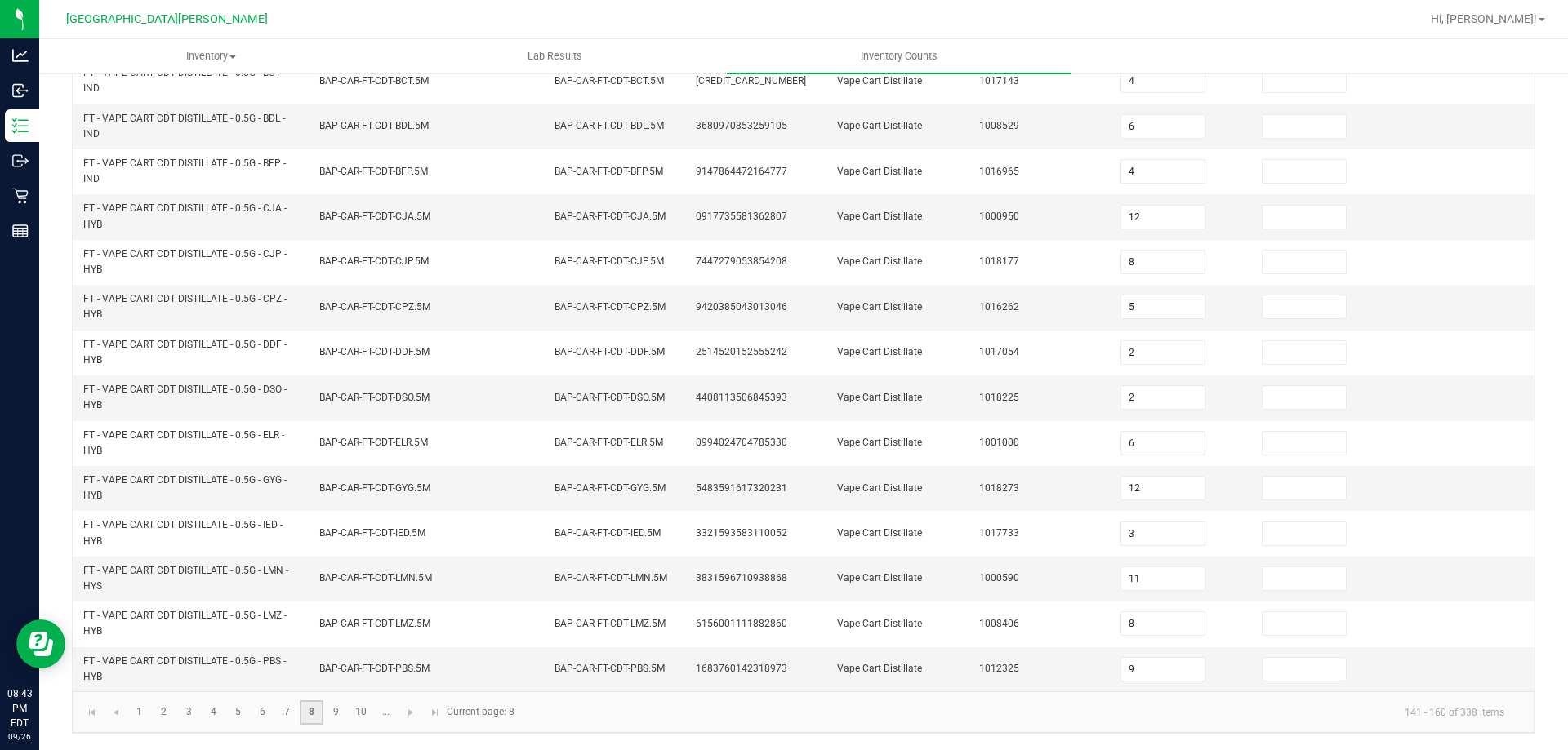
scroll to position [442, 0]
click at [336, 716] on link "9" at bounding box center [335, 713] width 23 height 24
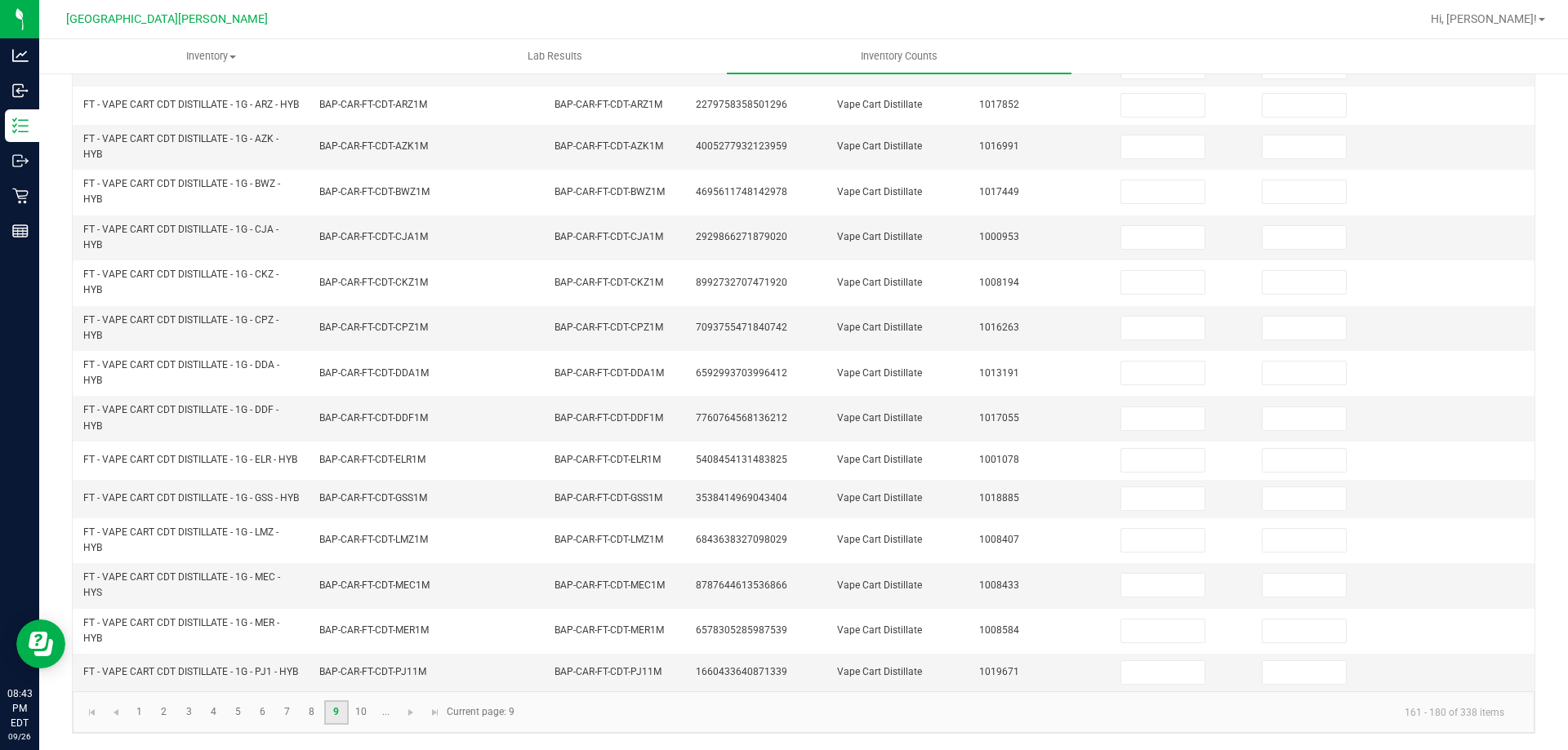
scroll to position [0, 0]
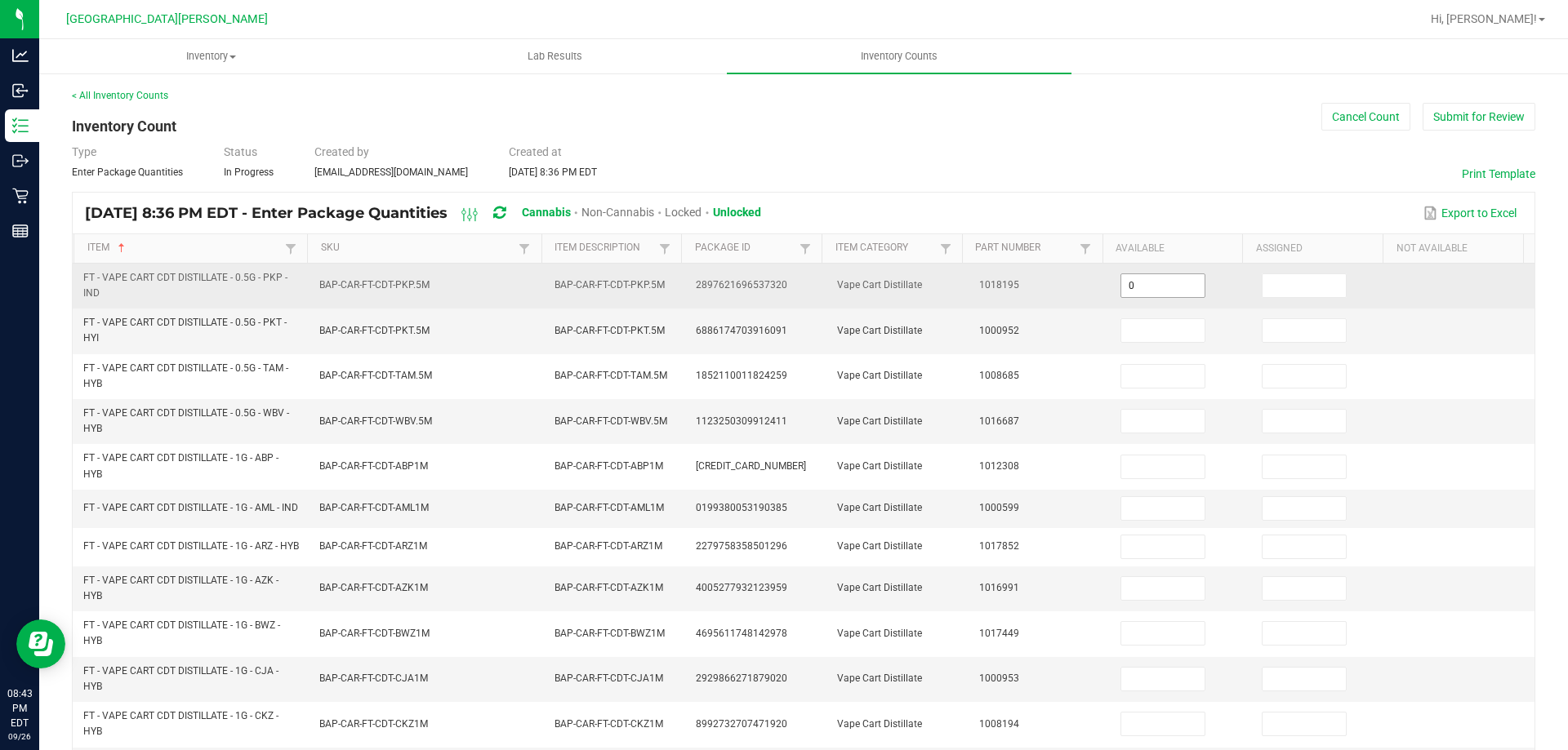
click at [1133, 291] on input "0" at bounding box center [1162, 286] width 83 height 23
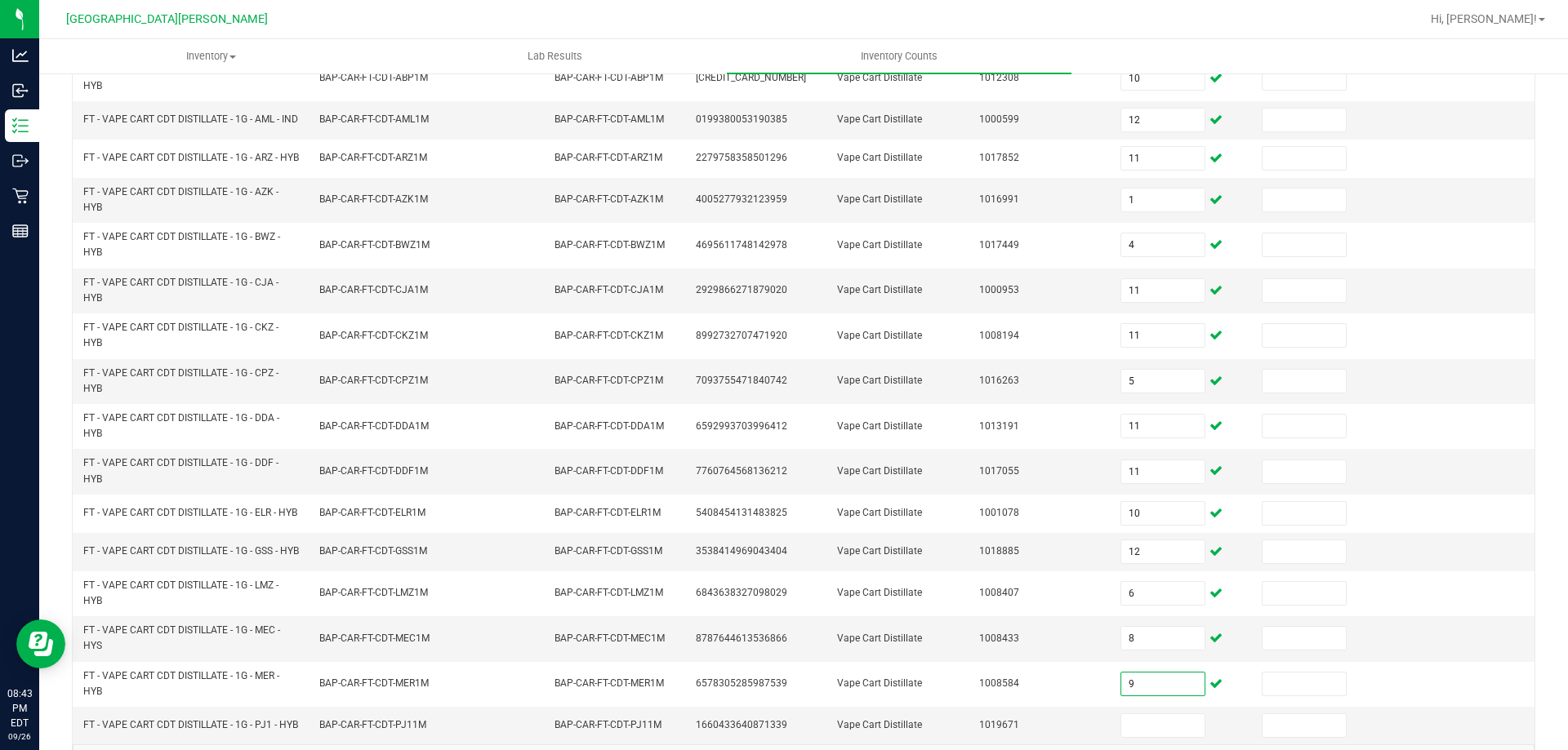
scroll to position [476, 0]
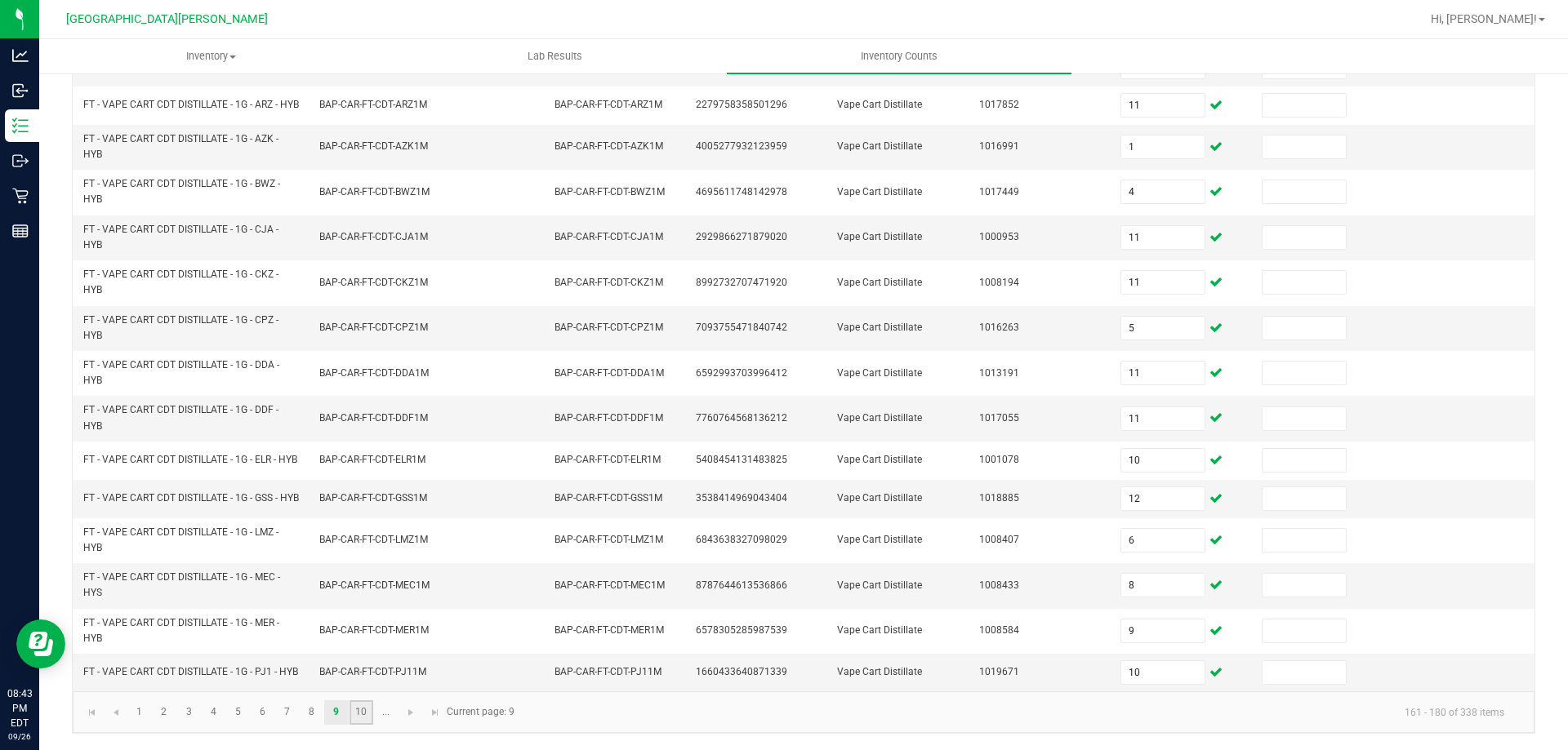
click at [364, 708] on link "10" at bounding box center [361, 713] width 23 height 24
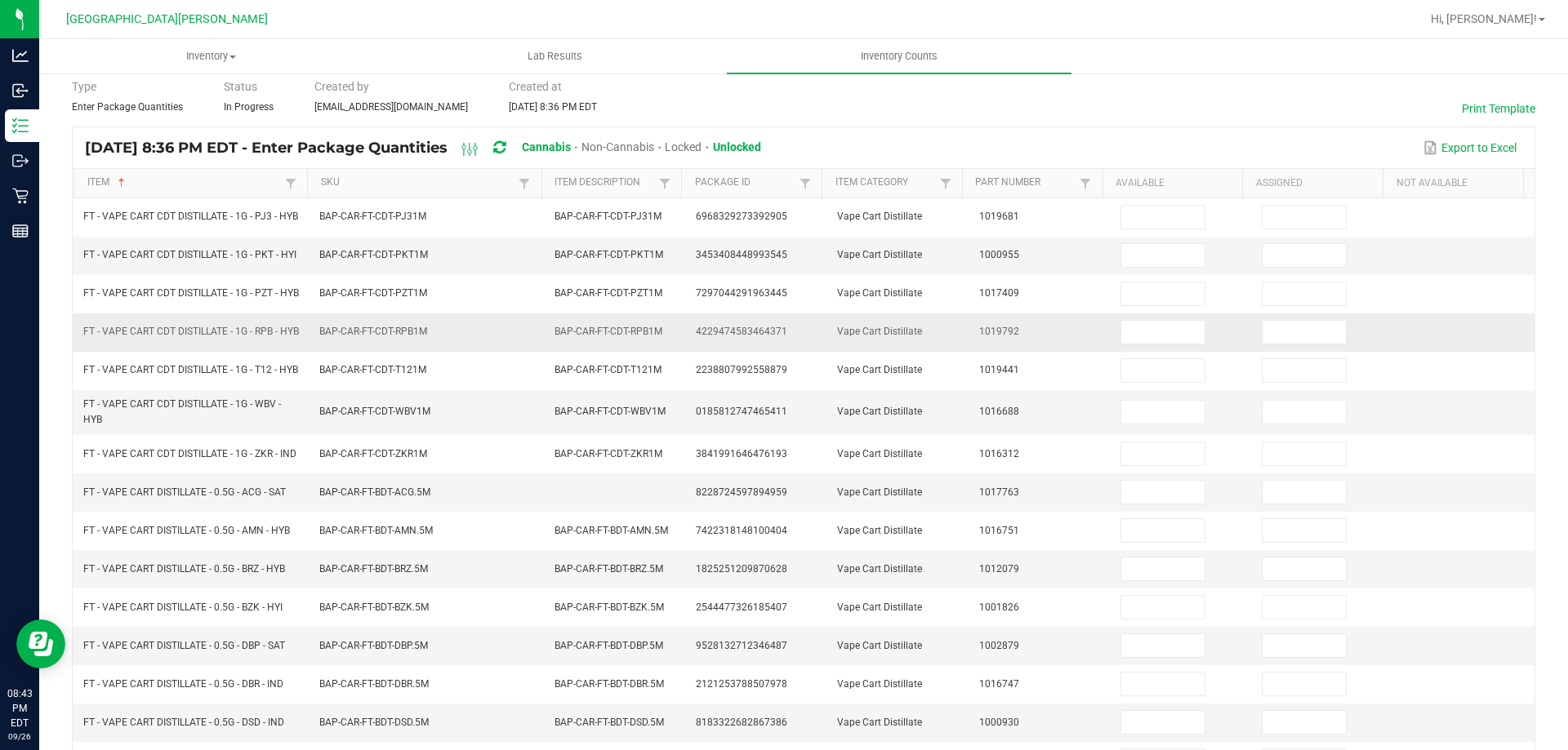
scroll to position [0, 0]
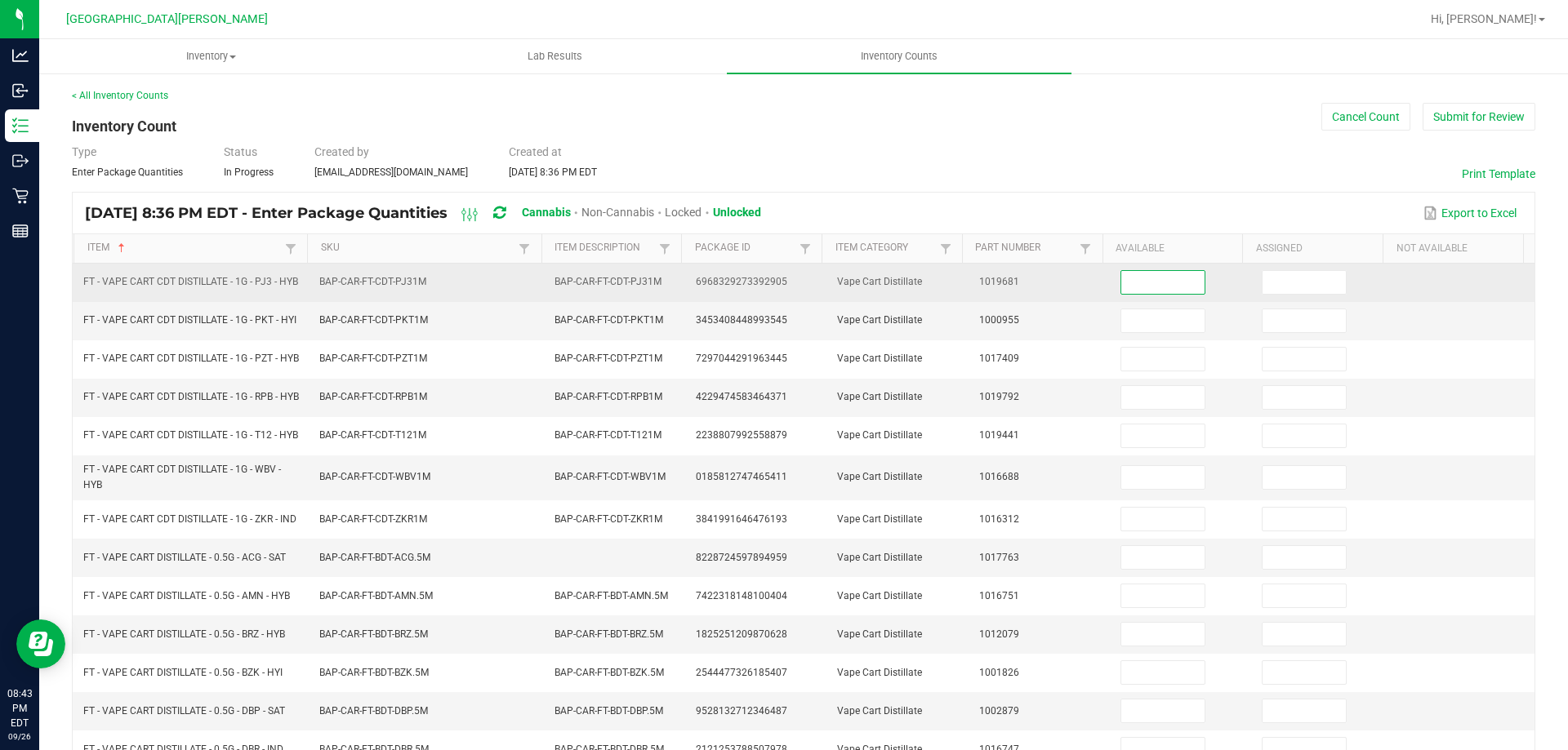
click at [1122, 288] on input at bounding box center [1162, 282] width 83 height 23
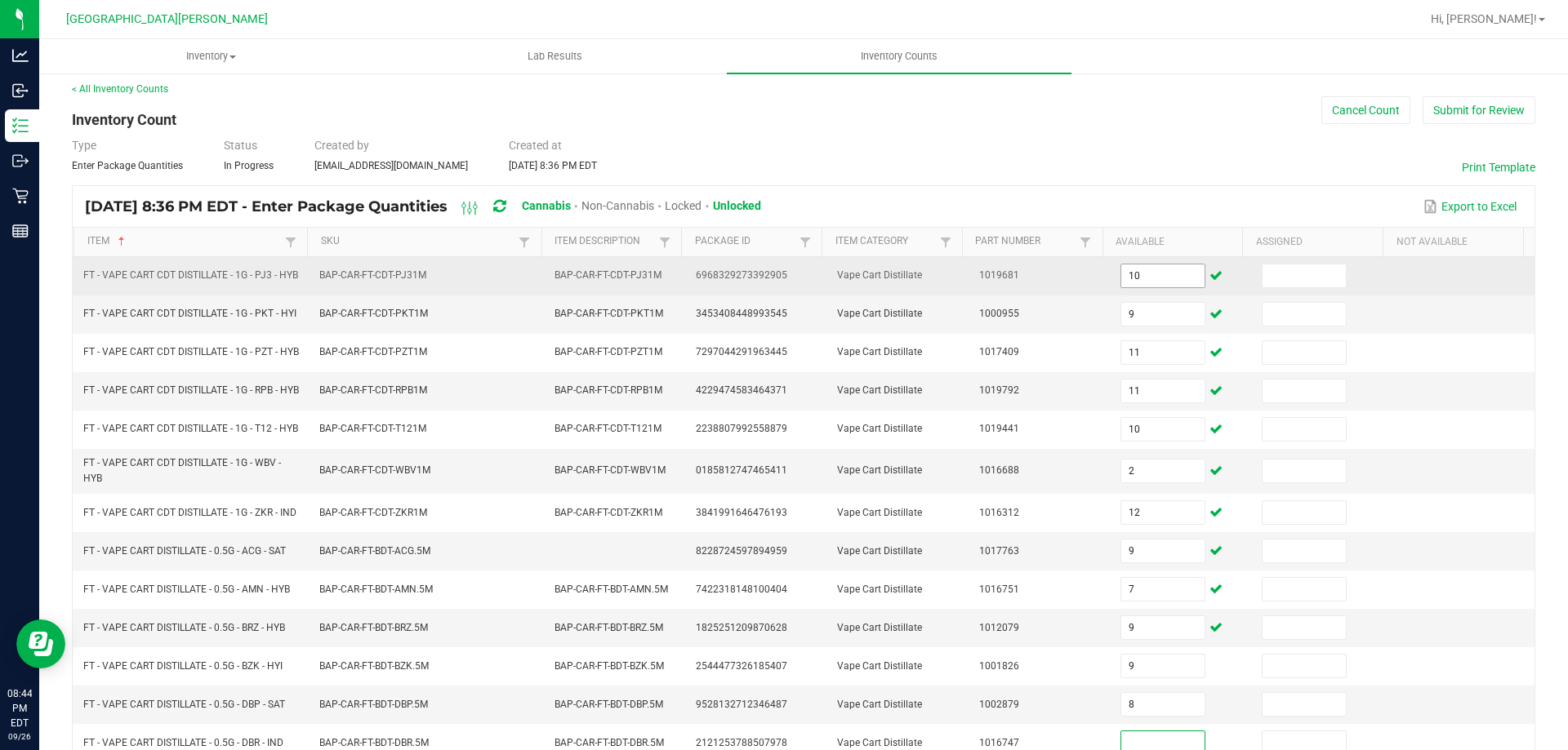
scroll to position [381, 0]
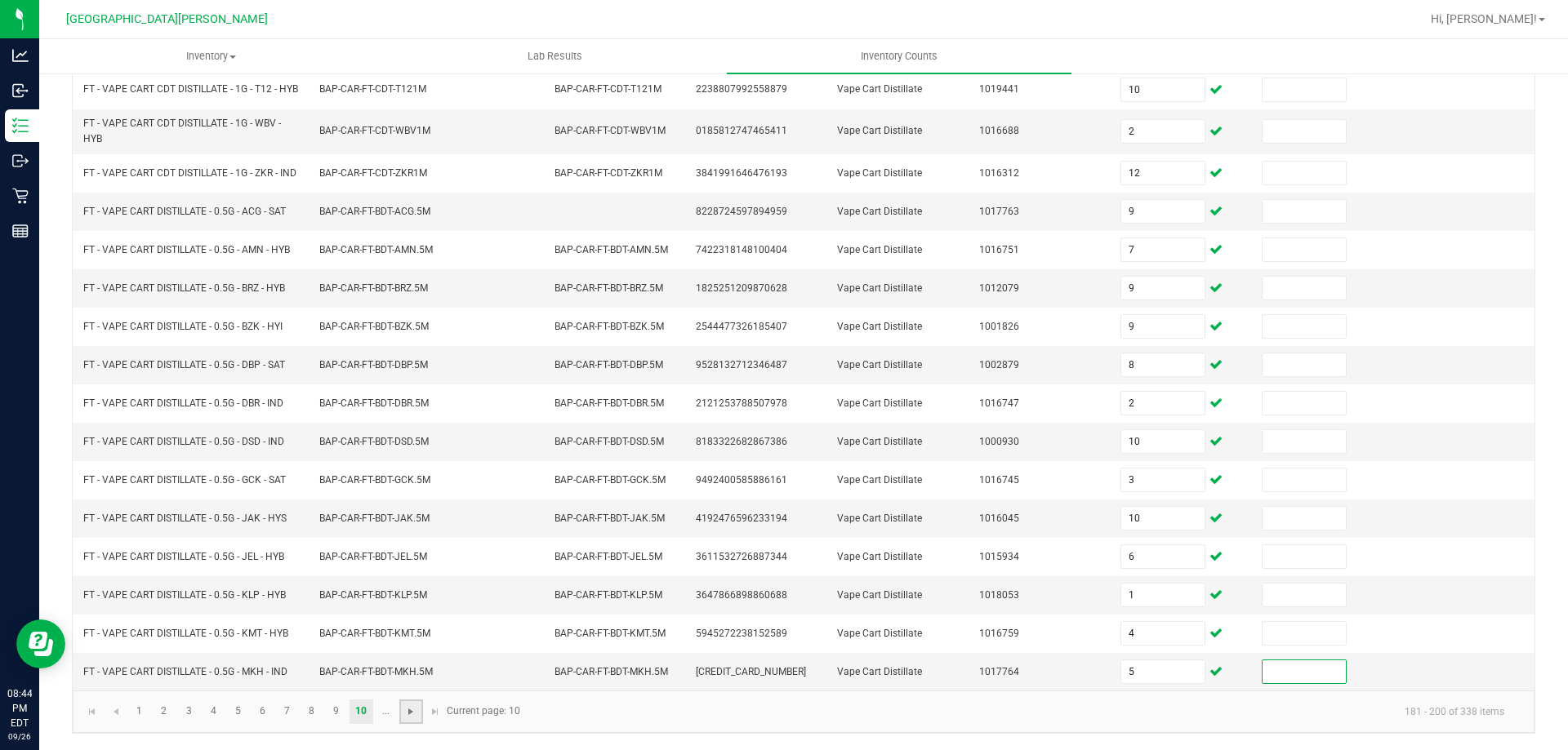
click at [410, 716] on span "Go to the next page" at bounding box center [410, 712] width 13 height 13
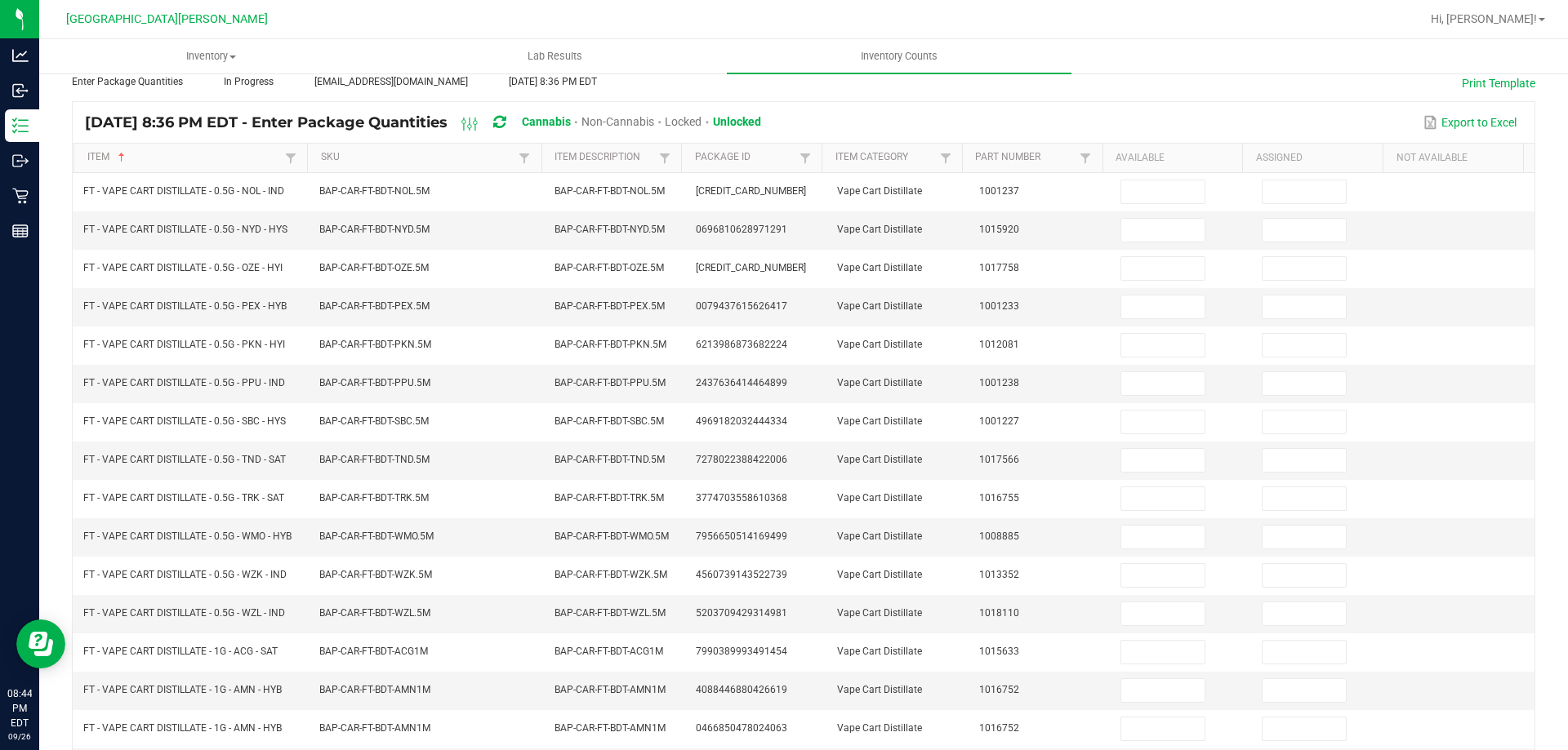
scroll to position [0, 0]
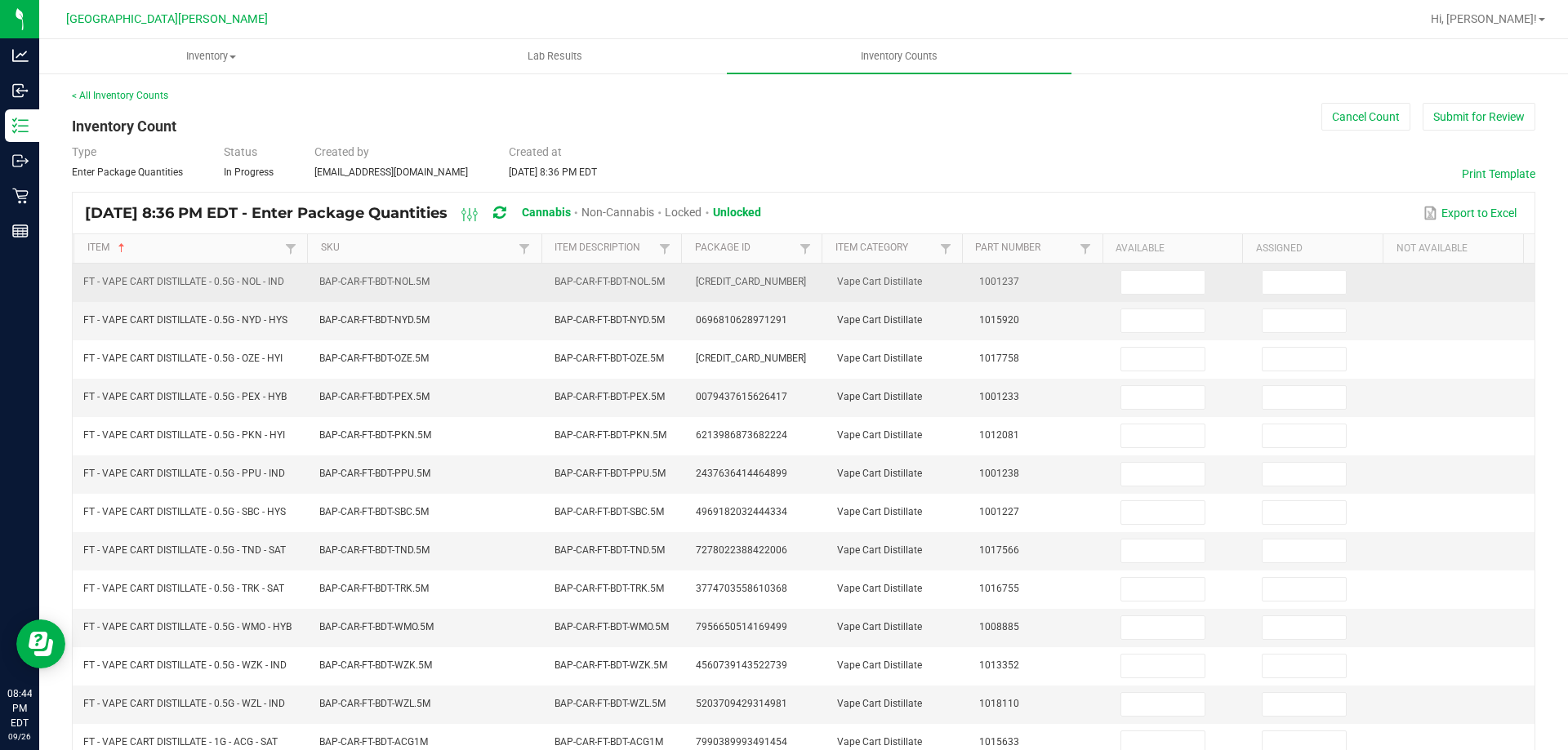
click at [1134, 296] on td at bounding box center [1181, 282] width 141 height 38
click at [1156, 276] on input at bounding box center [1162, 282] width 83 height 23
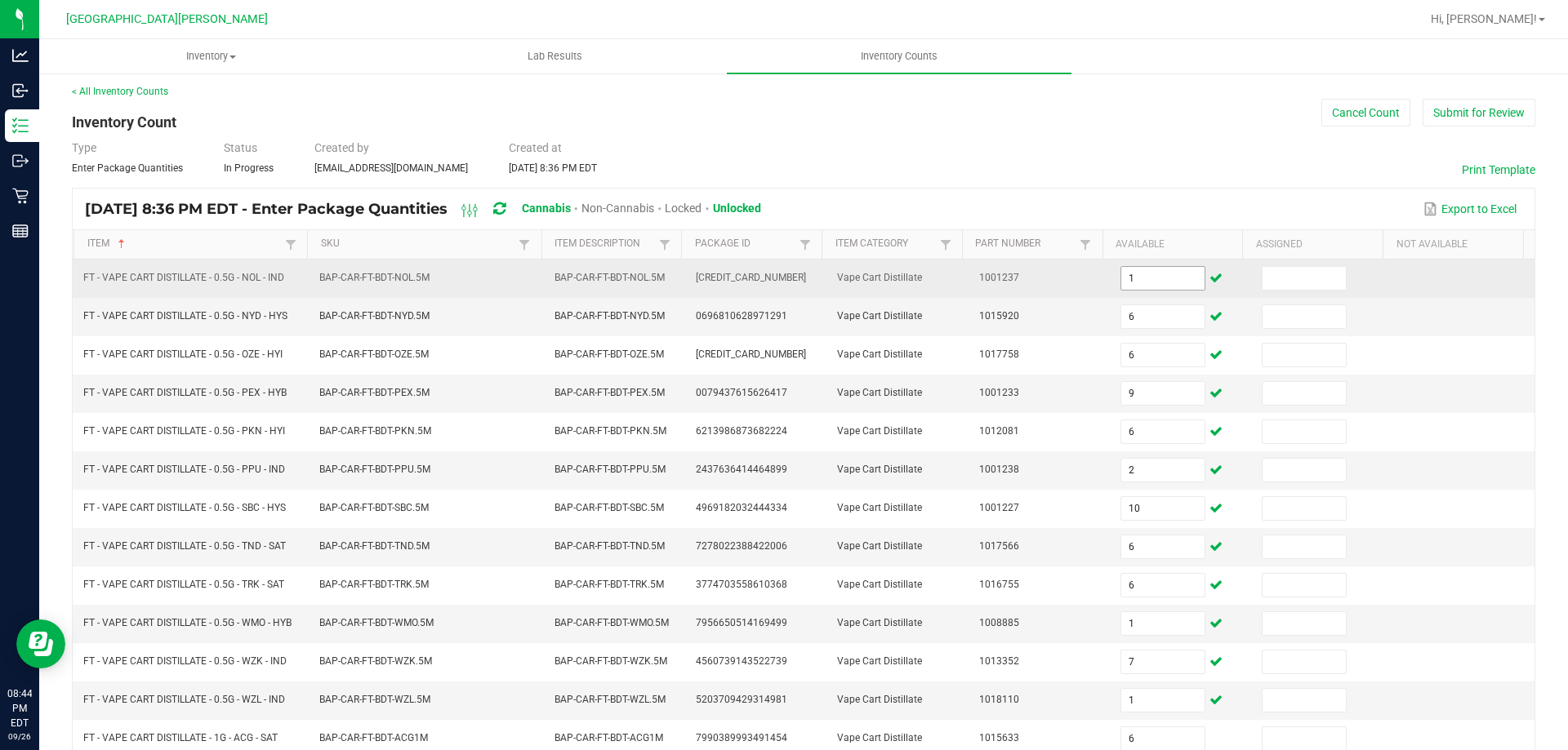
scroll to position [339, 0]
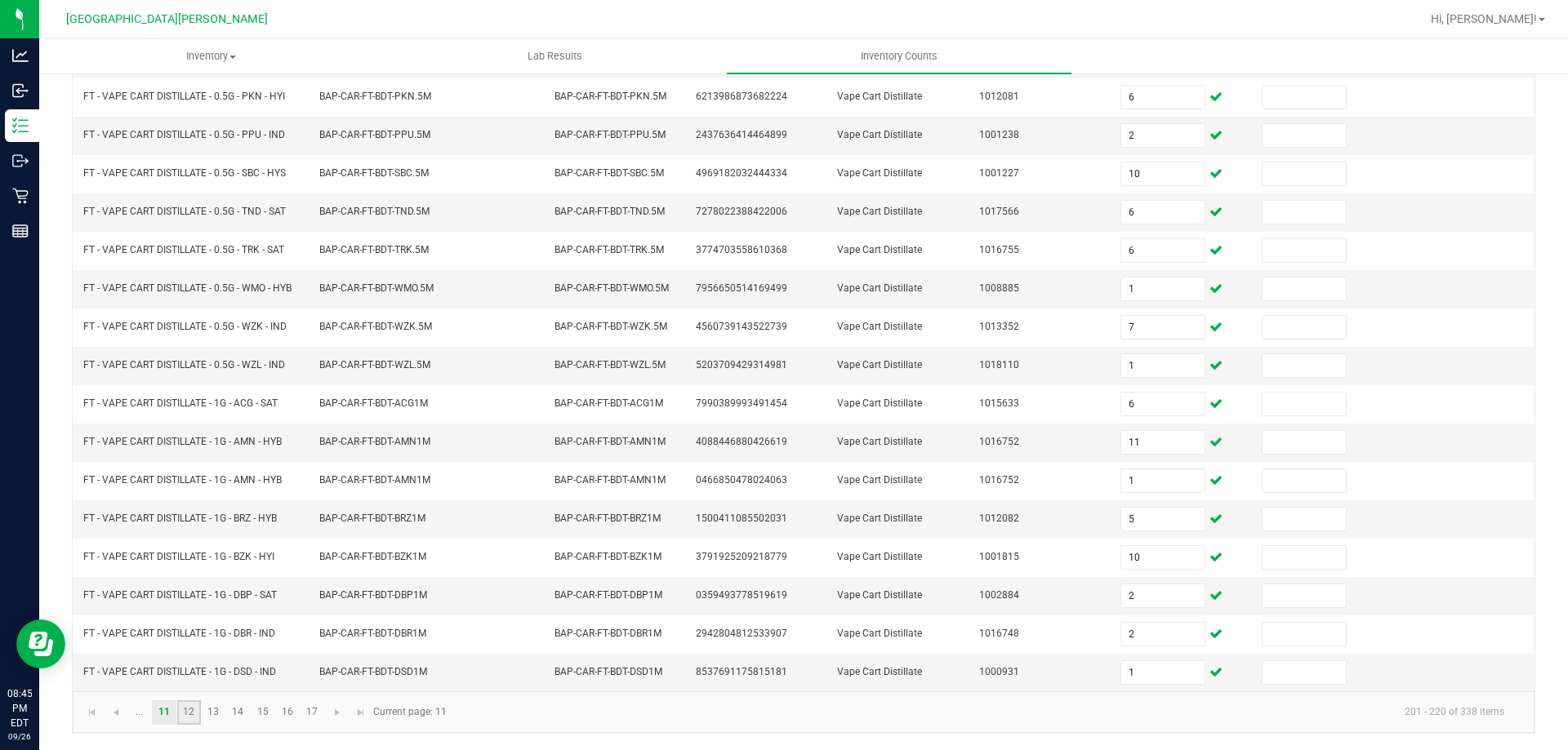
click at [196, 716] on link "12" at bounding box center [188, 713] width 23 height 24
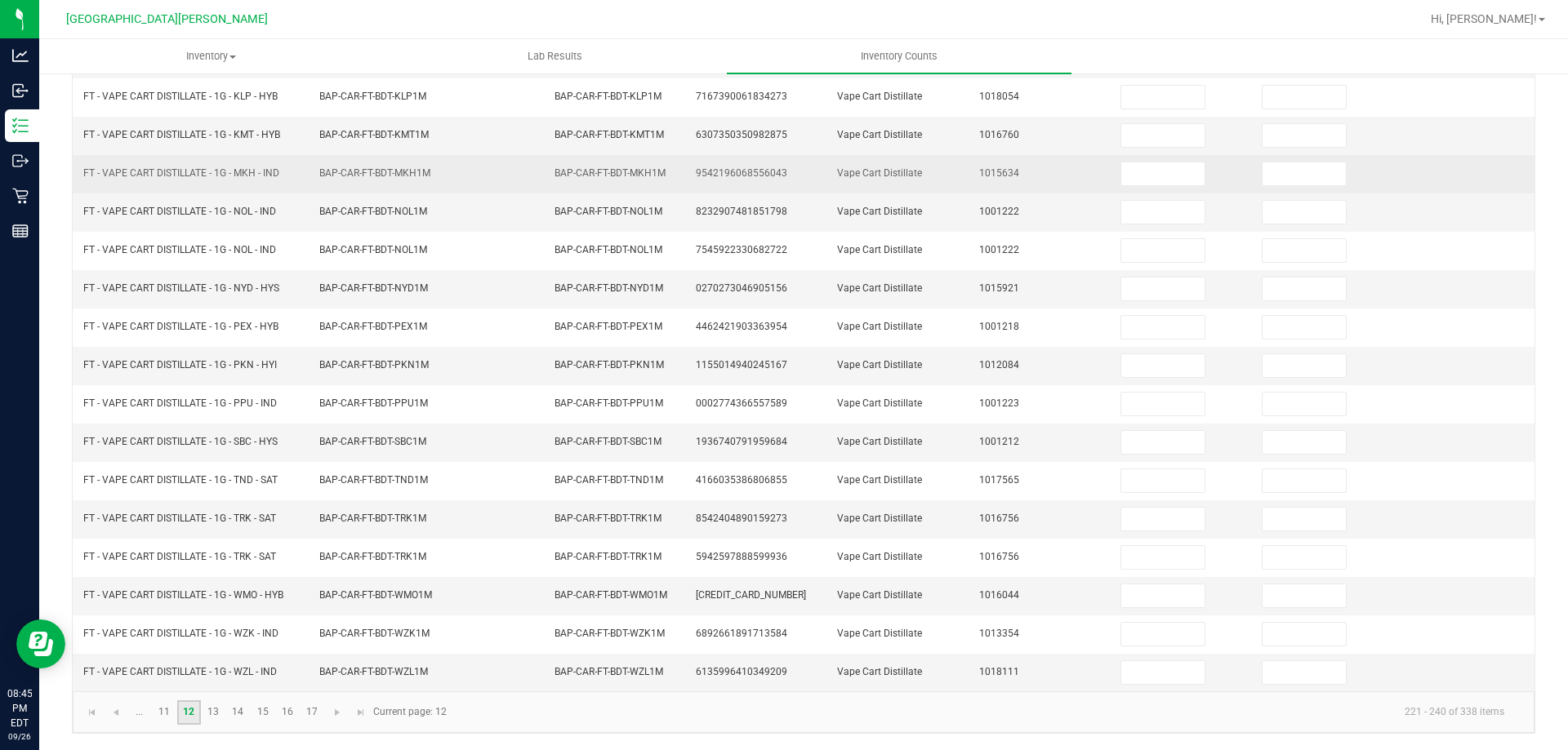
scroll to position [0, 0]
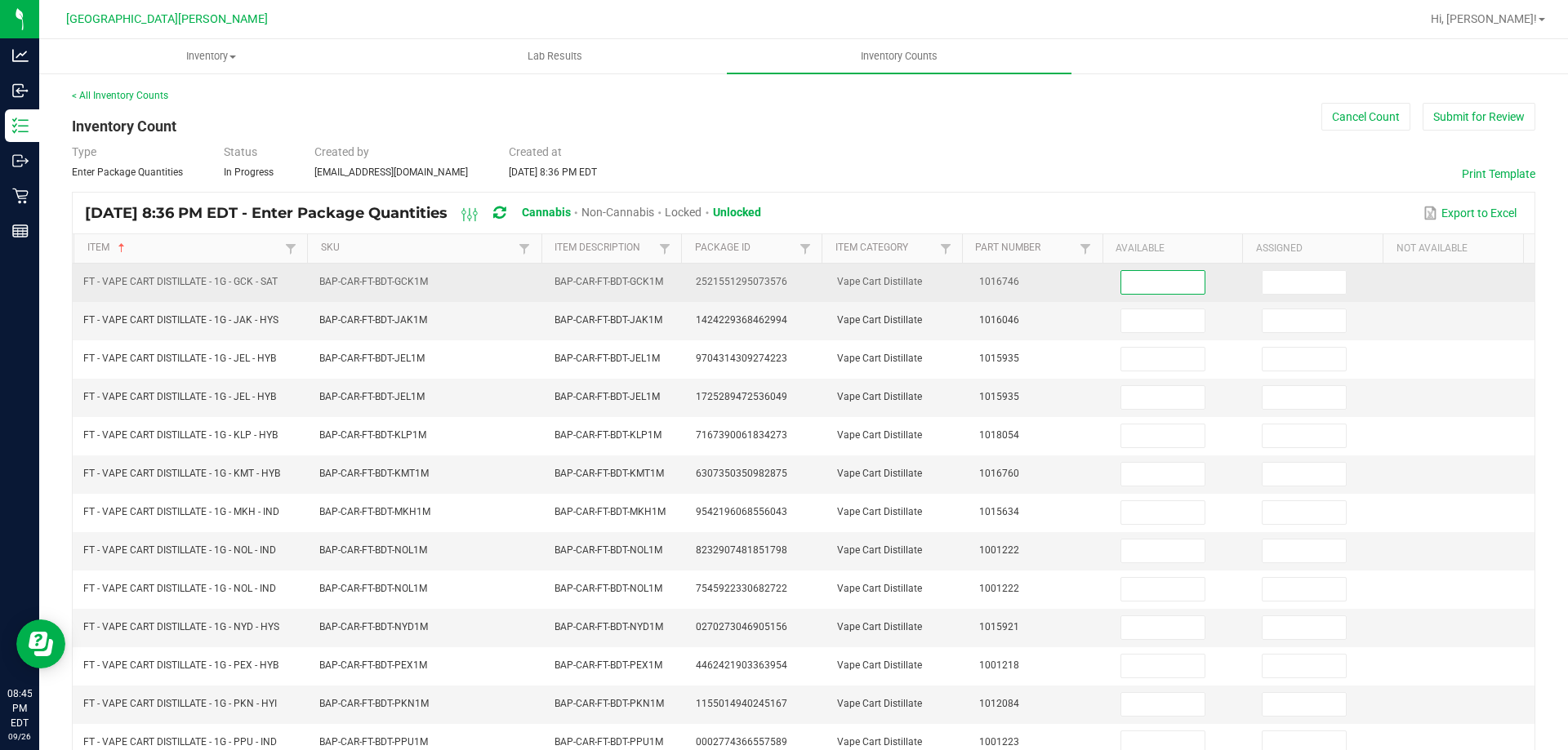
click at [1130, 283] on input at bounding box center [1162, 282] width 83 height 23
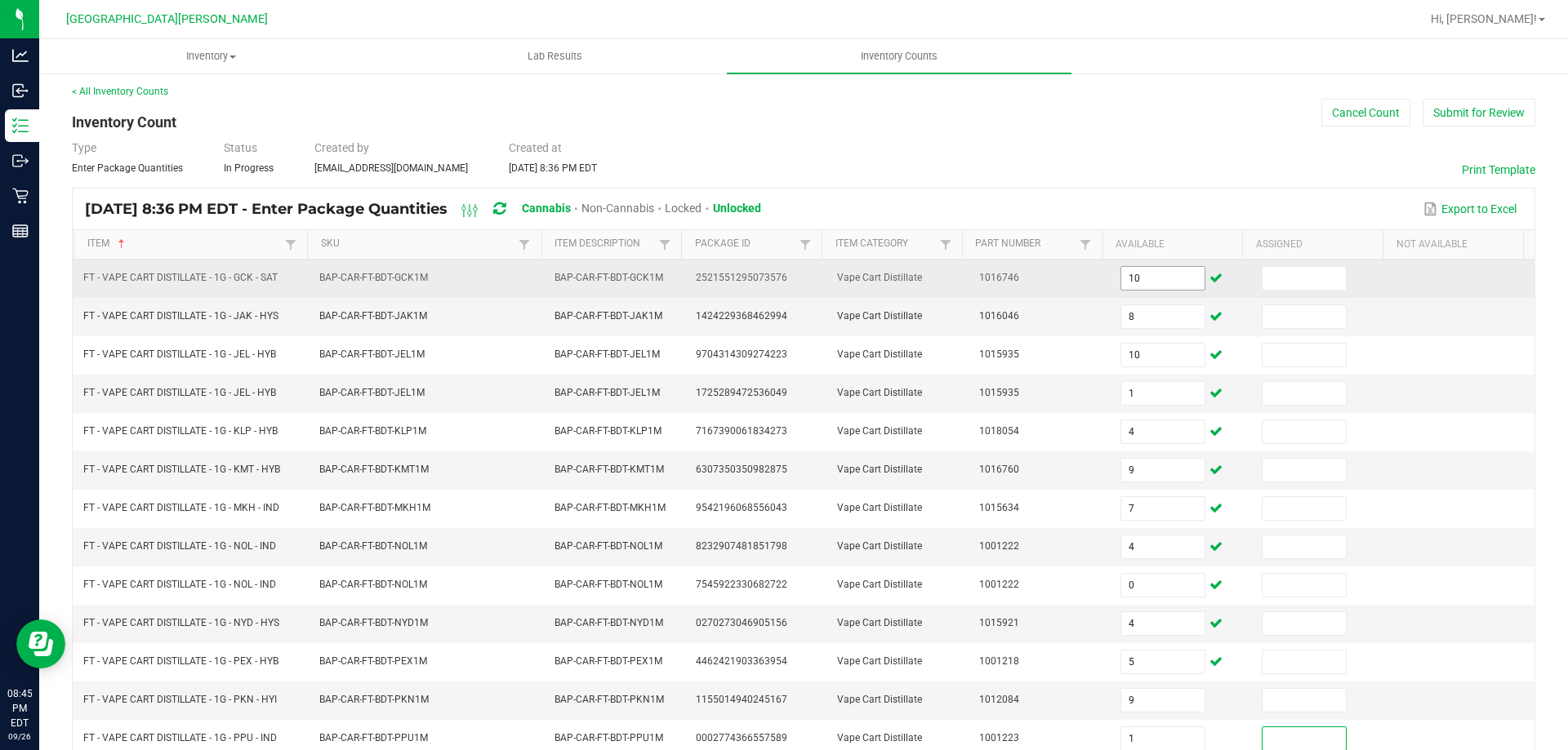
scroll to position [339, 0]
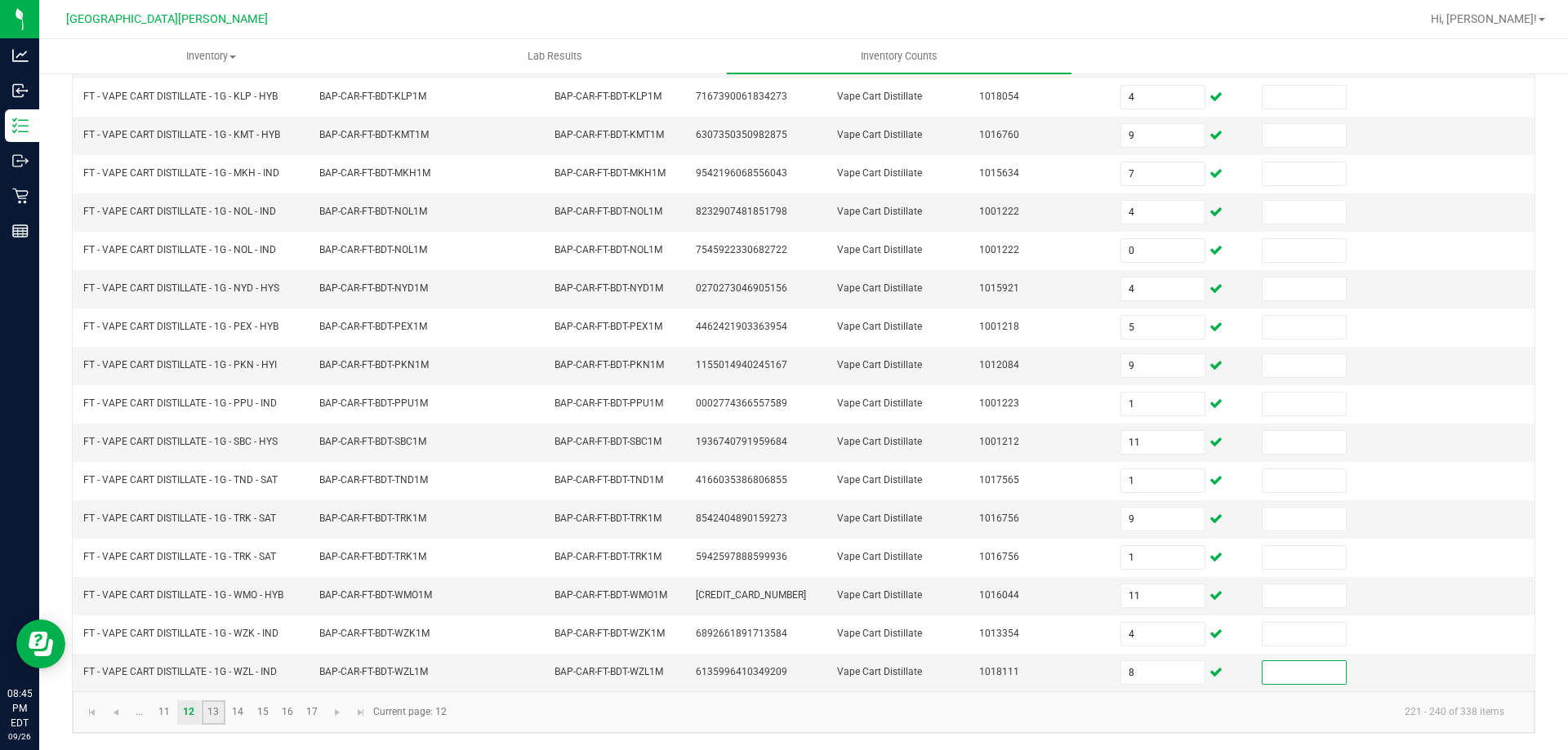
click at [208, 708] on link "13" at bounding box center [213, 713] width 23 height 24
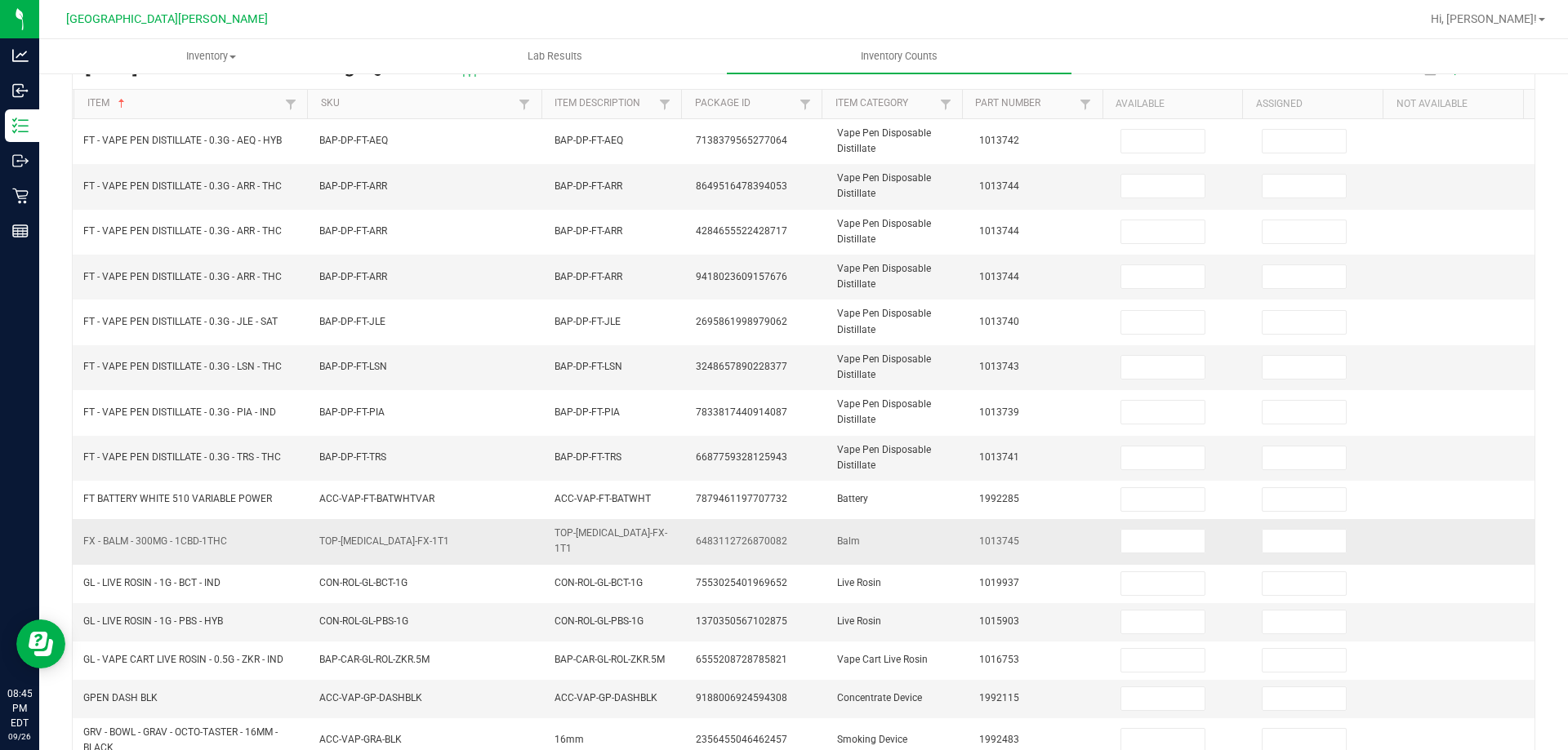
scroll to position [0, 0]
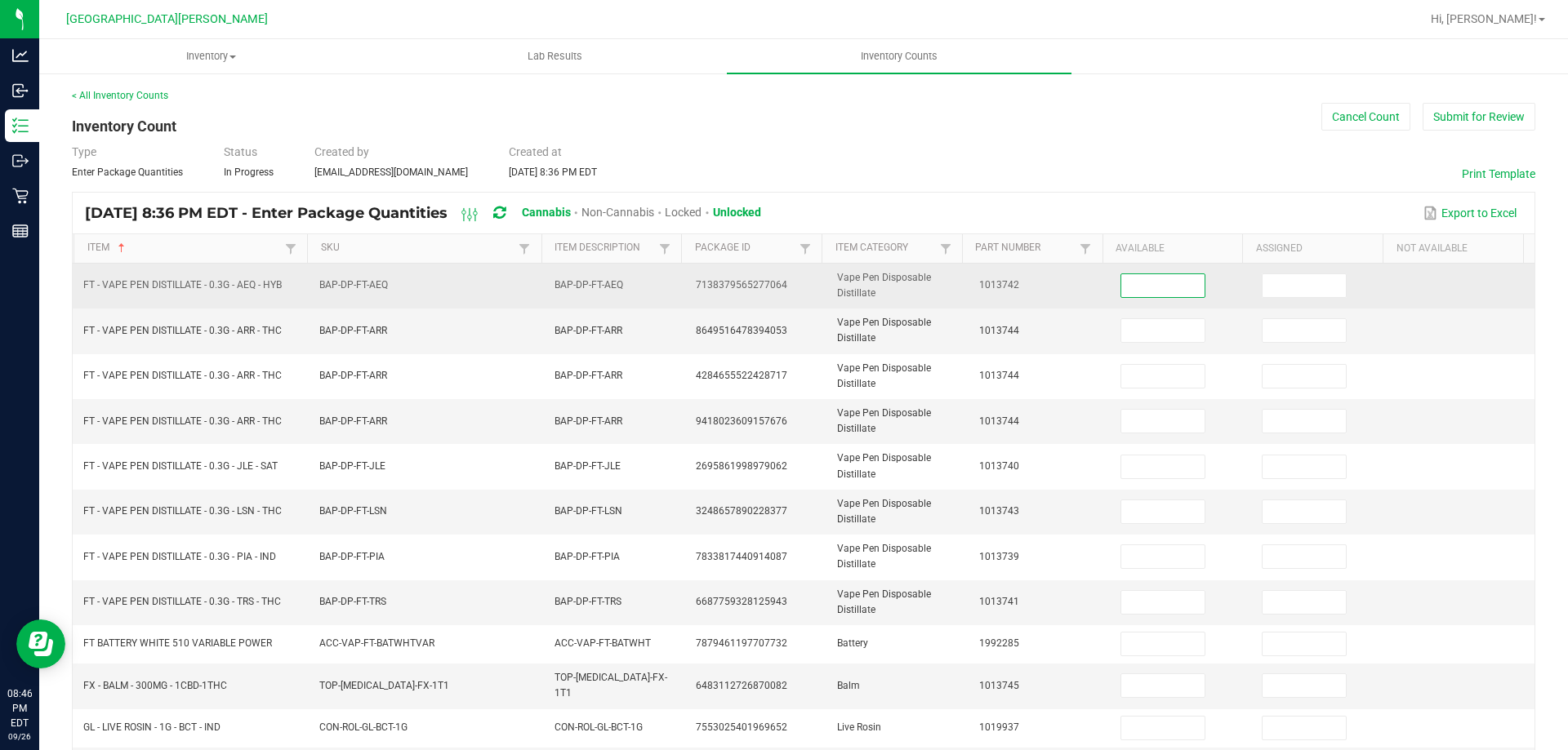
click at [1156, 294] on input at bounding box center [1162, 286] width 83 height 23
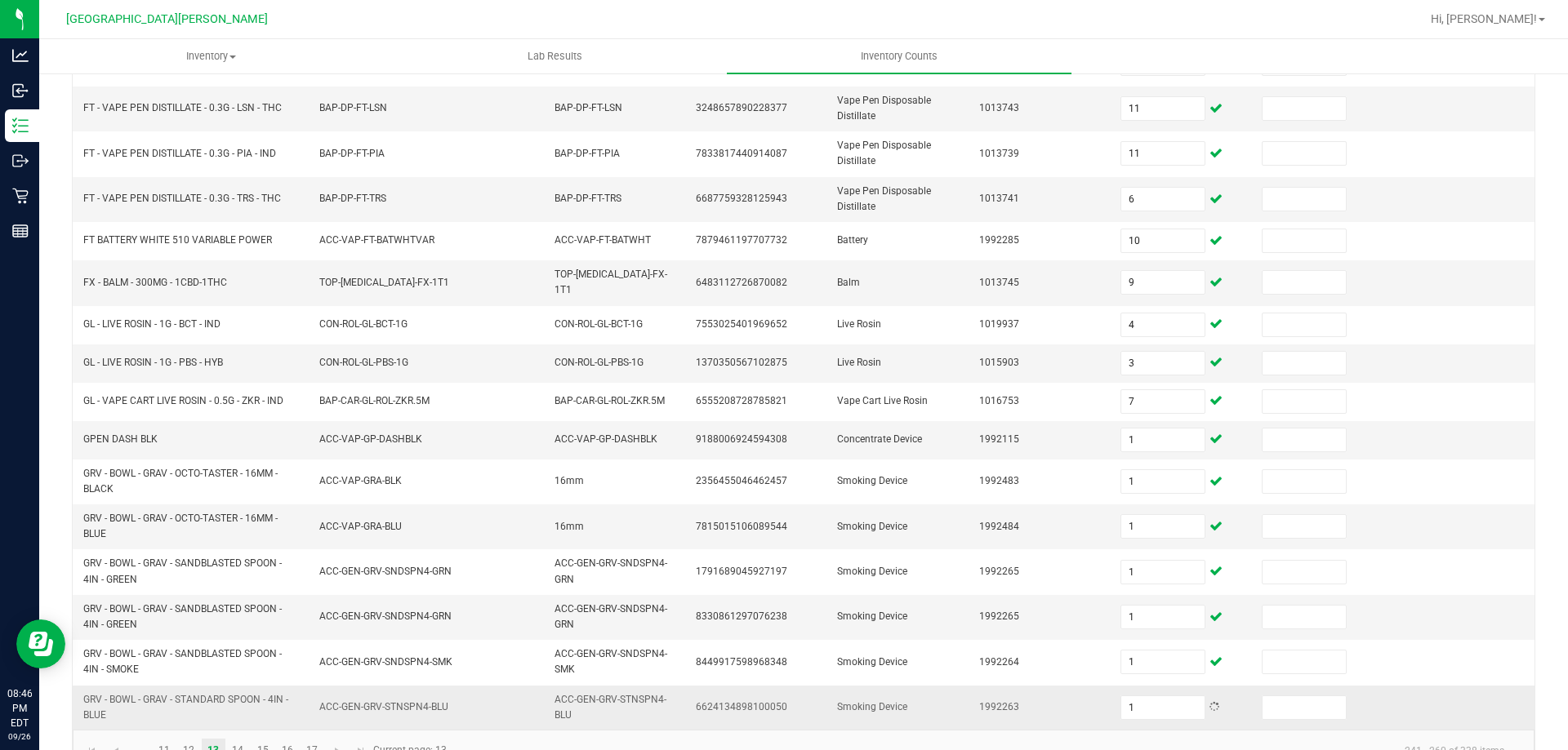
scroll to position [435, 0]
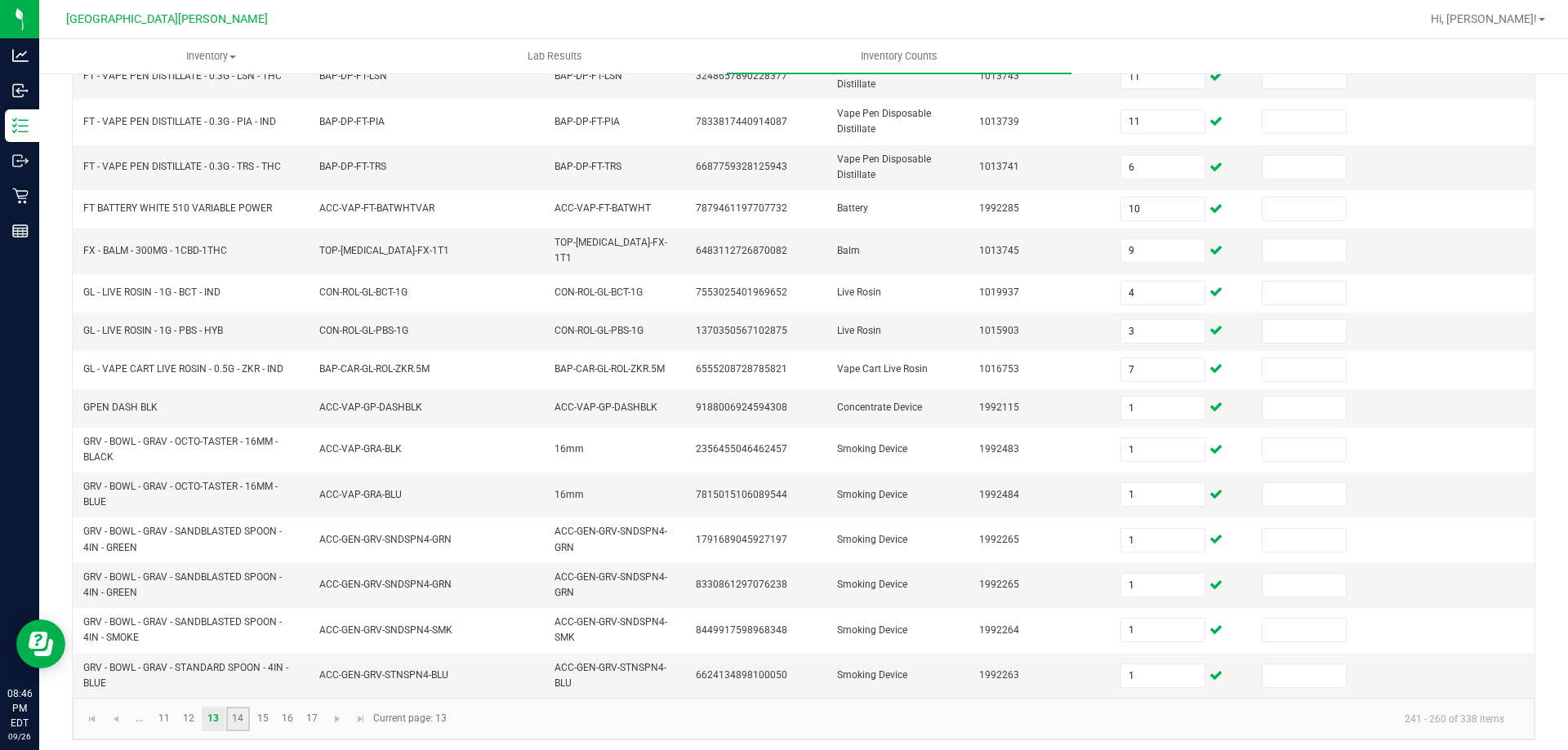
click at [246, 715] on link "14" at bounding box center [237, 719] width 23 height 24
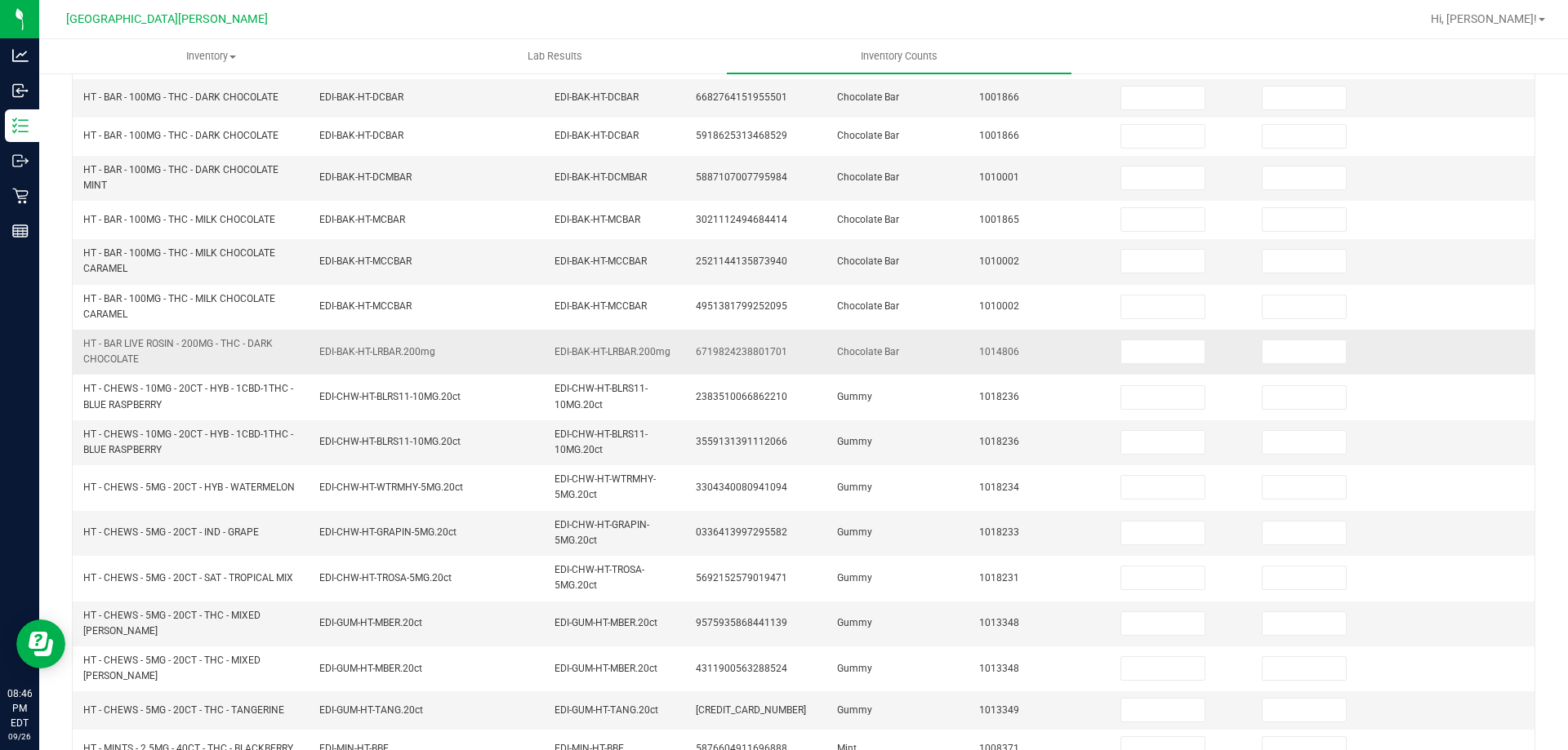
scroll to position [0, 0]
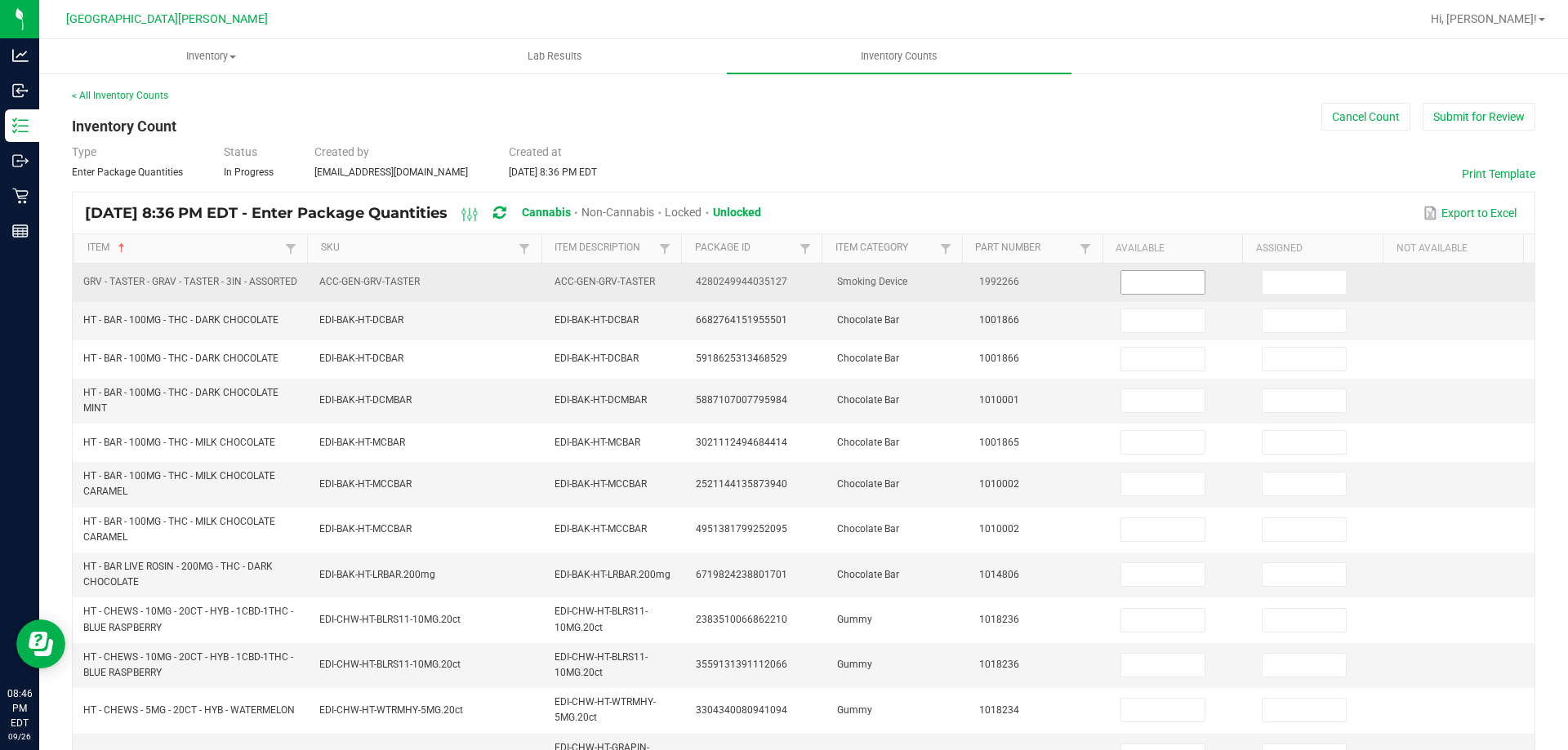
click at [1179, 289] on input at bounding box center [1162, 282] width 83 height 23
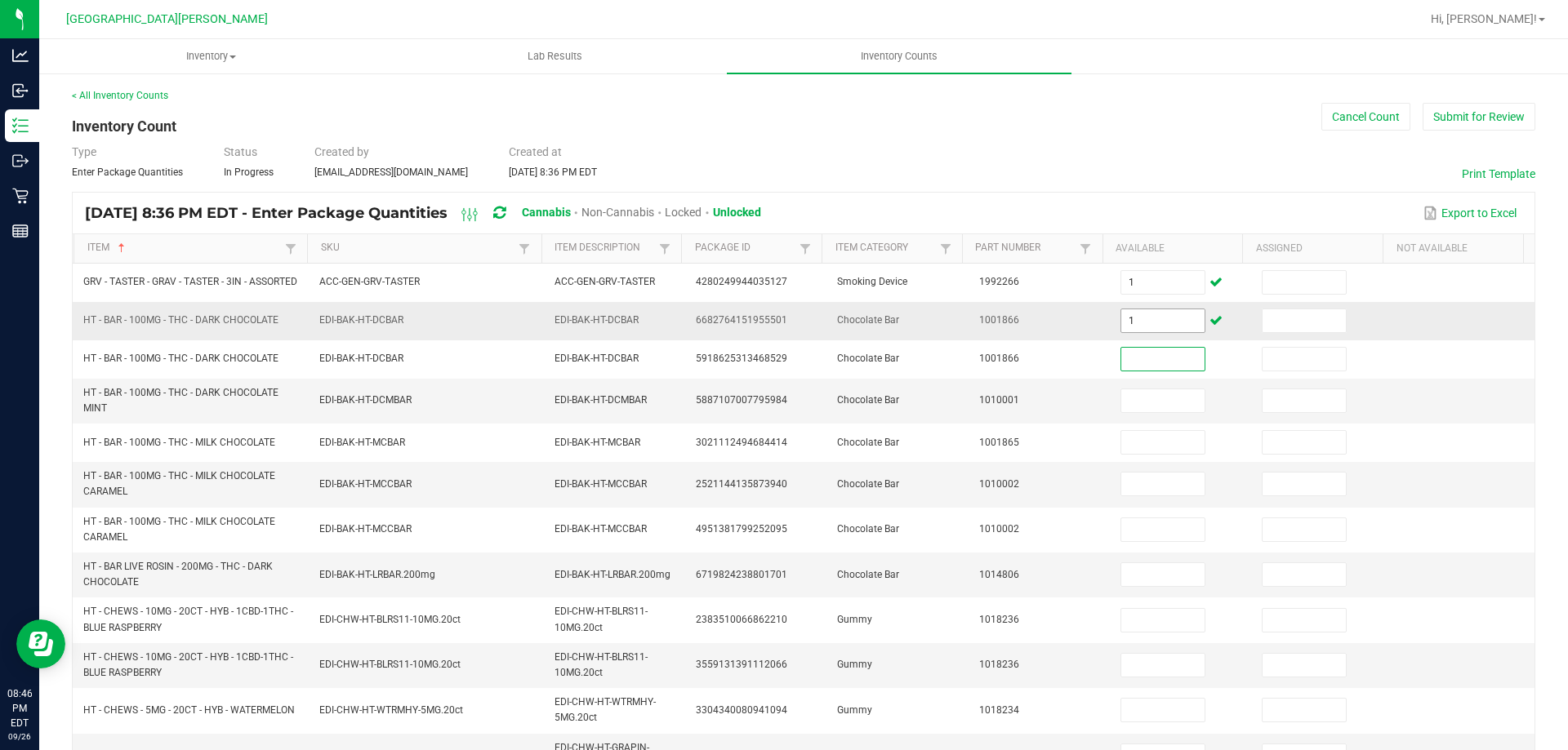
click at [1133, 323] on input "1" at bounding box center [1162, 321] width 83 height 23
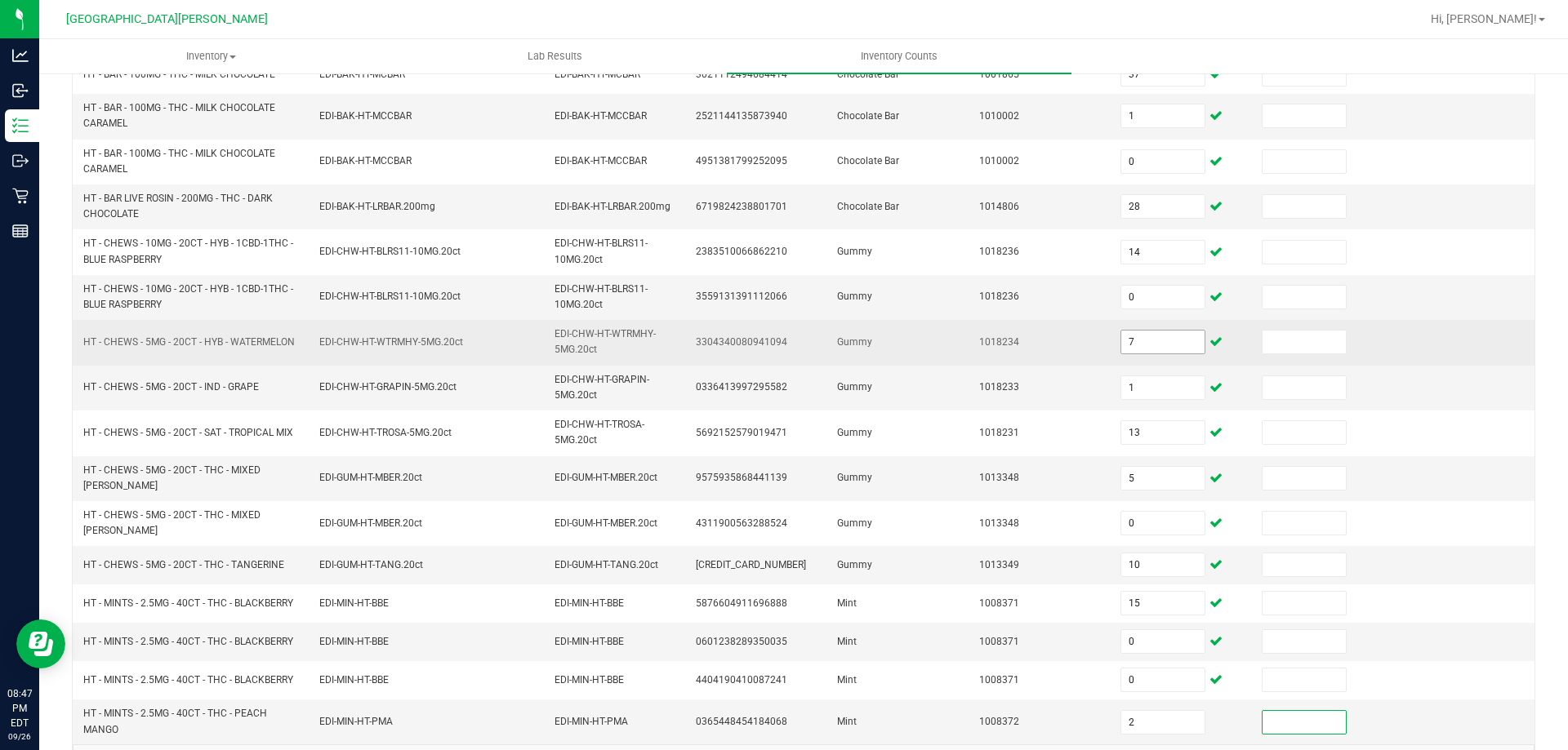
scroll to position [415, 0]
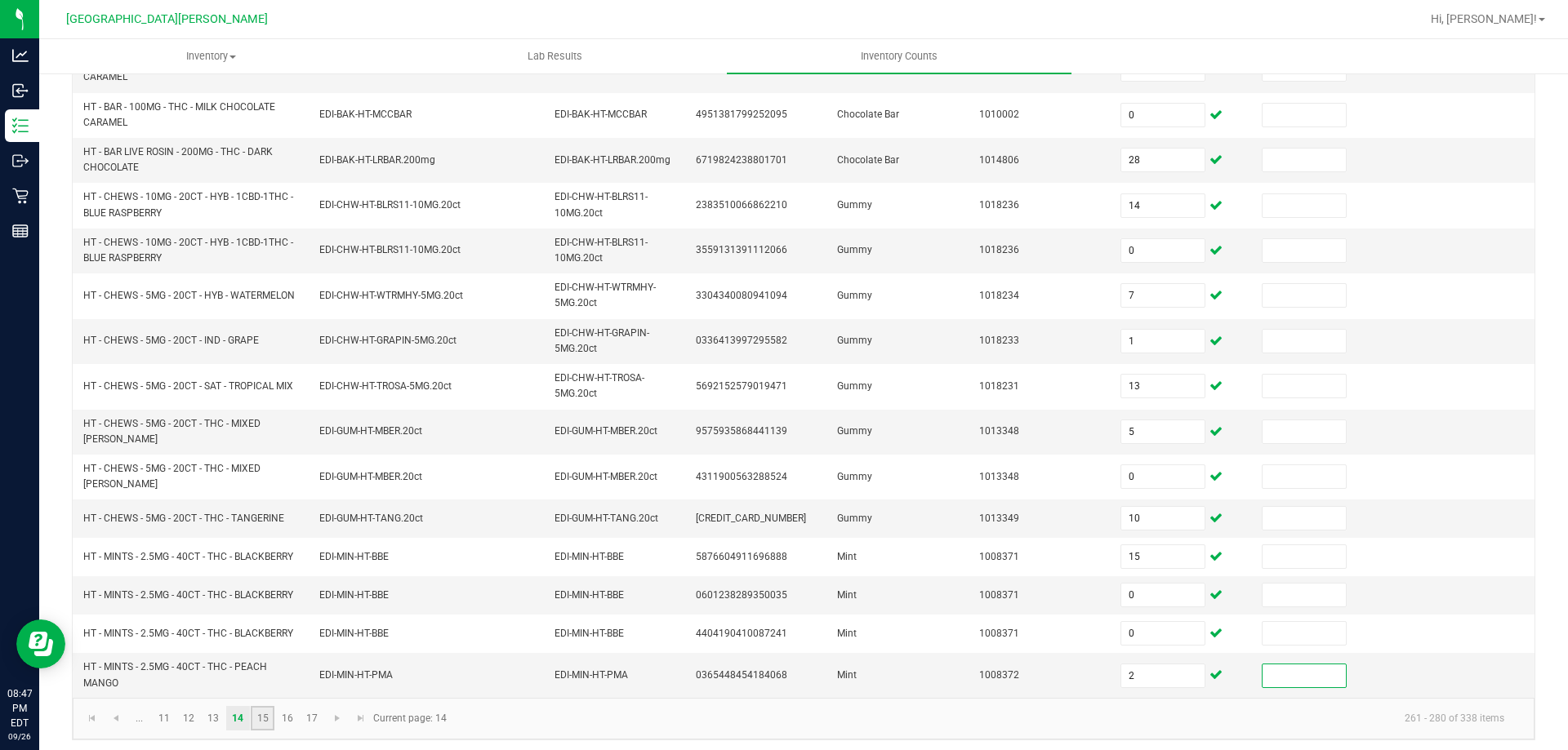
click at [262, 714] on link "15" at bounding box center [261, 718] width 23 height 24
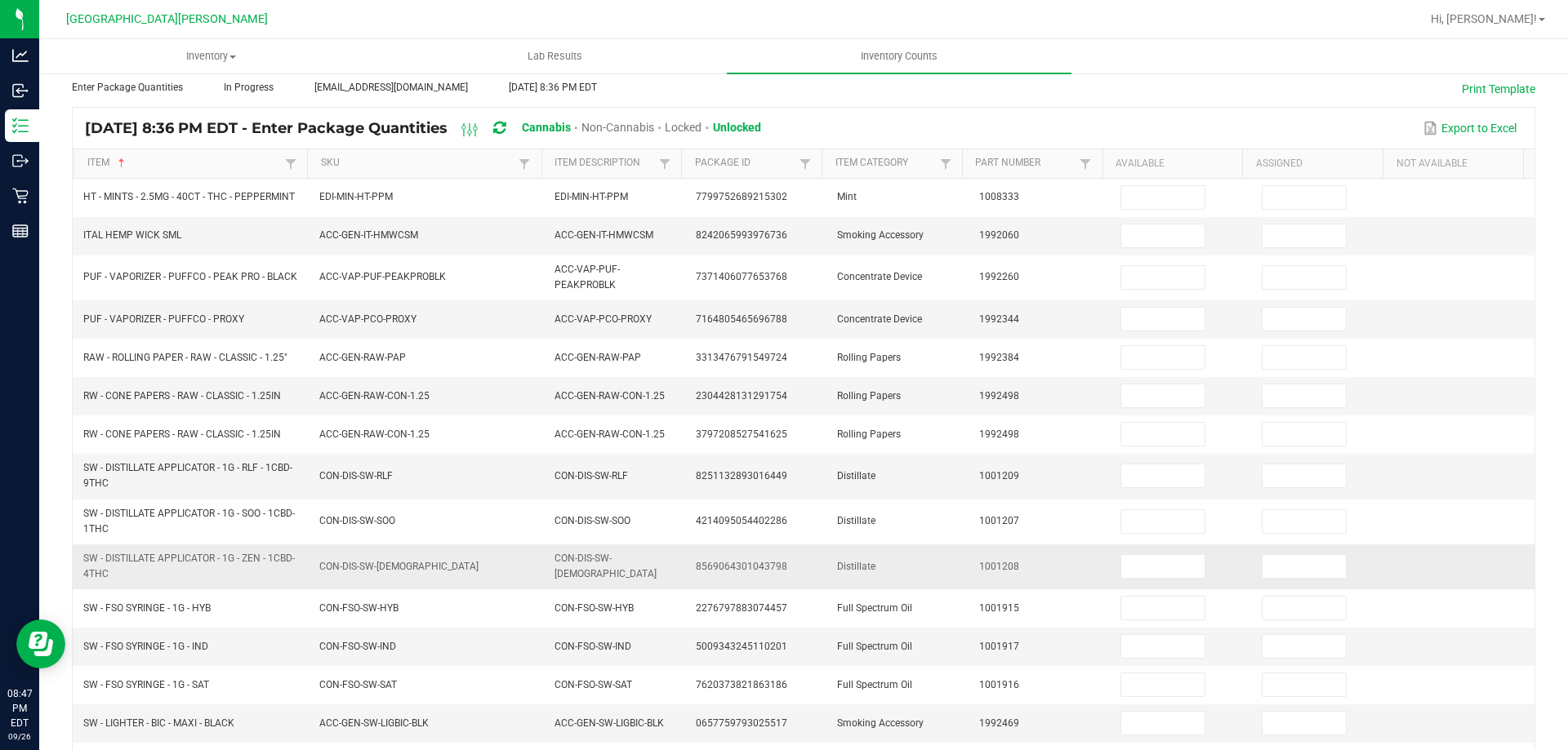
scroll to position [0, 0]
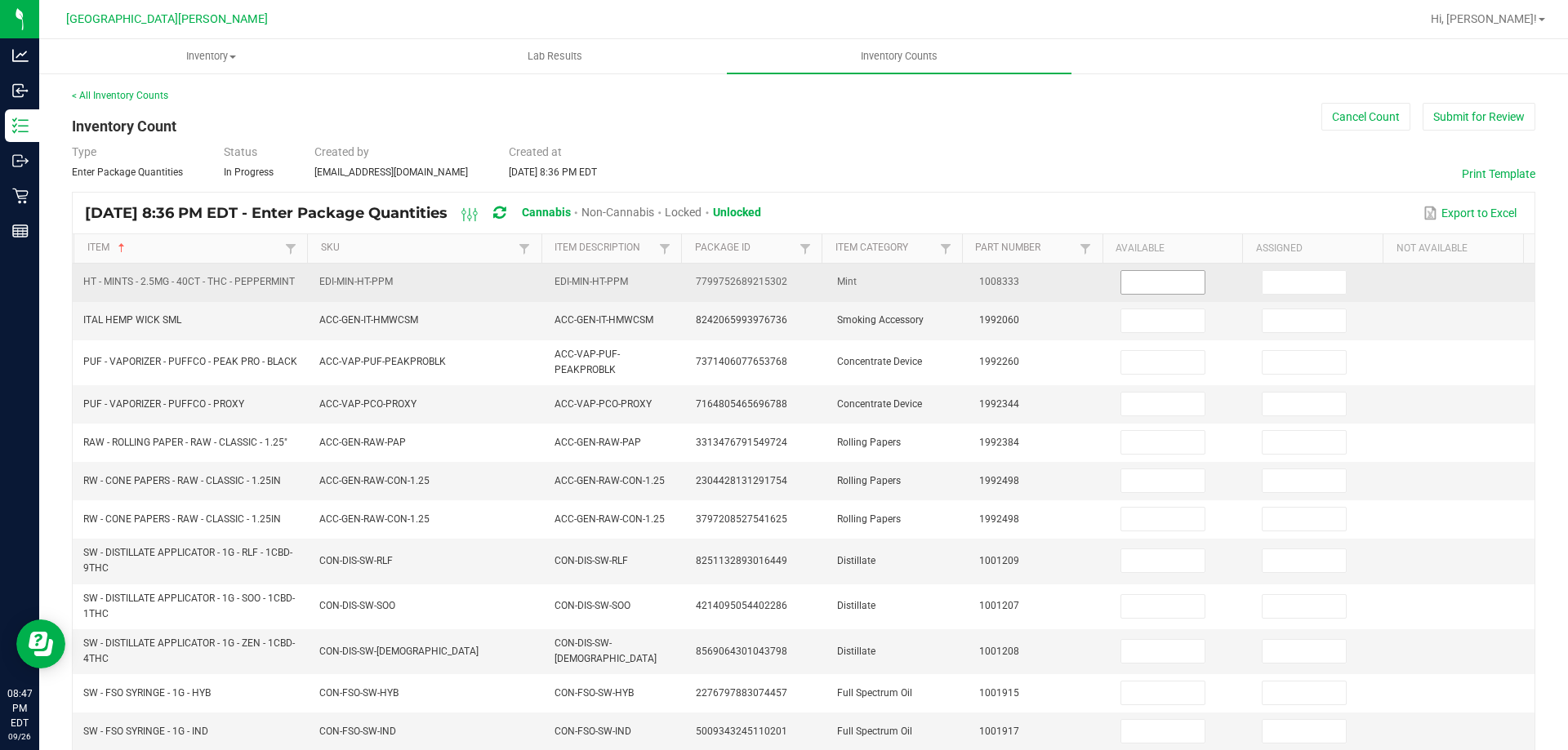
click at [1146, 282] on input at bounding box center [1162, 282] width 83 height 23
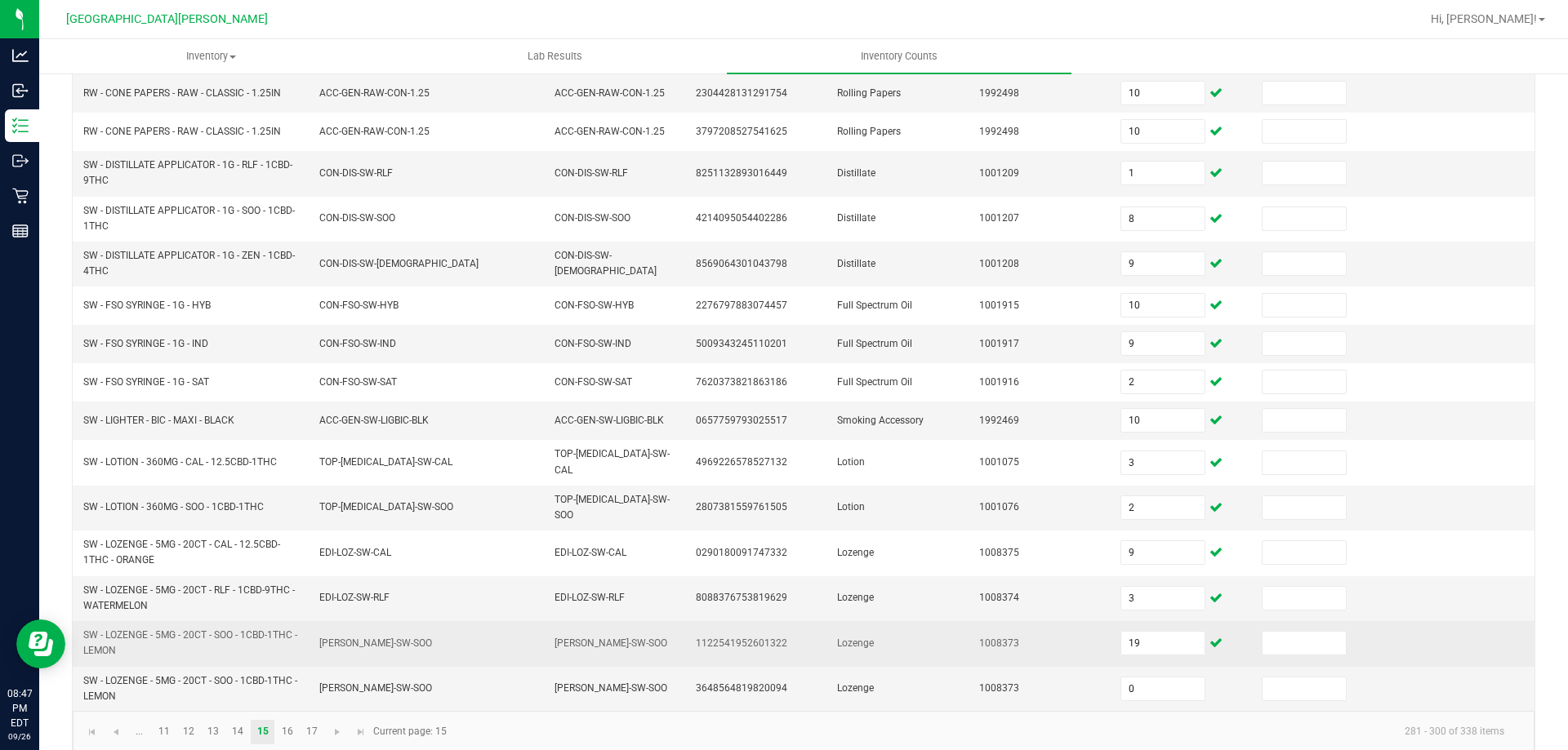
scroll to position [395, 0]
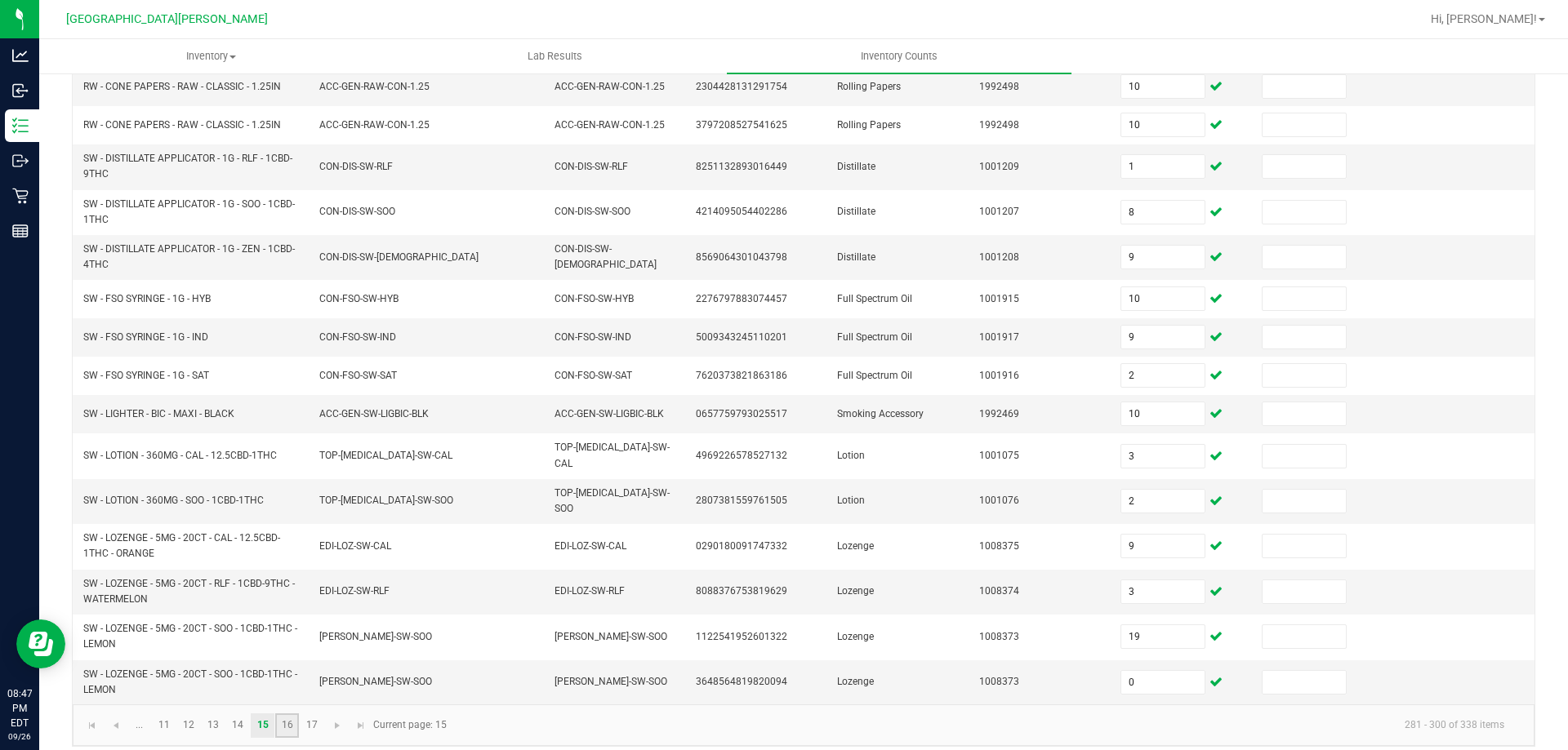
click at [290, 714] on link "16" at bounding box center [287, 726] width 23 height 24
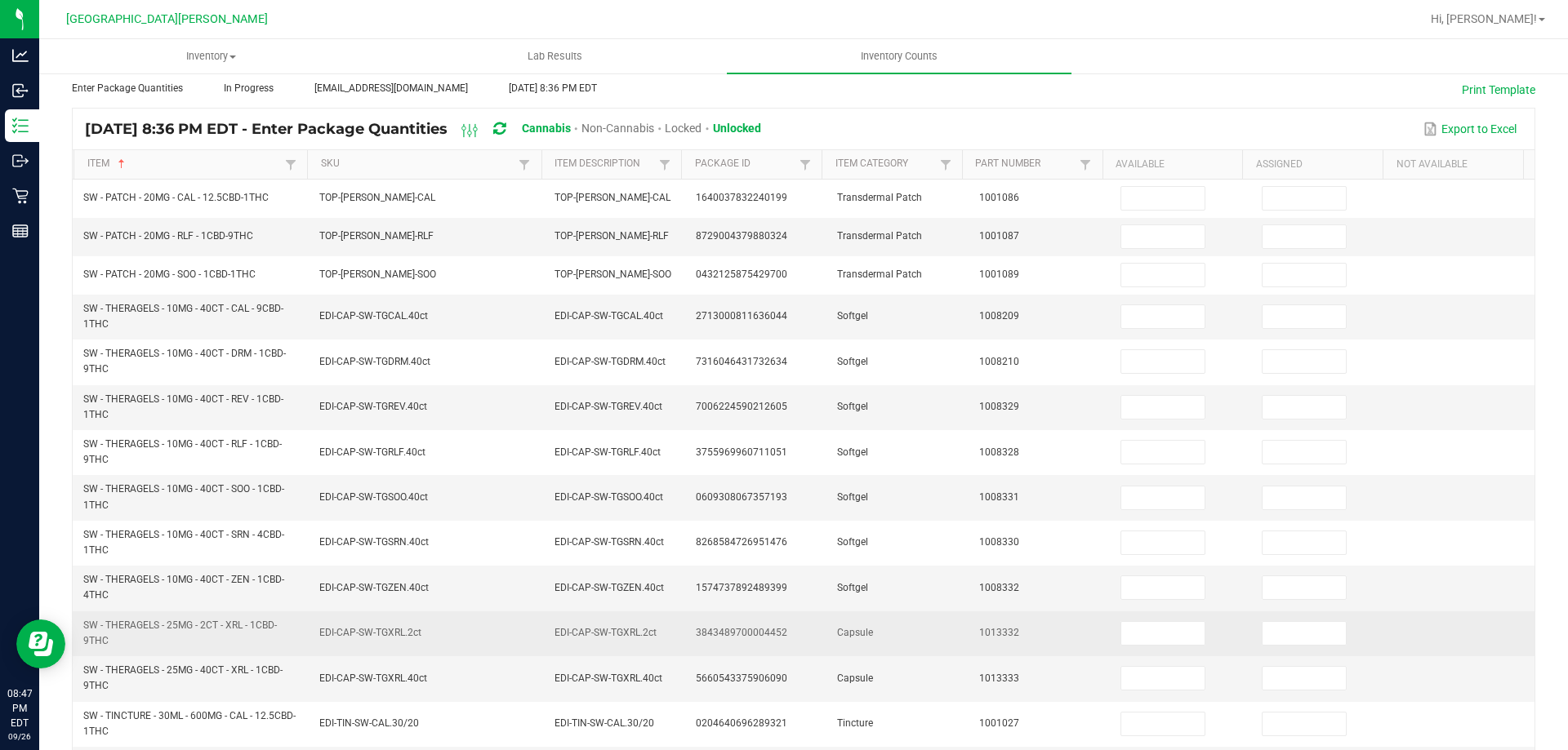
scroll to position [0, 0]
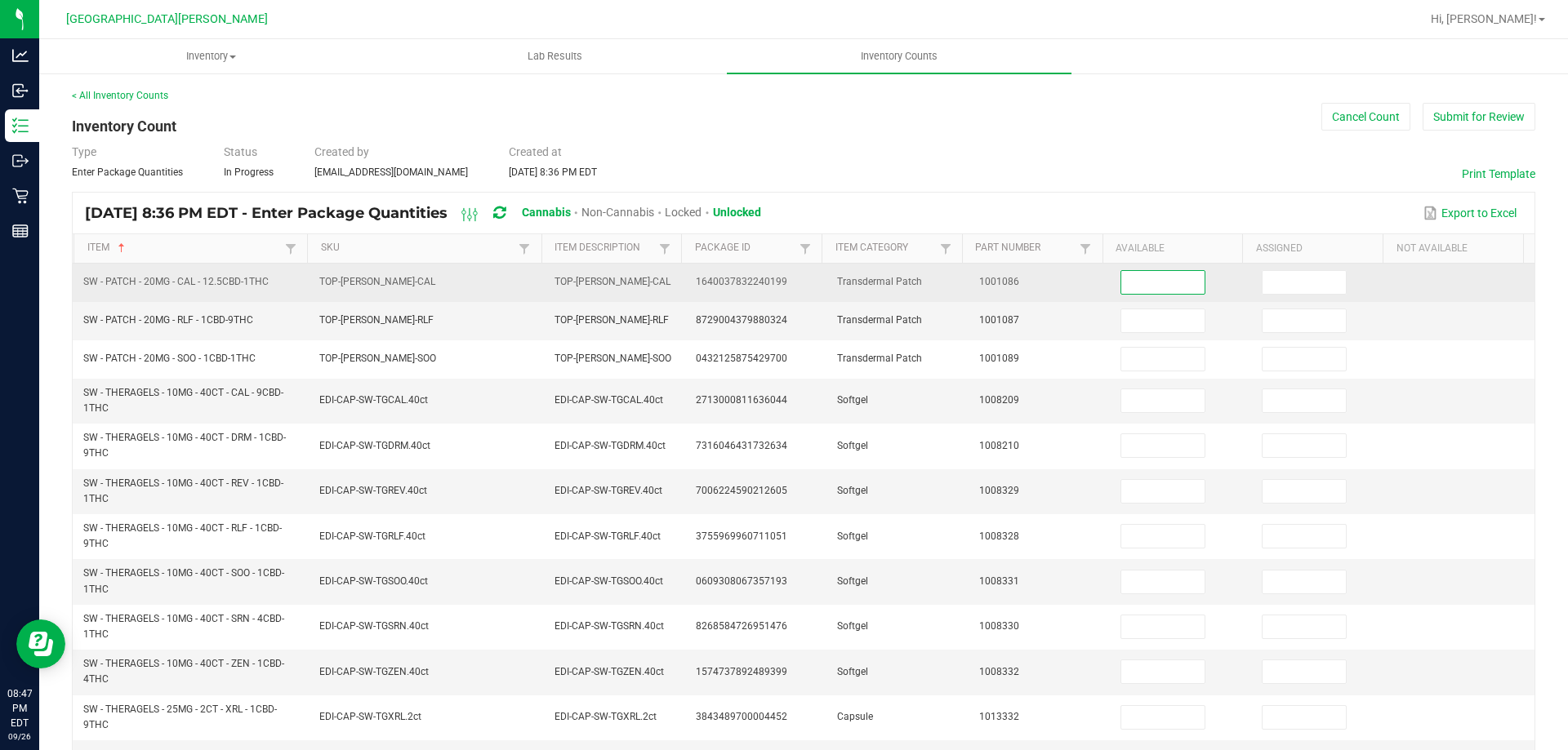
click at [1134, 283] on input at bounding box center [1162, 282] width 83 height 23
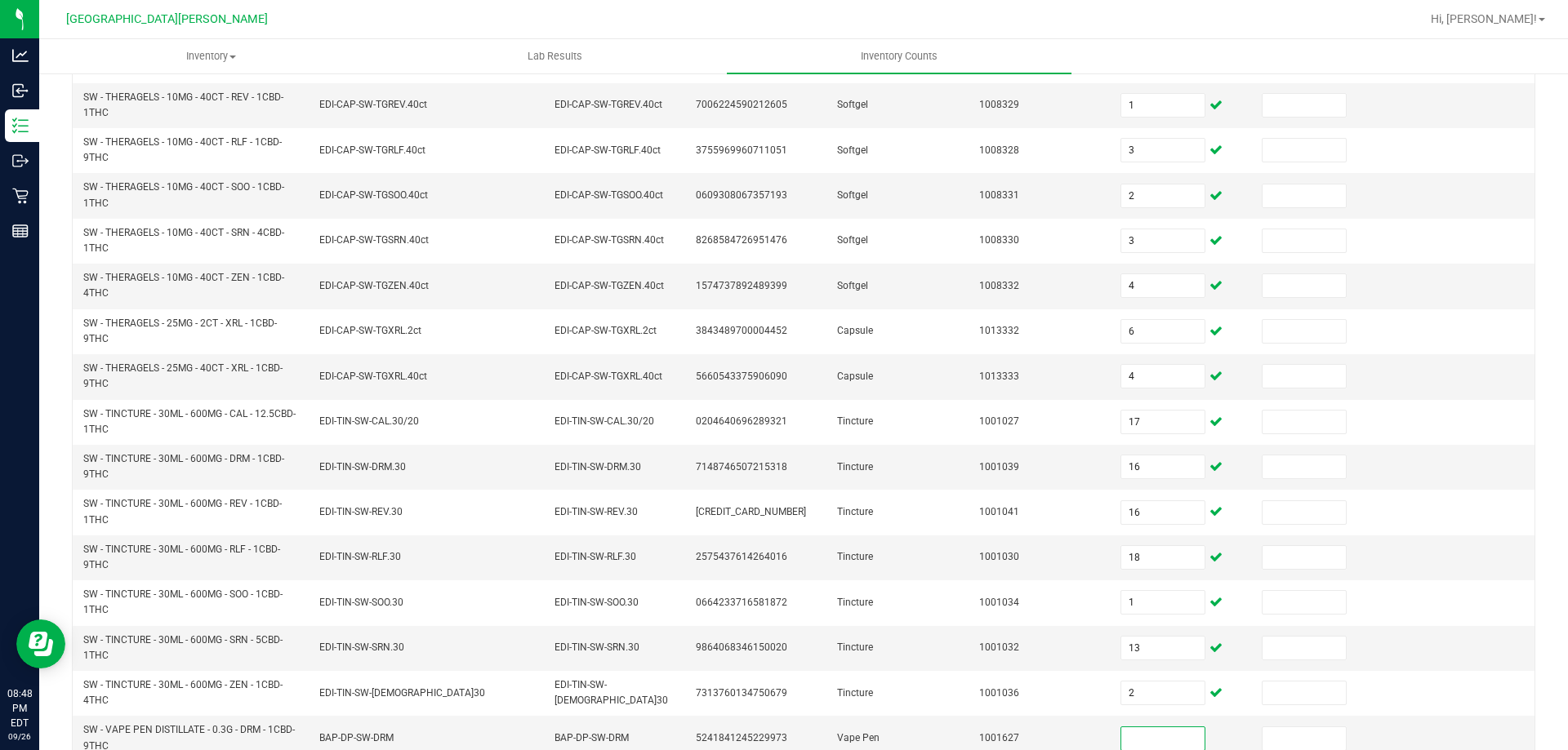
scroll to position [456, 0]
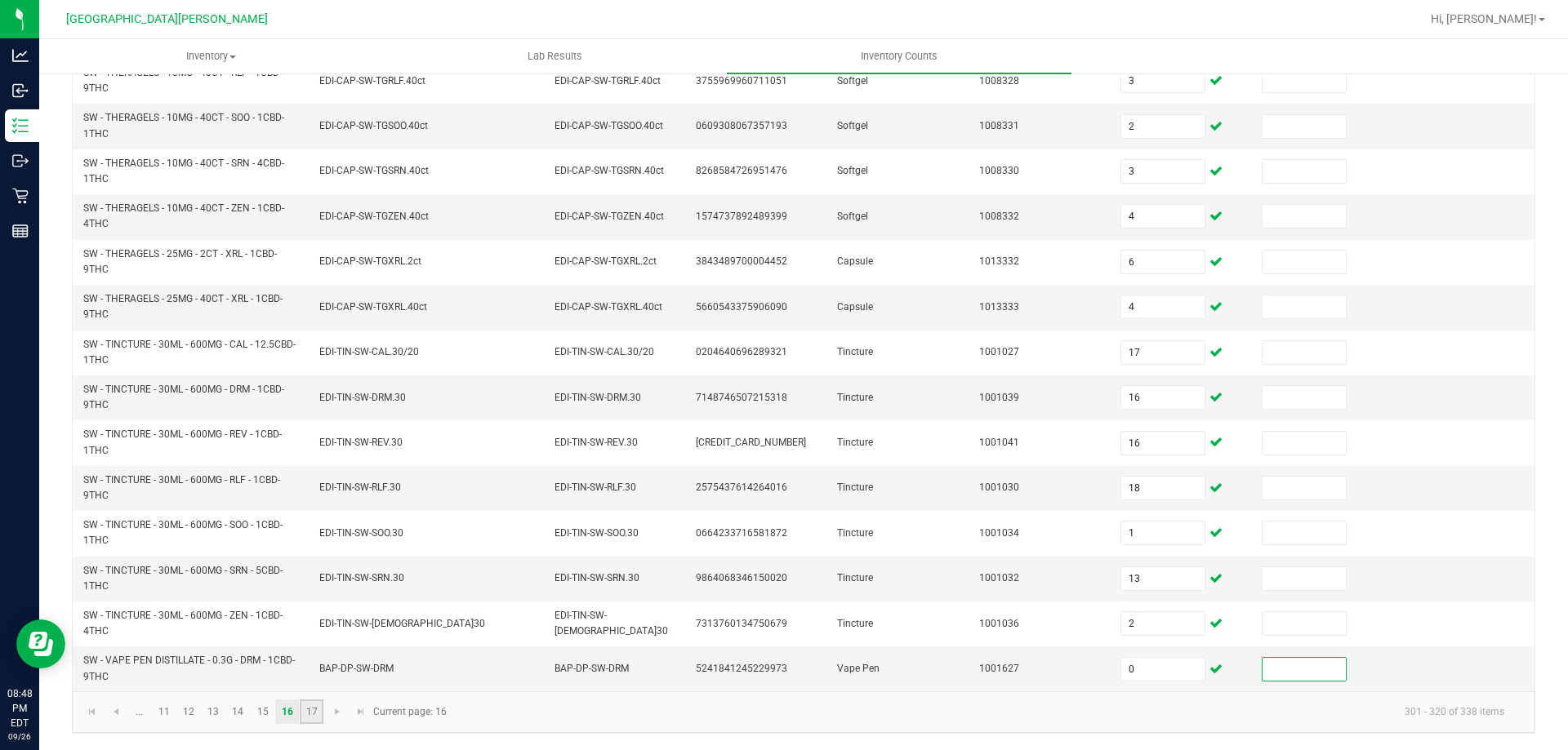
click at [310, 716] on link "17" at bounding box center [311, 712] width 23 height 24
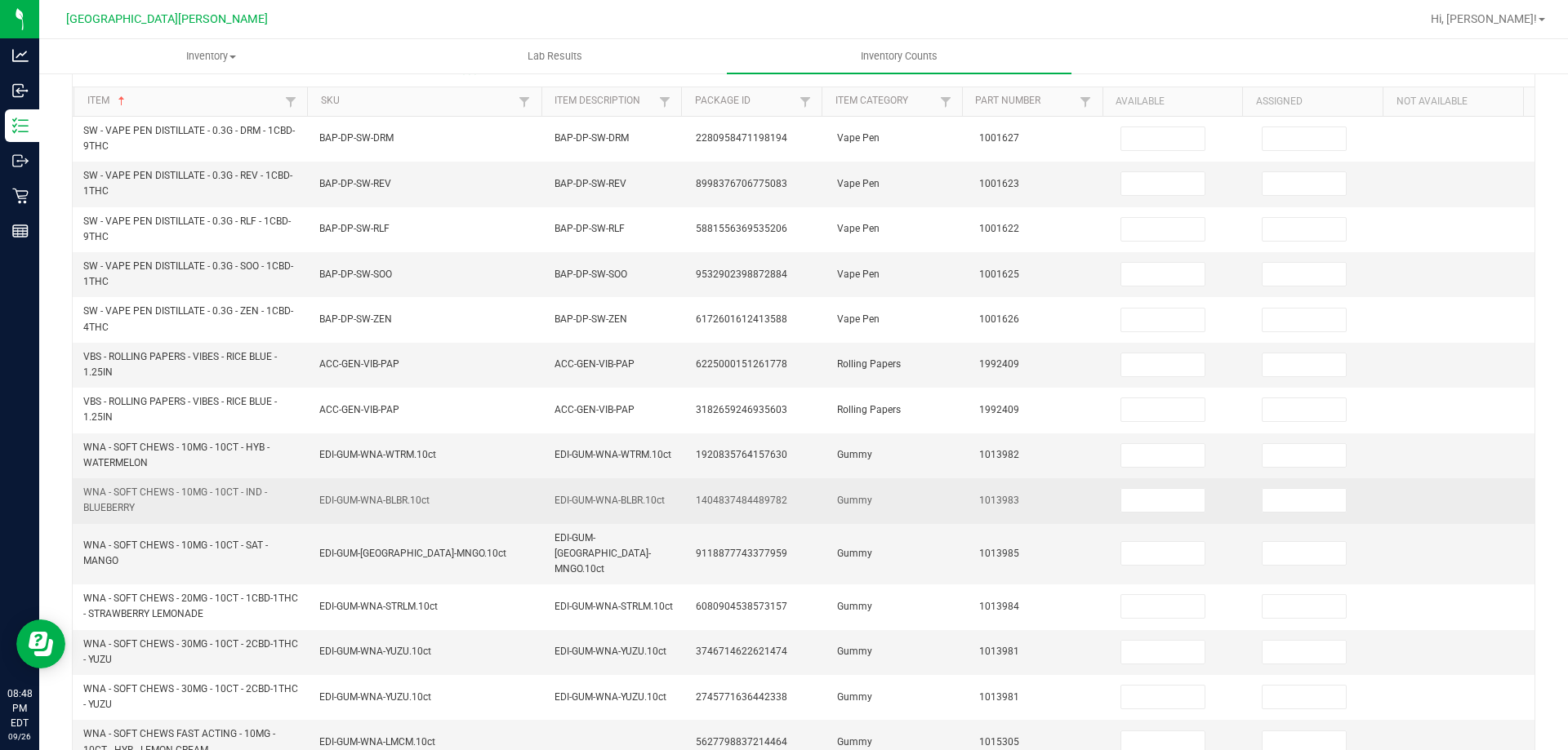
scroll to position [0, 0]
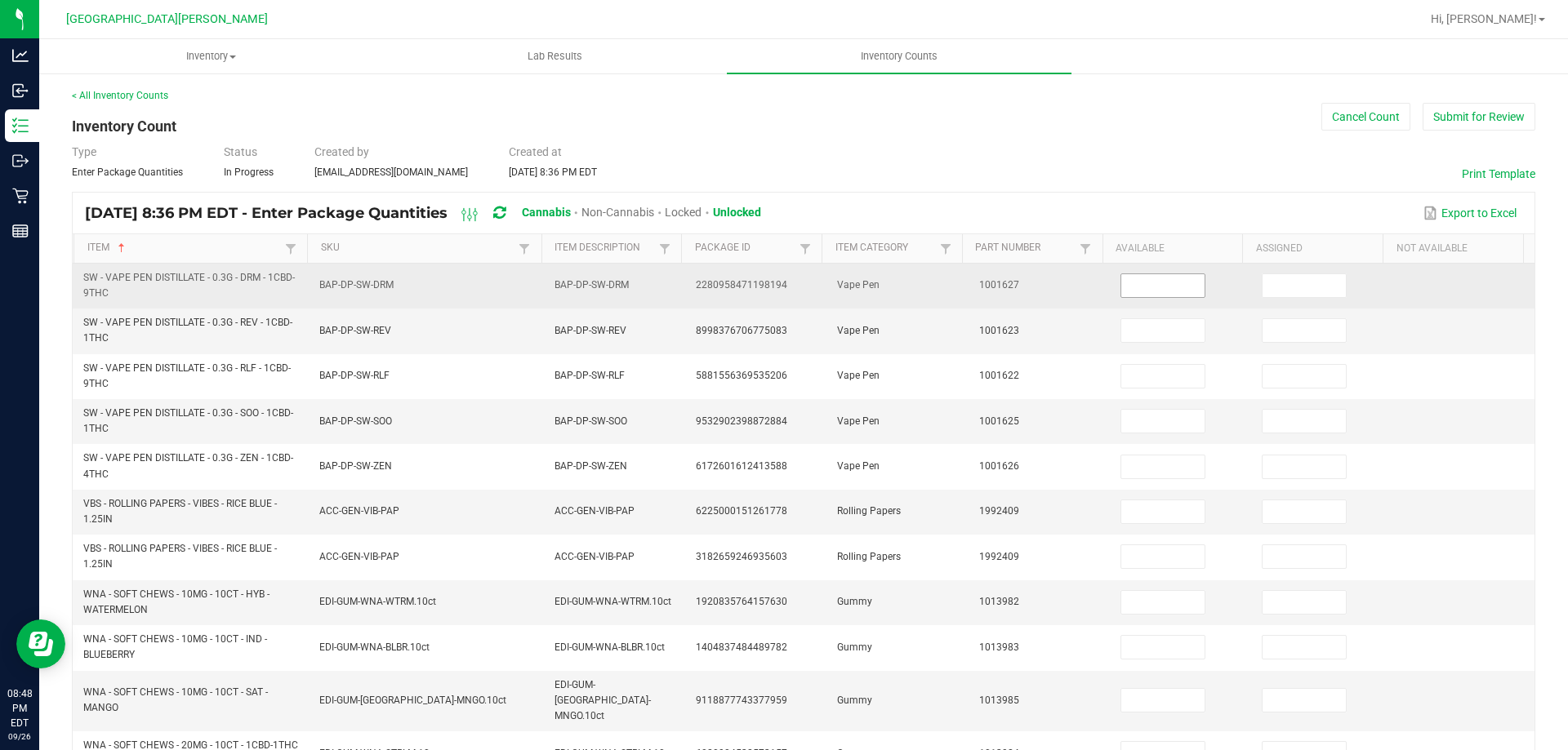
click at [1121, 277] on input at bounding box center [1162, 286] width 83 height 23
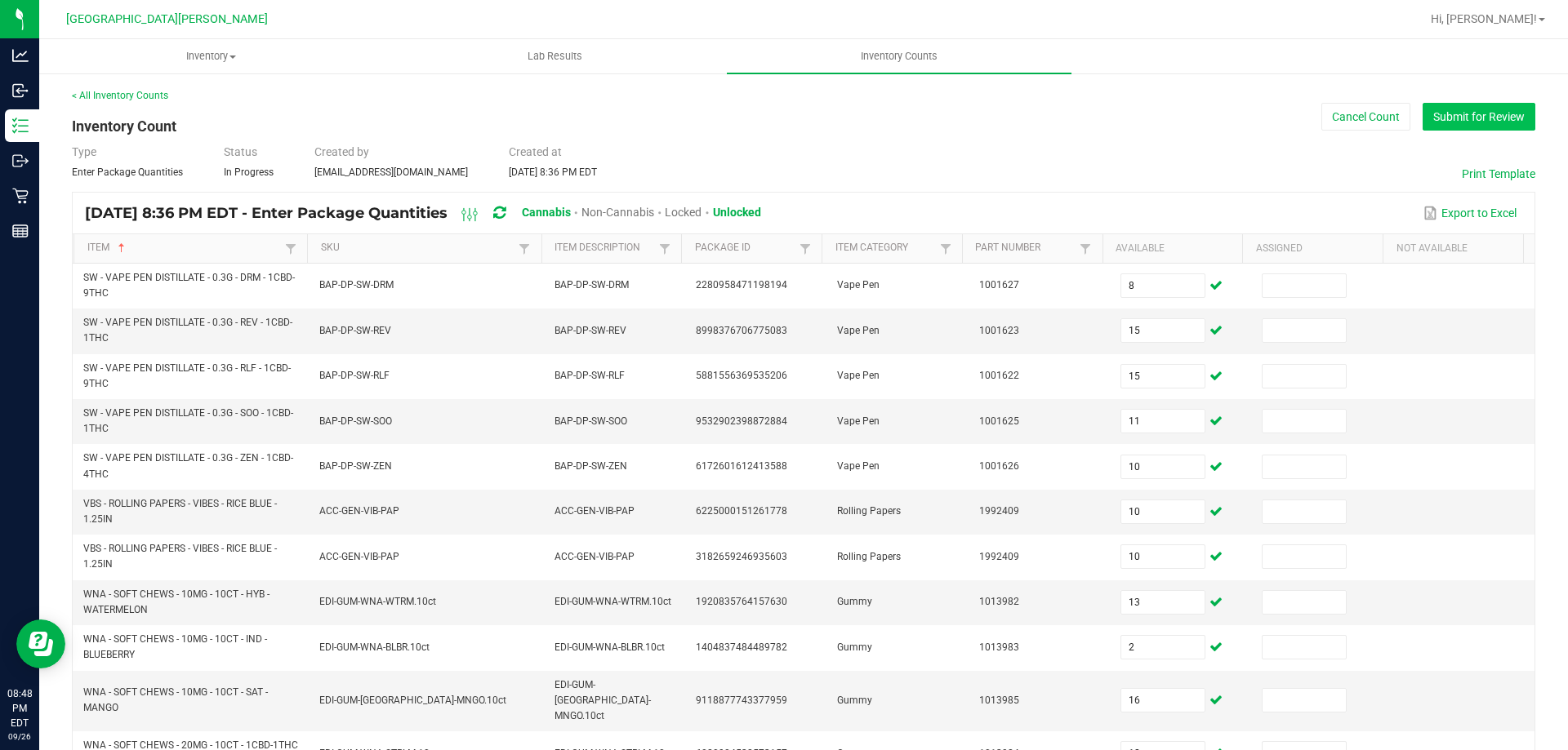
click at [1498, 123] on button "Submit for Review" at bounding box center [1478, 117] width 113 height 28
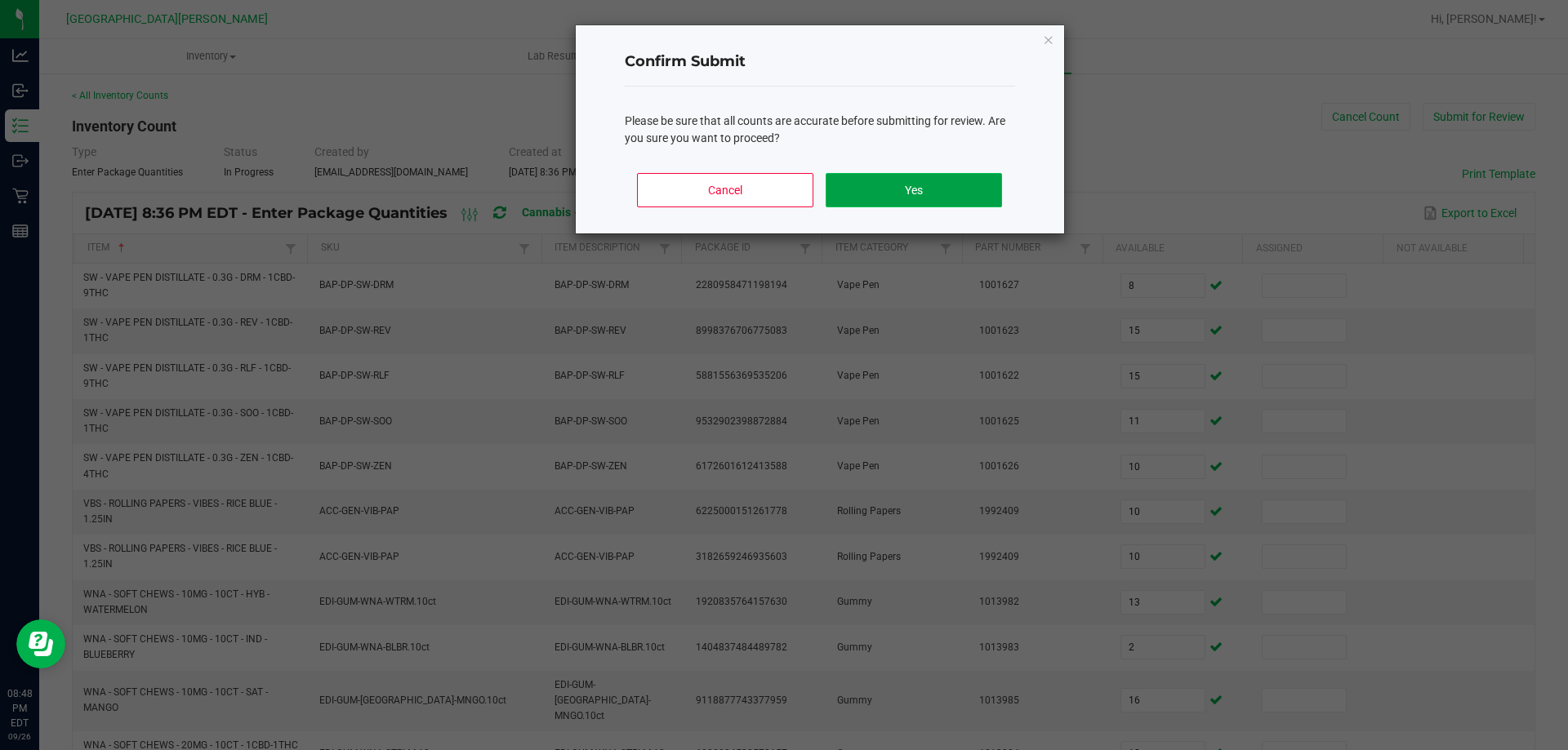
click at [916, 188] on button "Yes" at bounding box center [913, 190] width 176 height 34
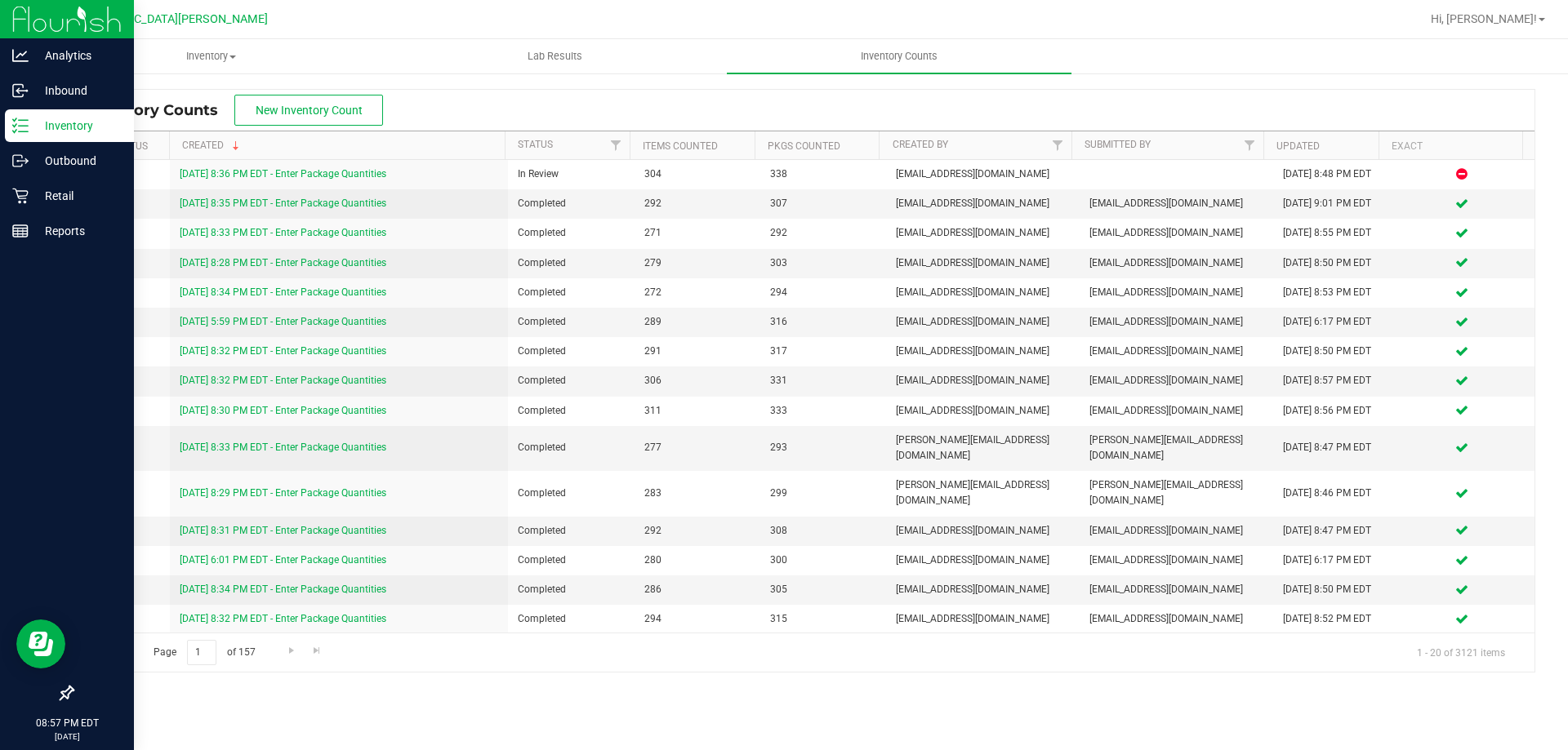
click at [47, 126] on p "Inventory" at bounding box center [77, 126] width 98 height 20
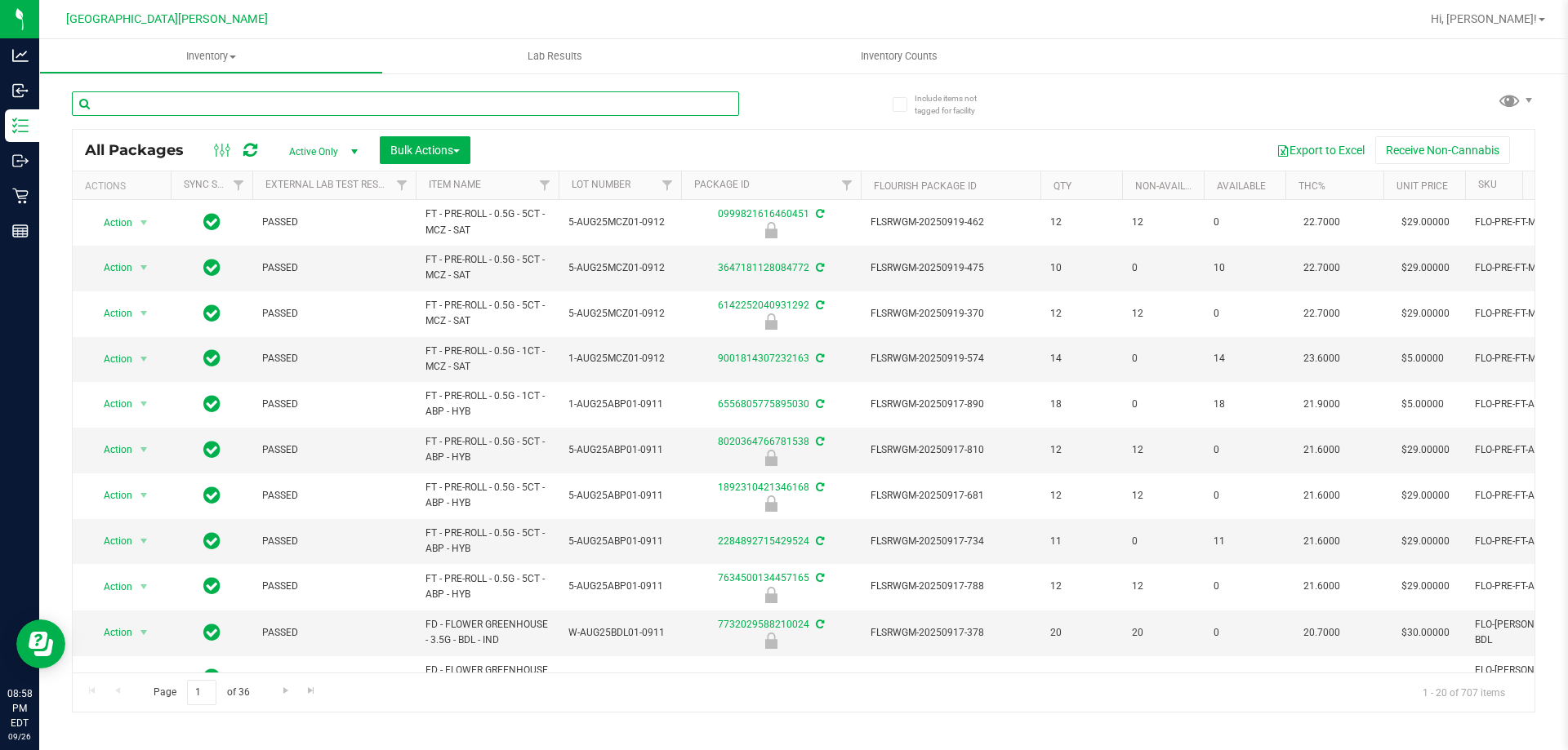
click at [200, 109] on input "text" at bounding box center [405, 103] width 667 height 24
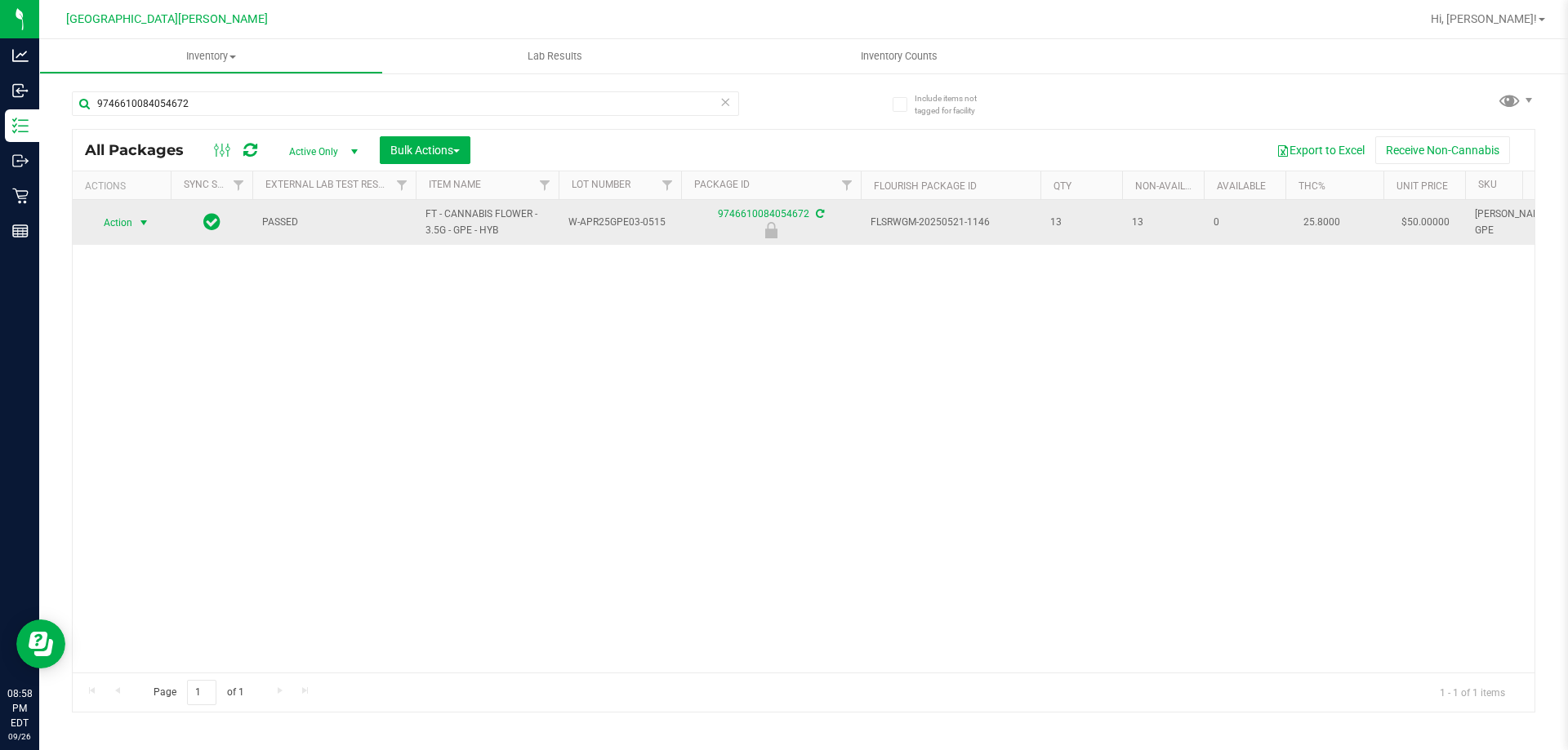
click at [124, 225] on span "Action" at bounding box center [111, 222] width 44 height 23
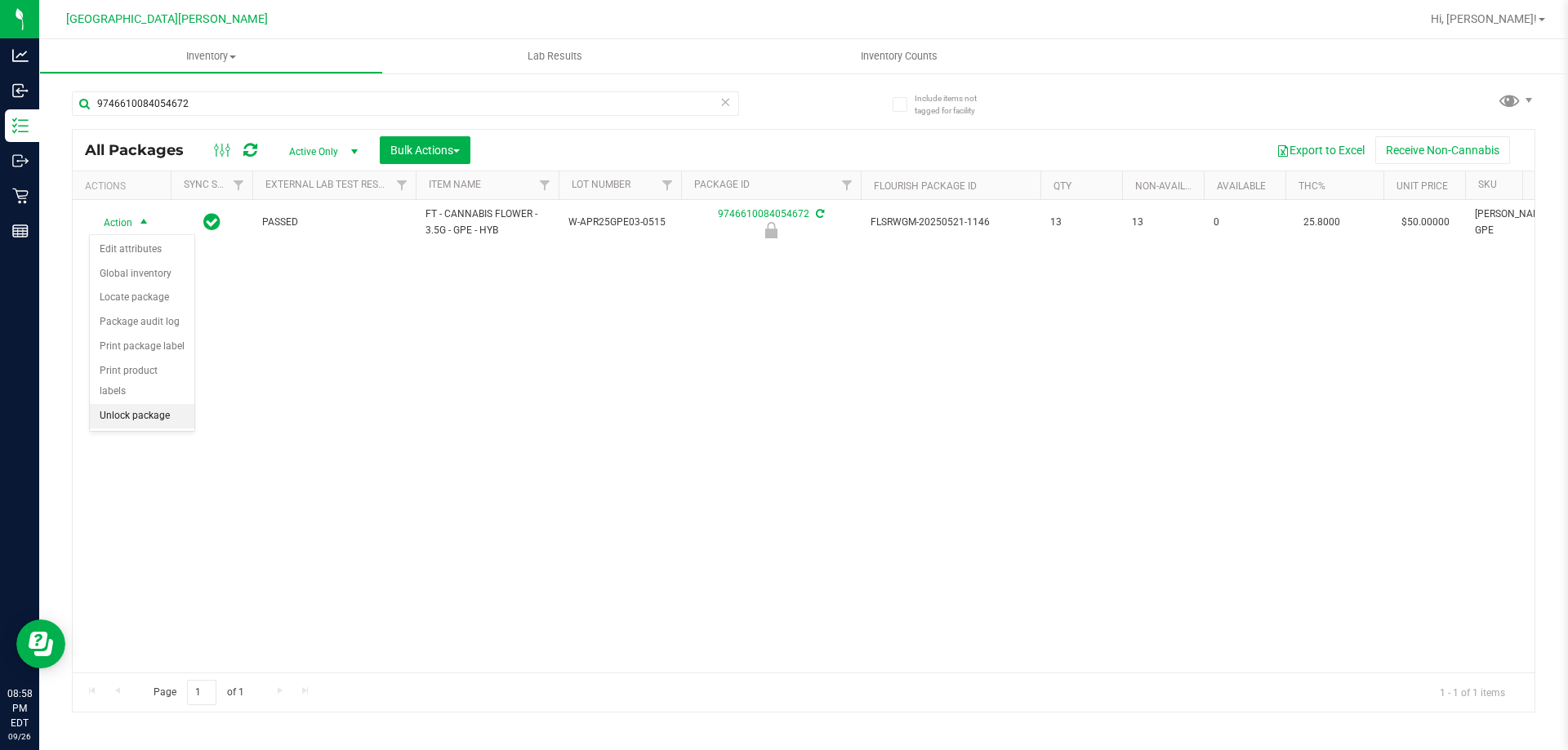
click at [148, 404] on li "Unlock package" at bounding box center [142, 416] width 104 height 24
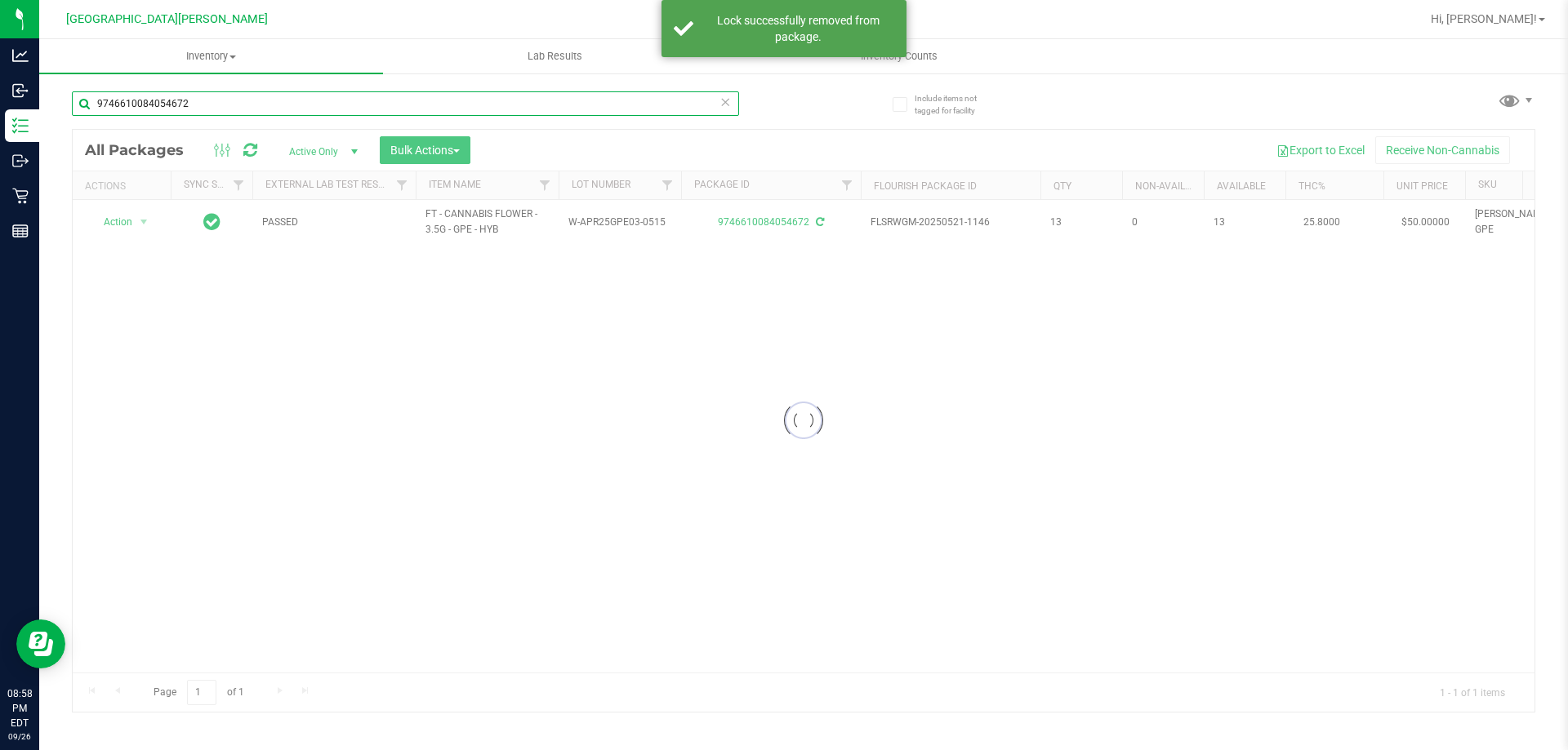
click at [209, 97] on input "9746610084054672" at bounding box center [405, 103] width 667 height 24
click at [209, 100] on input "9746610084054672" at bounding box center [405, 103] width 667 height 24
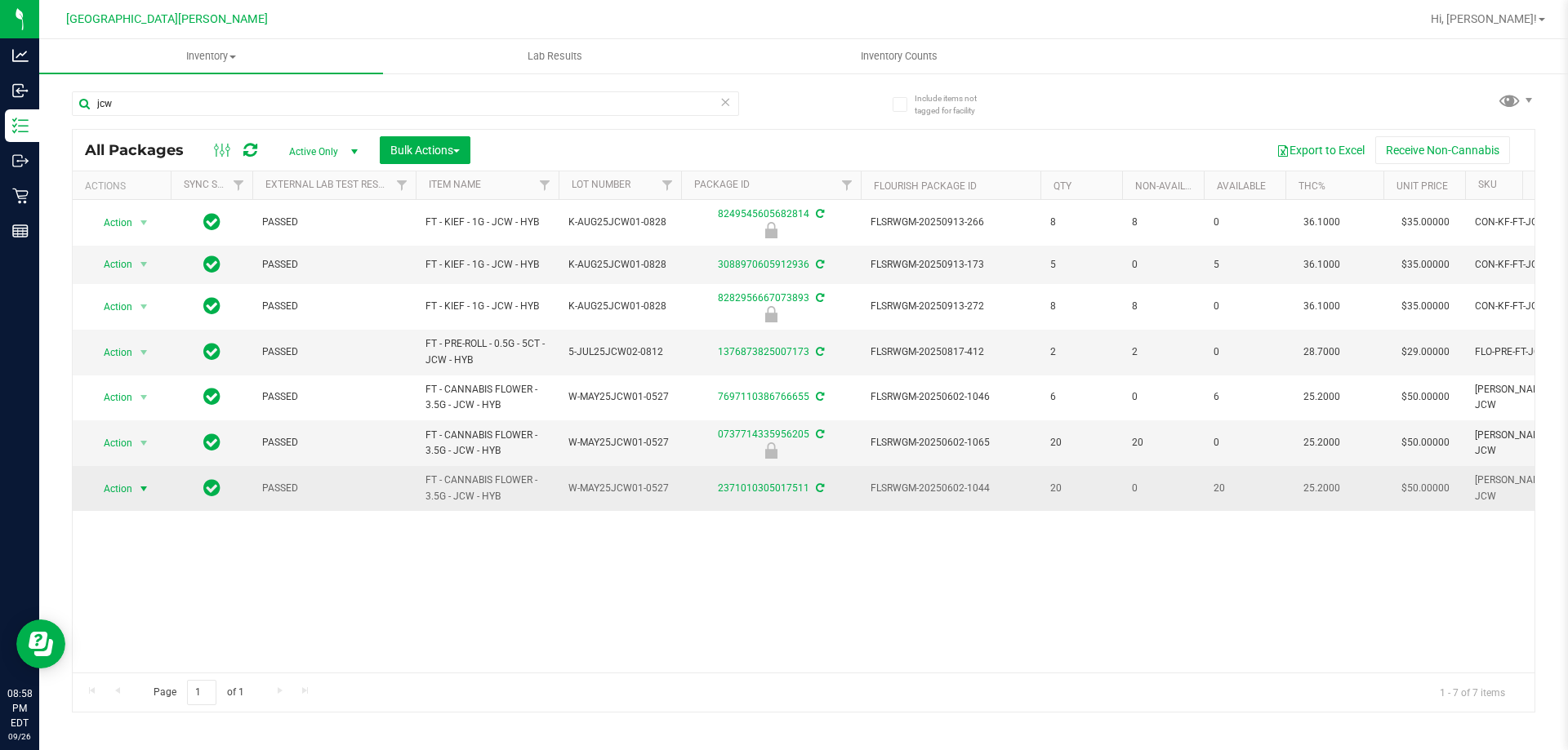
click at [113, 487] on span "Action" at bounding box center [111, 489] width 44 height 23
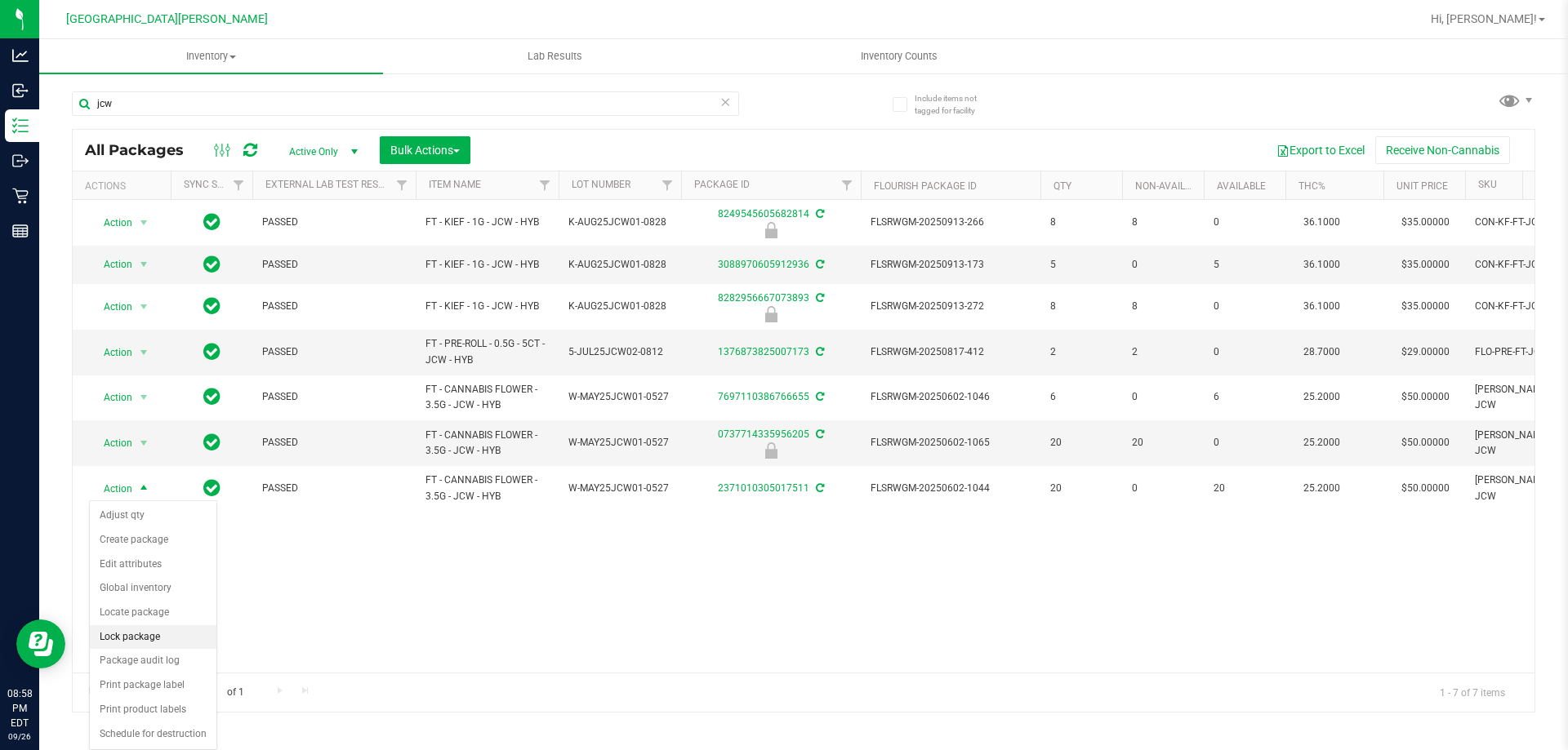
click at [151, 636] on li "Lock package" at bounding box center [154, 637] width 127 height 24
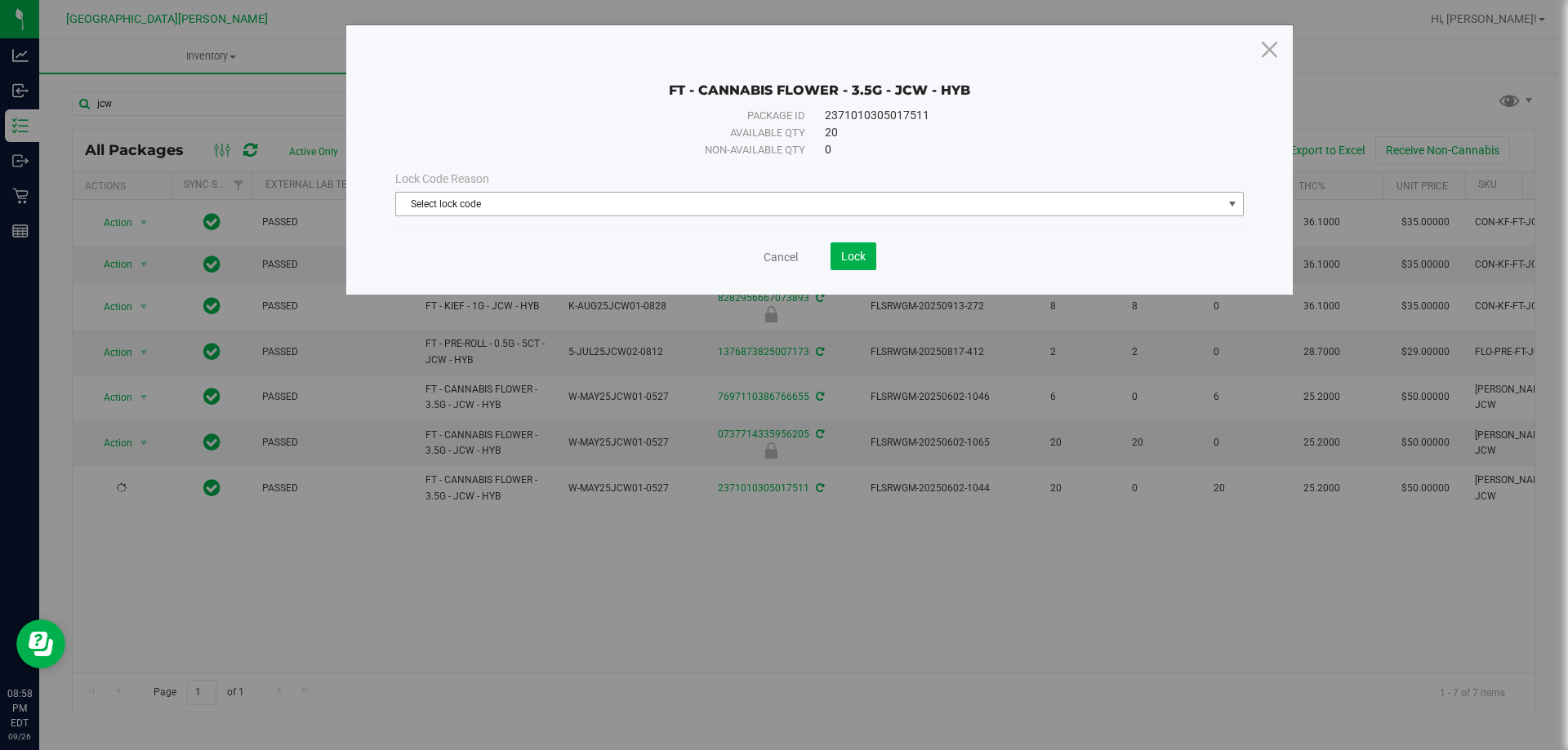
click at [692, 204] on span "Select lock code" at bounding box center [810, 204] width 826 height 23
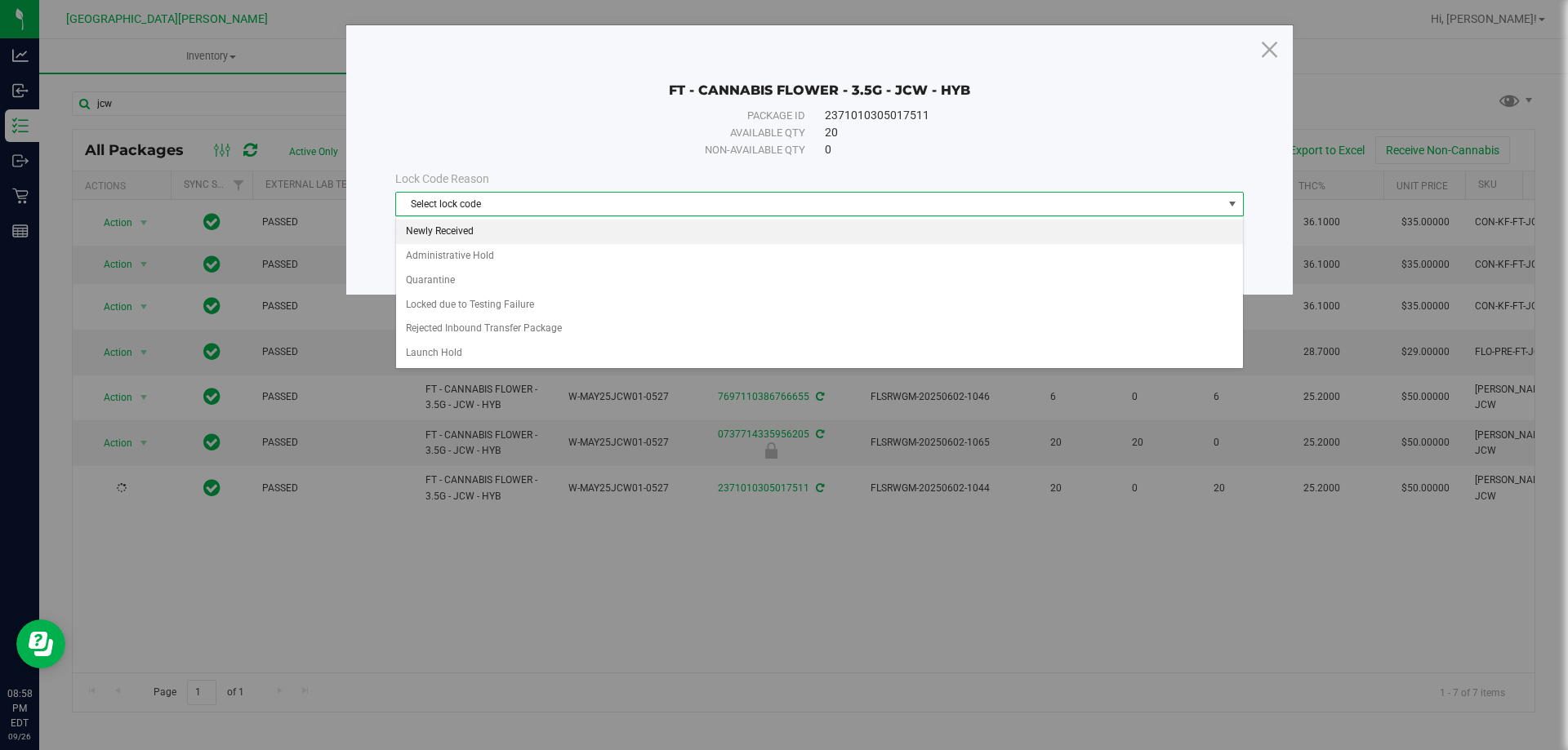
click at [476, 236] on li "Newly Received" at bounding box center [820, 232] width 847 height 24
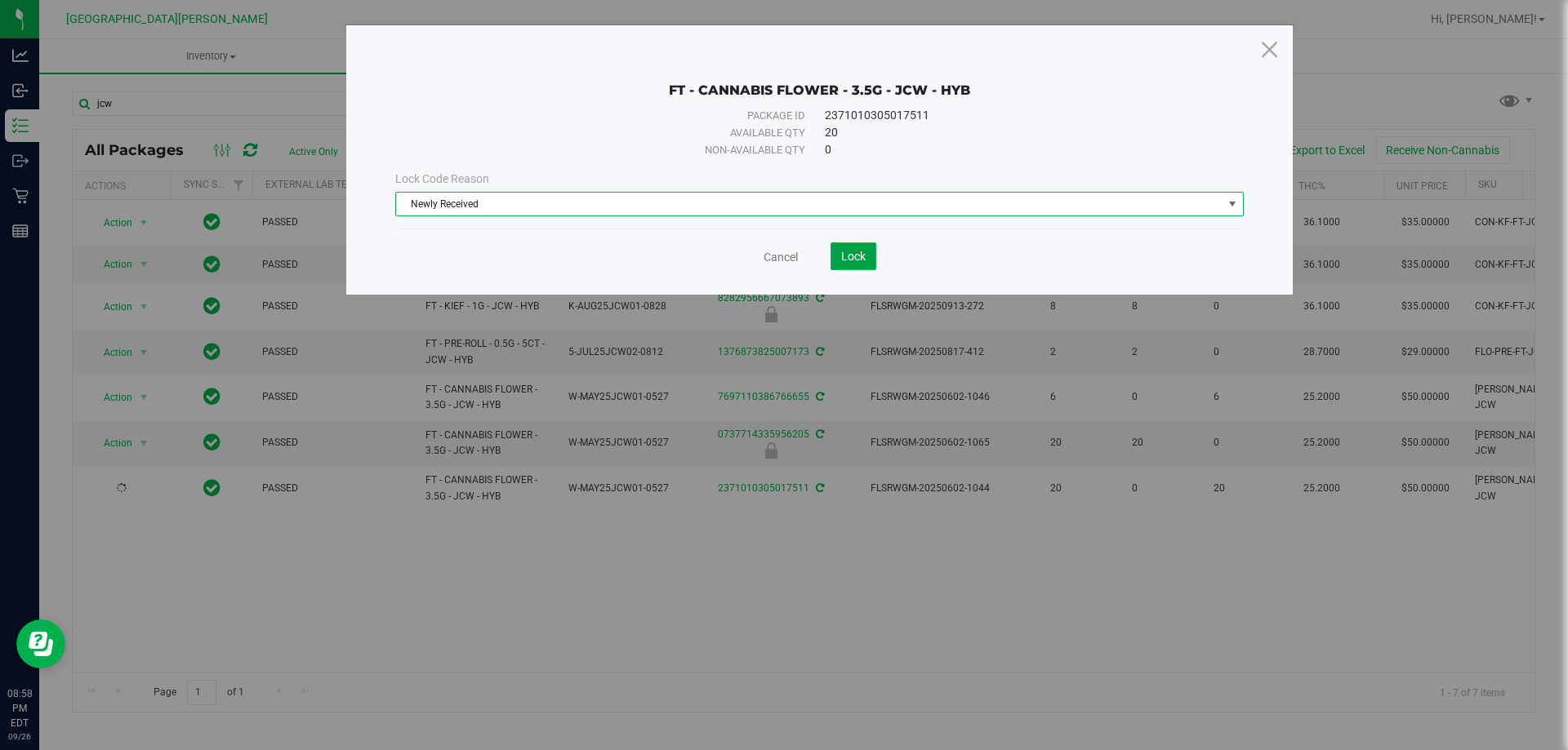
click at [865, 263] on button "Lock" at bounding box center [852, 257] width 46 height 28
